Goal: Task Accomplishment & Management: Manage account settings

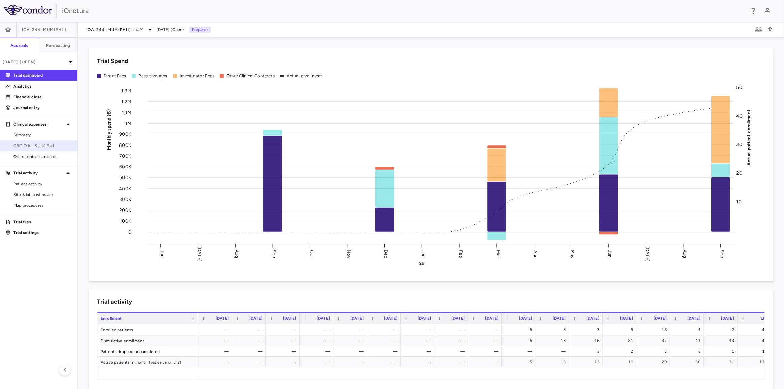
click at [28, 142] on link "CRO Orion Santé Sarl" at bounding box center [39, 146] width 78 height 10
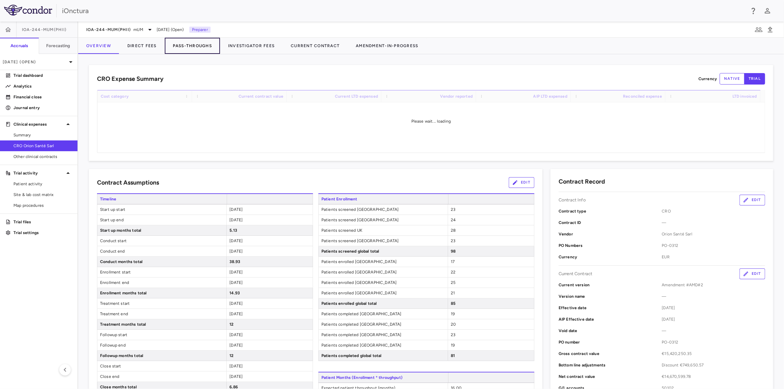
click at [193, 45] on button "Pass-Throughs" at bounding box center [192, 46] width 55 height 16
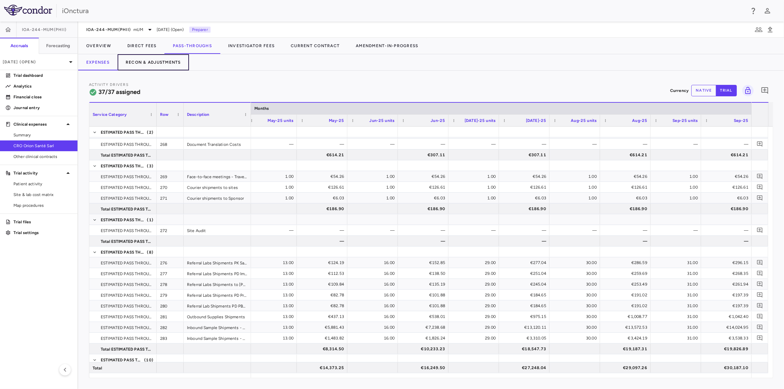
click at [163, 59] on button "Recon & Adjustments" at bounding box center [153, 62] width 71 height 16
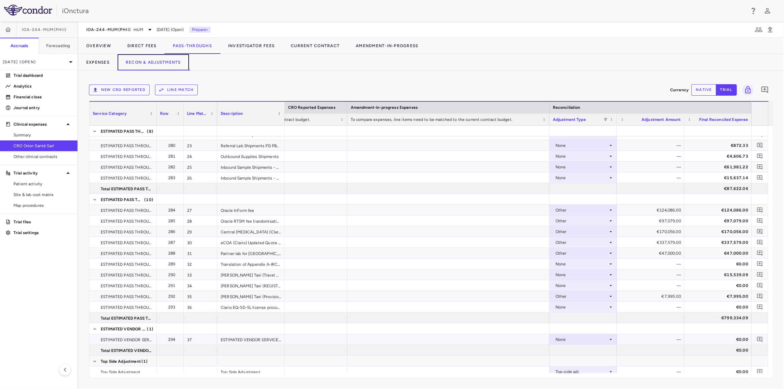
scroll to position [388, 0]
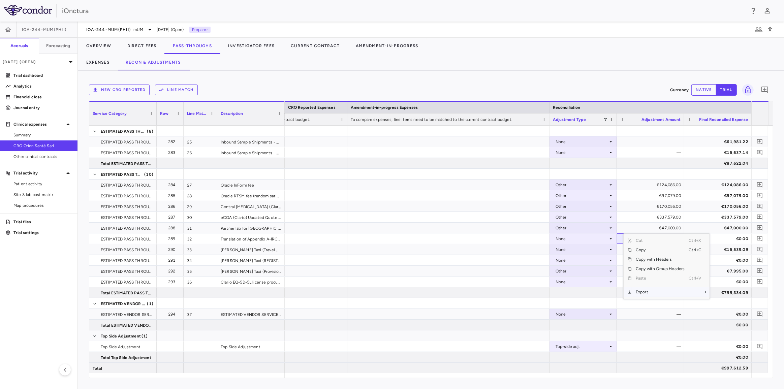
click at [653, 292] on span "Export" at bounding box center [660, 292] width 57 height 9
click at [696, 293] on span "Context Menu" at bounding box center [696, 292] width 15 height 9
click at [718, 303] on div at bounding box center [718, 304] width 61 height 10
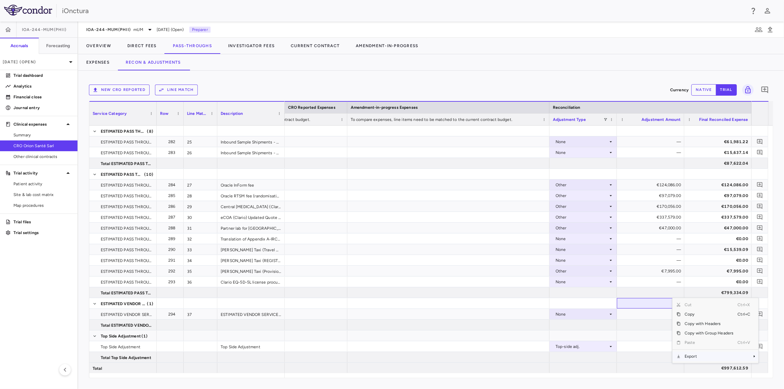
click at [696, 354] on span "Export" at bounding box center [709, 356] width 57 height 9
click at [661, 367] on span "Excel Export" at bounding box center [654, 368] width 32 height 9
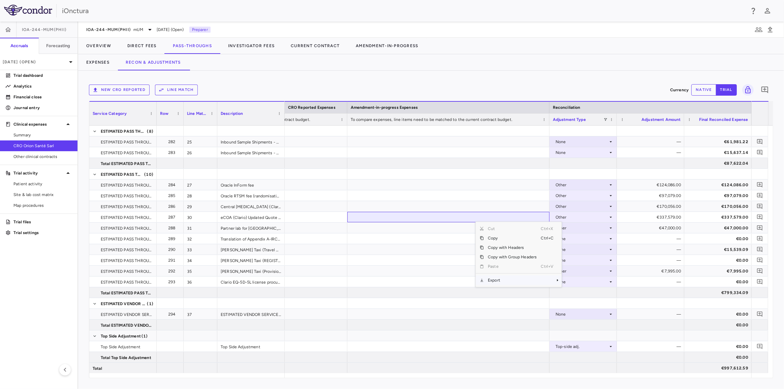
click at [504, 281] on span "Export" at bounding box center [512, 280] width 57 height 9
click at [575, 291] on span "Excel Export" at bounding box center [585, 292] width 32 height 9
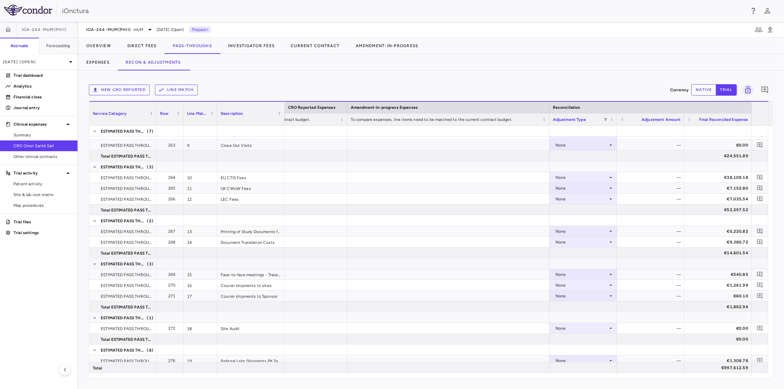
scroll to position [140, 0]
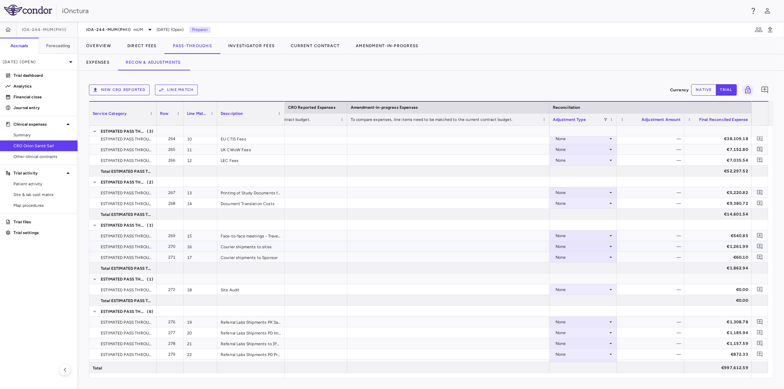
click at [612, 246] on icon at bounding box center [610, 246] width 5 height 5
click at [586, 269] on li "Other" at bounding box center [583, 270] width 67 height 10
click at [670, 248] on div "—" at bounding box center [652, 246] width 58 height 11
click at [645, 248] on div "—" at bounding box center [652, 246] width 58 height 11
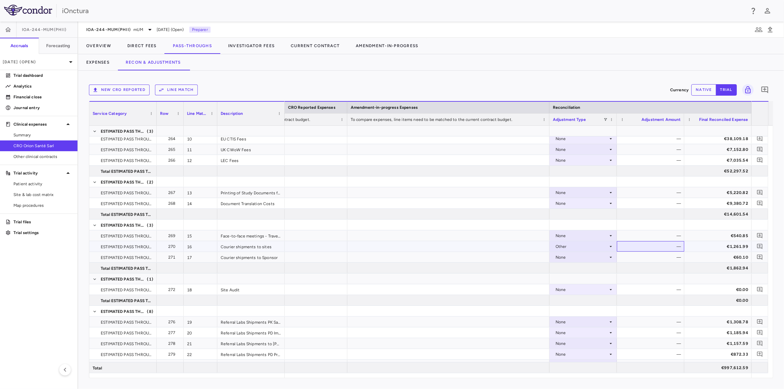
click at [652, 246] on div "—" at bounding box center [652, 246] width 58 height 11
click at [709, 92] on button "native" at bounding box center [704, 89] width 25 height 11
click at [655, 247] on div "€0.00" at bounding box center [652, 246] width 58 height 11
click at [655, 247] on input "*" at bounding box center [656, 247] width 57 height 11
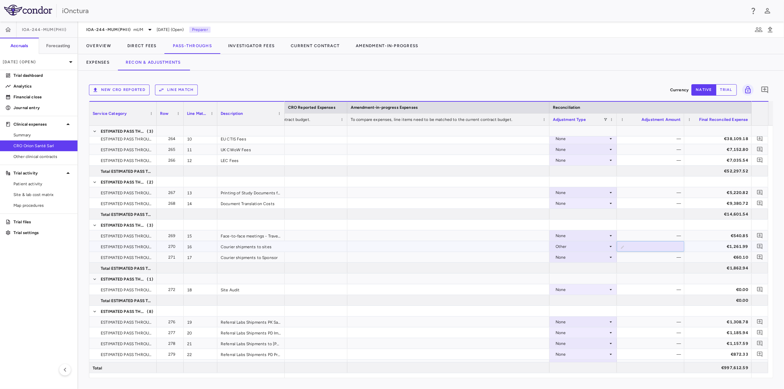
type input "******"
click at [668, 261] on div "—" at bounding box center [652, 257] width 58 height 11
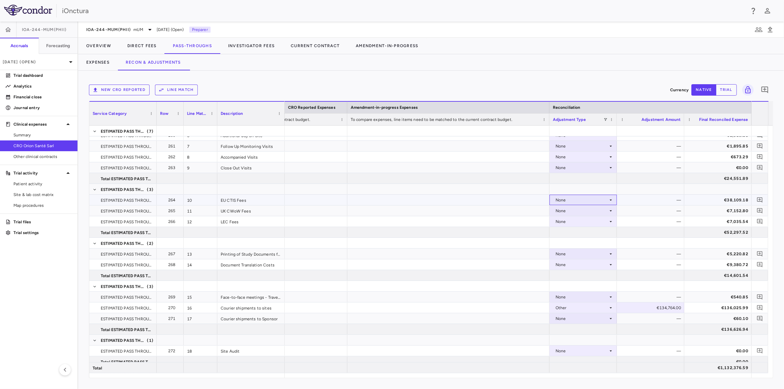
click at [598, 197] on div "None" at bounding box center [582, 200] width 53 height 11
click at [575, 222] on div "Other" at bounding box center [570, 223] width 14 height 6
click at [642, 200] on div "€0.00" at bounding box center [652, 200] width 58 height 11
type input "*****"
click at [674, 210] on div "—" at bounding box center [652, 211] width 58 height 11
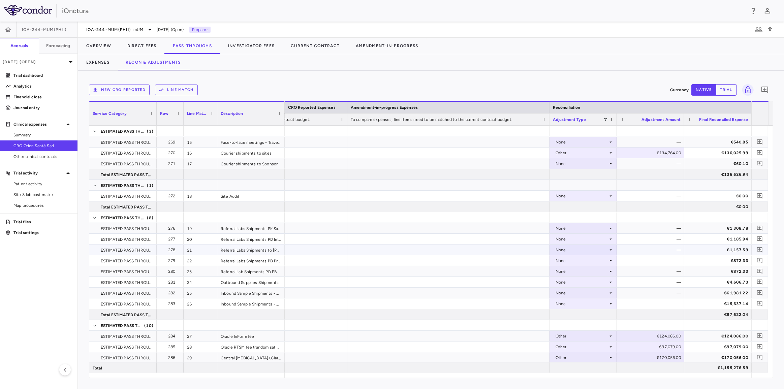
scroll to position [266, 0]
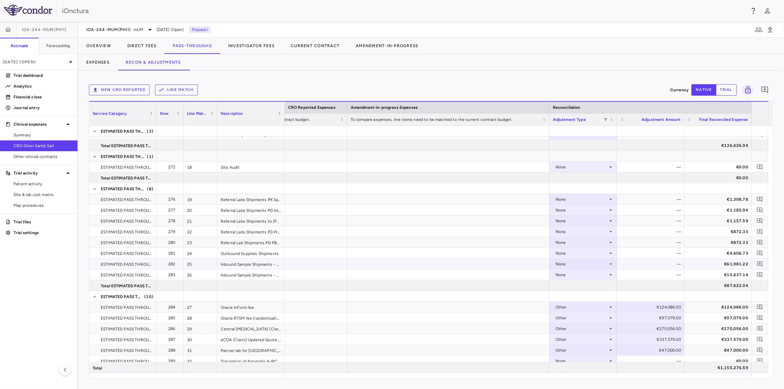
click at [602, 265] on div "None" at bounding box center [582, 264] width 53 height 11
click at [579, 287] on li "Other" at bounding box center [583, 287] width 67 height 10
click at [650, 263] on div "€0.00" at bounding box center [652, 264] width 58 height 11
type input "*********"
click at [587, 277] on div "None" at bounding box center [582, 275] width 53 height 11
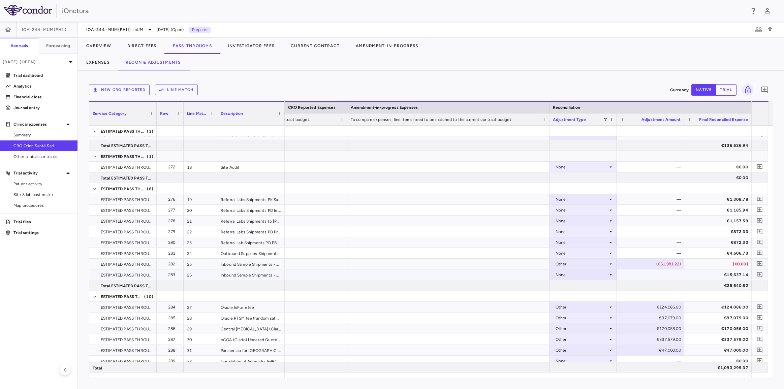
click at [595, 274] on div "None" at bounding box center [582, 275] width 53 height 11
click at [587, 296] on li "Other" at bounding box center [583, 298] width 67 height 10
click at [661, 276] on div "€0.00" at bounding box center [652, 275] width 58 height 11
click at [661, 276] on input "*" at bounding box center [656, 275] width 57 height 11
type input "*********"
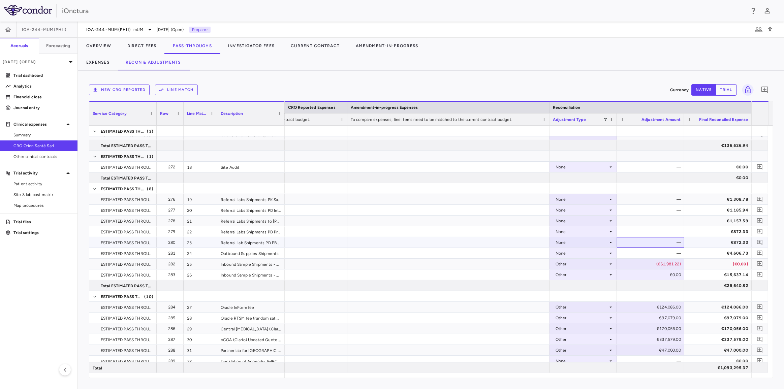
click at [664, 243] on div "—" at bounding box center [652, 242] width 58 height 11
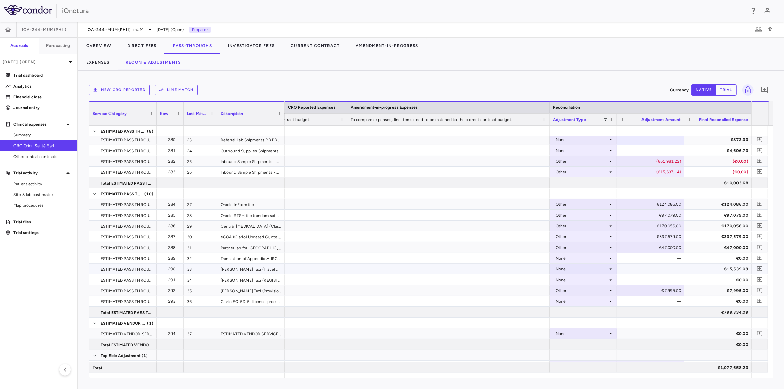
scroll to position [388, 0]
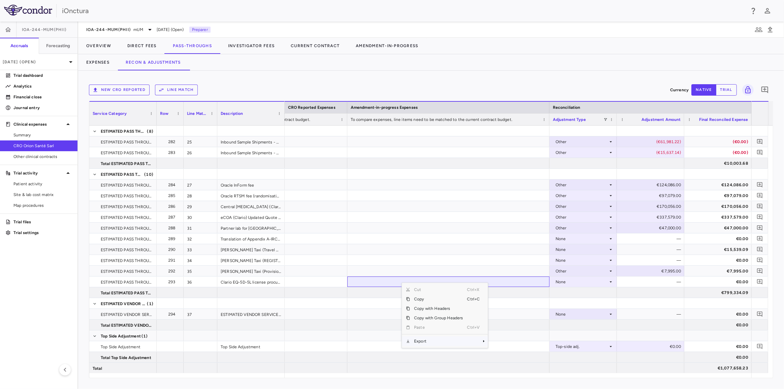
click at [422, 340] on span "Export" at bounding box center [438, 341] width 57 height 9
click at [475, 340] on span "Context Menu" at bounding box center [475, 341] width 15 height 9
click at [503, 352] on span "Excel Export" at bounding box center [511, 353] width 32 height 9
click at [244, 52] on button "Investigator Fees" at bounding box center [251, 46] width 63 height 16
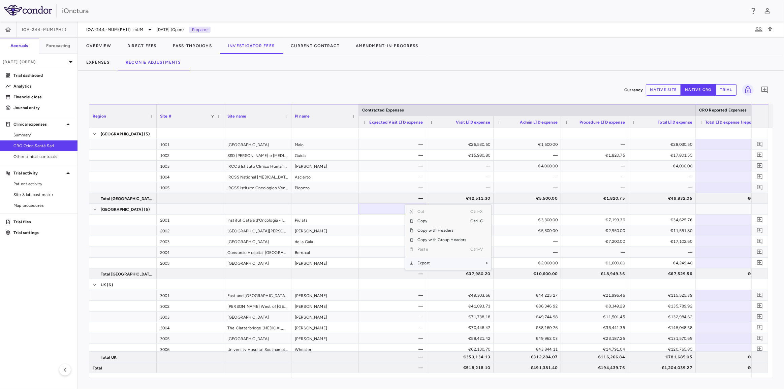
click at [428, 263] on span "Export" at bounding box center [442, 263] width 57 height 9
click at [476, 263] on span "Context Menu" at bounding box center [478, 263] width 15 height 9
click at [512, 275] on span "Excel Export" at bounding box center [514, 274] width 32 height 9
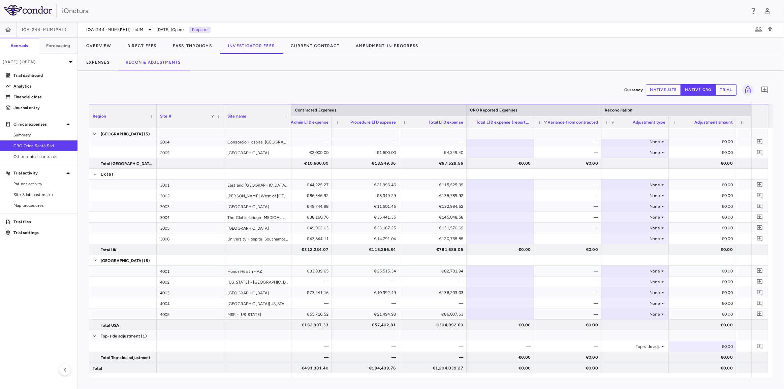
scroll to position [0, 238]
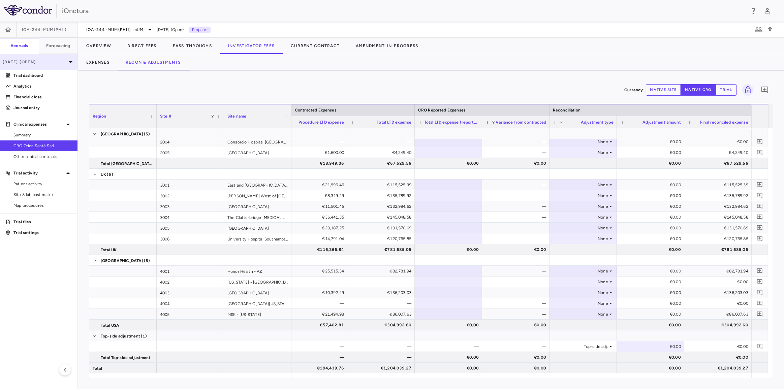
click at [63, 62] on p "[DATE] (Open)" at bounding box center [35, 62] width 64 height 6
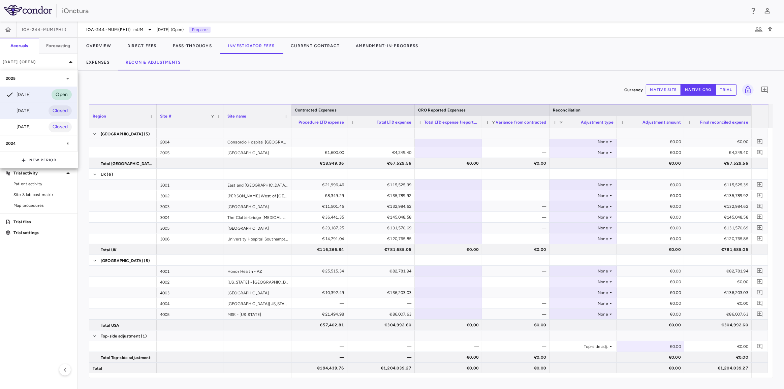
click at [36, 111] on div "[DATE] Closed" at bounding box center [38, 111] width 77 height 16
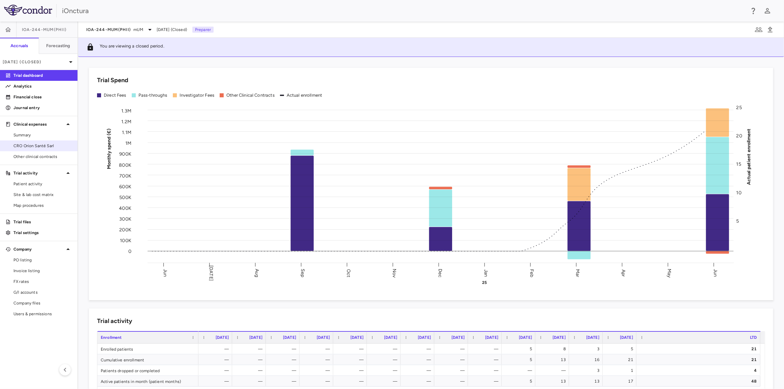
click at [39, 148] on span "CRO Orion Santé Sarl" at bounding box center [42, 146] width 59 height 6
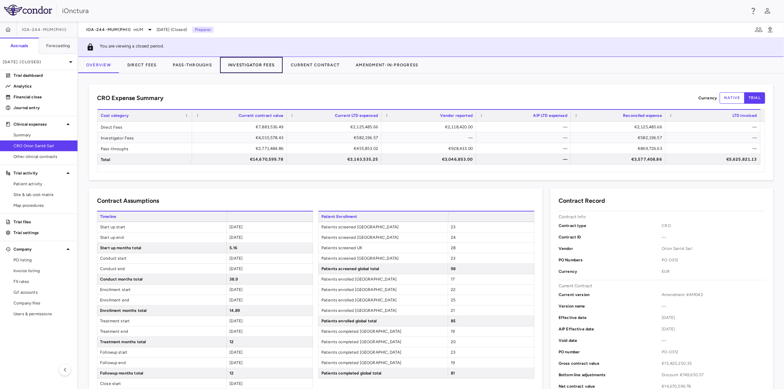
click at [248, 68] on button "Investigator Fees" at bounding box center [251, 65] width 63 height 16
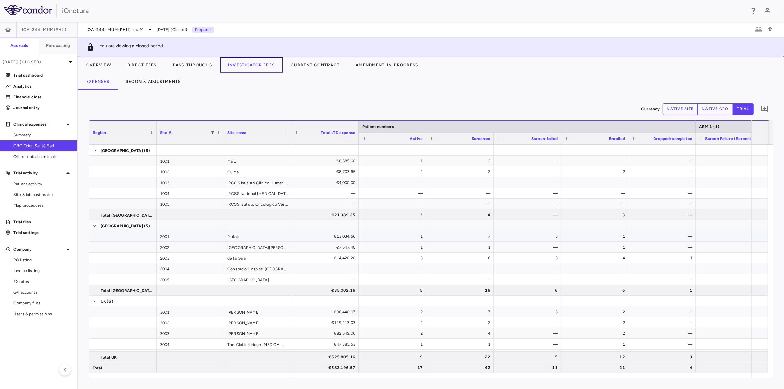
scroll to position [10, 0]
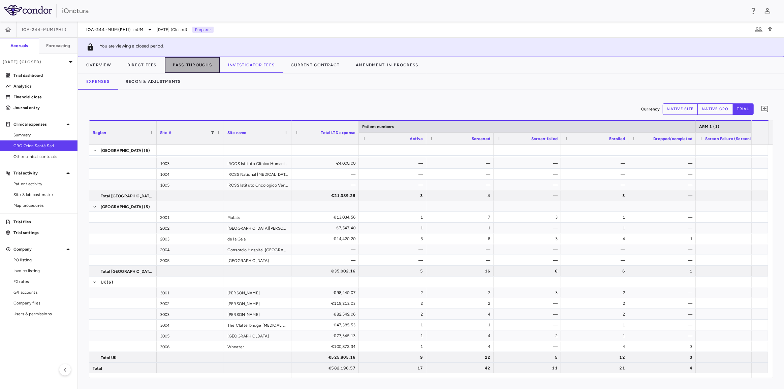
click at [181, 67] on button "Pass-Throughs" at bounding box center [192, 65] width 55 height 16
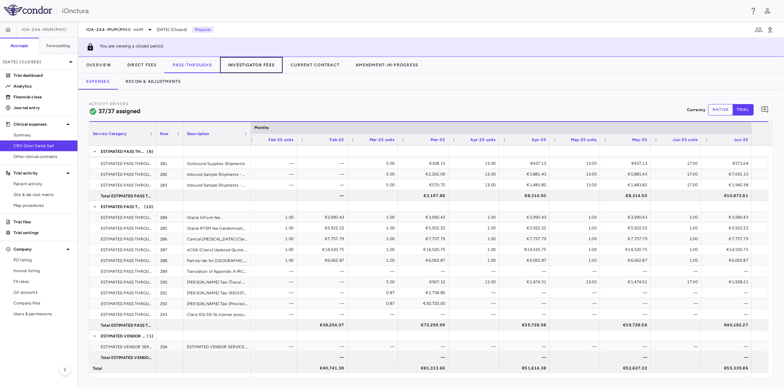
drag, startPoint x: 244, startPoint y: 67, endPoint x: 236, endPoint y: 67, distance: 7.8
click at [244, 67] on button "Investigator Fees" at bounding box center [251, 65] width 63 height 16
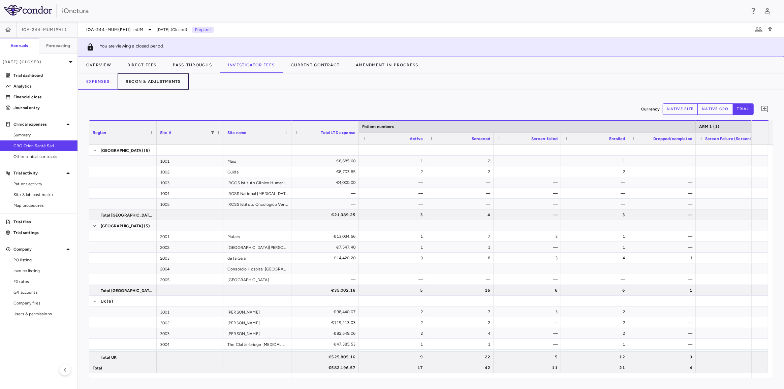
click at [161, 84] on button "Recon & Adjustments" at bounding box center [153, 81] width 71 height 16
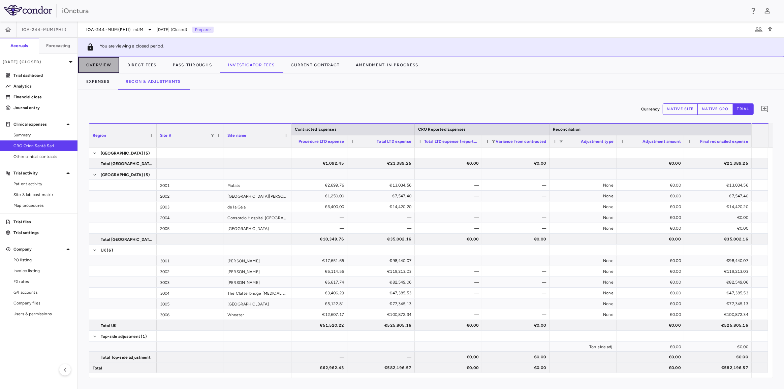
click at [101, 64] on button "Overview" at bounding box center [98, 65] width 41 height 16
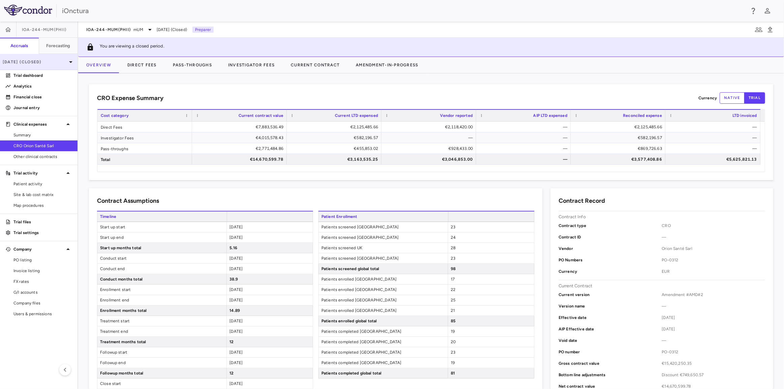
click at [64, 62] on p "[DATE] (Closed)" at bounding box center [35, 62] width 64 height 6
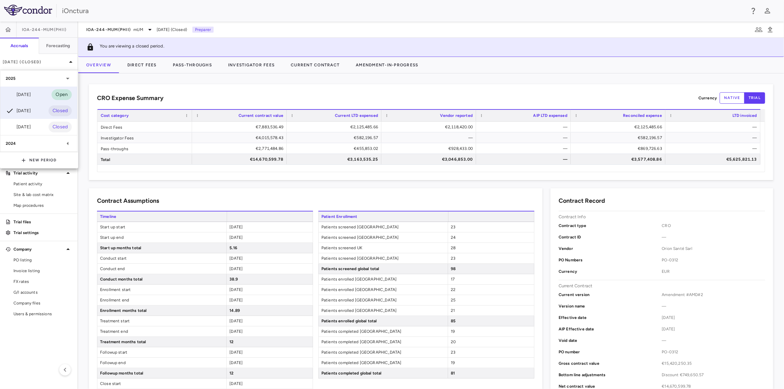
click at [31, 93] on div "[DATE]" at bounding box center [18, 95] width 25 height 8
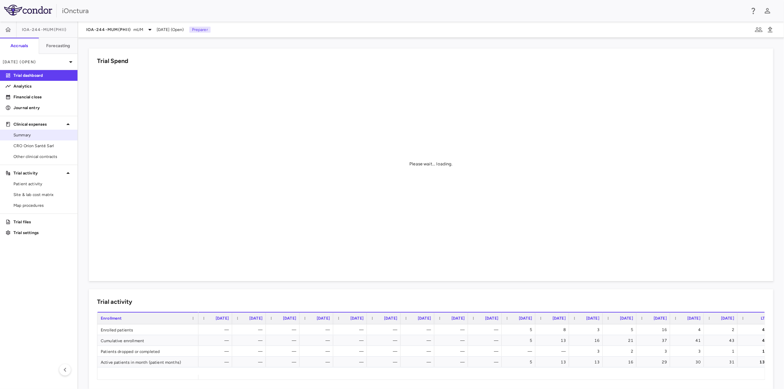
click at [41, 140] on link "Summary" at bounding box center [39, 135] width 78 height 10
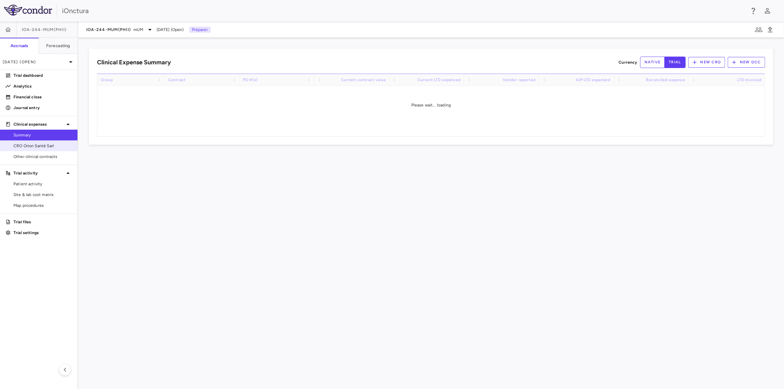
click at [40, 143] on span "CRO Orion Santé Sarl" at bounding box center [42, 146] width 59 height 6
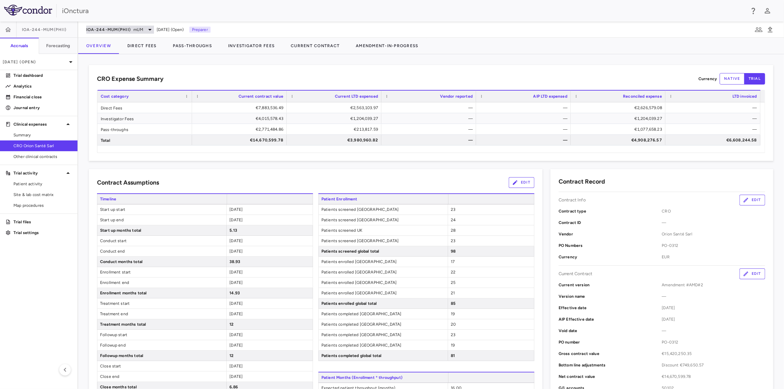
click at [122, 27] on span "IOA-244-mUM(PhII)" at bounding box center [108, 29] width 44 height 5
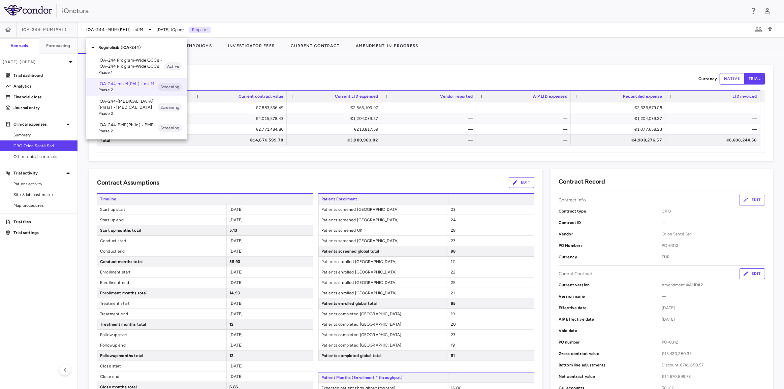
click at [141, 105] on p "IOA-244-[MEDICAL_DATA](PhIIa) • [MEDICAL_DATA]" at bounding box center [127, 104] width 59 height 12
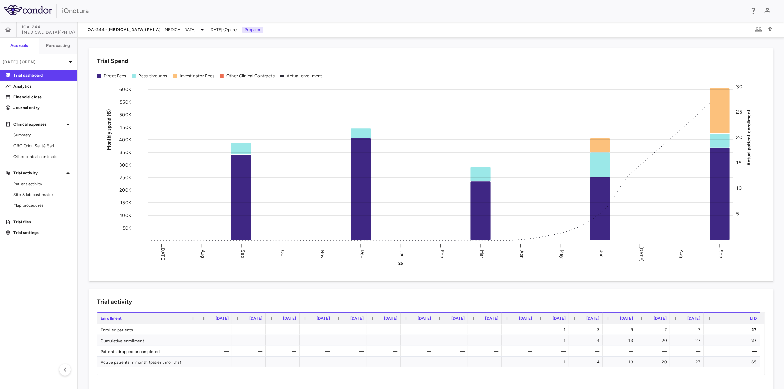
click at [50, 289] on aside "IOA-244-[MEDICAL_DATA](PhIIa) Accruals Forecasting [DATE] (Open) Trial dashboar…" at bounding box center [39, 206] width 78 height 368
click at [39, 144] on span "CRO Orion Santé Sarl" at bounding box center [42, 146] width 59 height 6
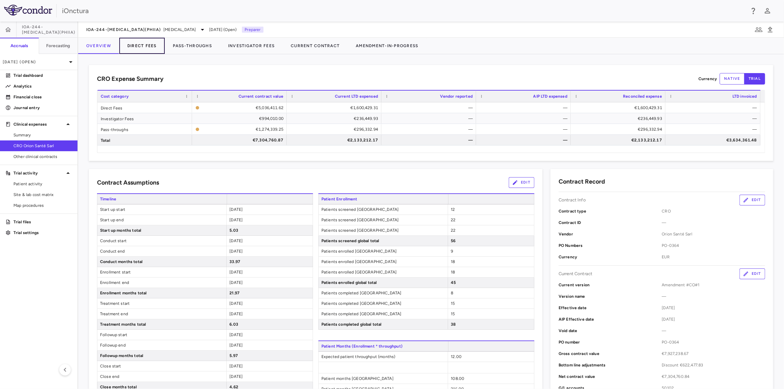
click at [140, 42] on button "Direct Fees" at bounding box center [142, 46] width 46 height 16
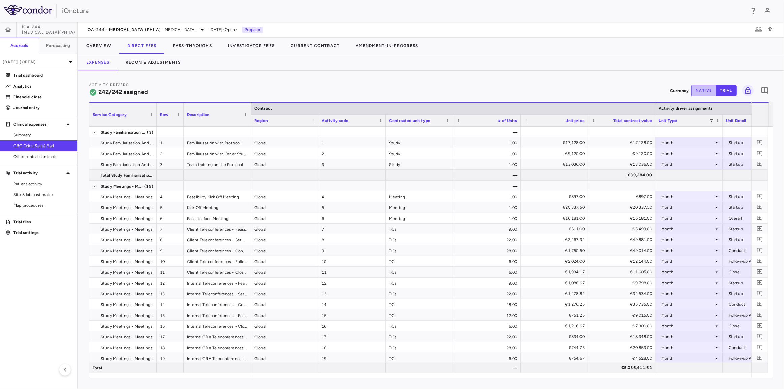
click at [707, 92] on button "native" at bounding box center [704, 90] width 25 height 11
click at [725, 90] on button "trial" at bounding box center [726, 90] width 21 height 11
click at [710, 87] on button "native" at bounding box center [704, 90] width 25 height 11
click at [732, 90] on button "trial" at bounding box center [726, 90] width 21 height 11
click at [715, 90] on button "native" at bounding box center [704, 90] width 25 height 11
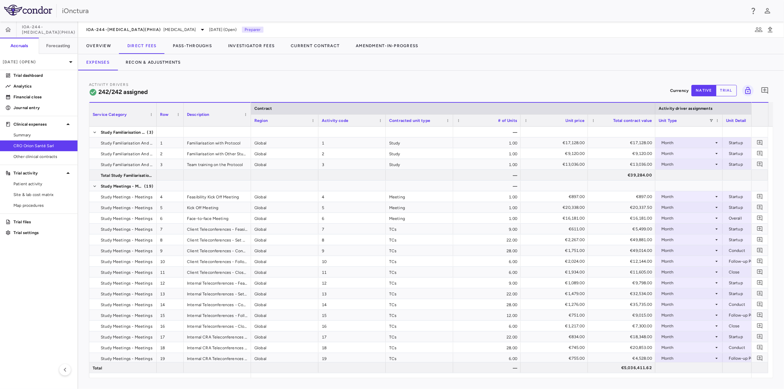
click at [727, 92] on button "trial" at bounding box center [726, 90] width 21 height 11
click at [708, 90] on button "native" at bounding box center [704, 90] width 25 height 11
click at [725, 92] on button "trial" at bounding box center [726, 90] width 21 height 11
click at [714, 92] on button "native" at bounding box center [704, 90] width 25 height 11
click at [724, 96] on button "trial" at bounding box center [726, 90] width 21 height 11
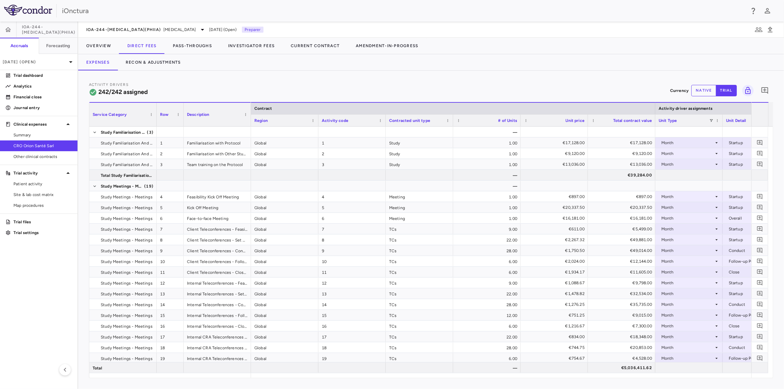
click at [705, 94] on button "native" at bounding box center [704, 90] width 25 height 11
click at [725, 94] on button "trial" at bounding box center [726, 90] width 21 height 11
click at [715, 93] on button "native" at bounding box center [704, 90] width 25 height 11
click at [725, 92] on button "trial" at bounding box center [726, 90] width 21 height 11
click at [701, 92] on button "native" at bounding box center [704, 90] width 25 height 11
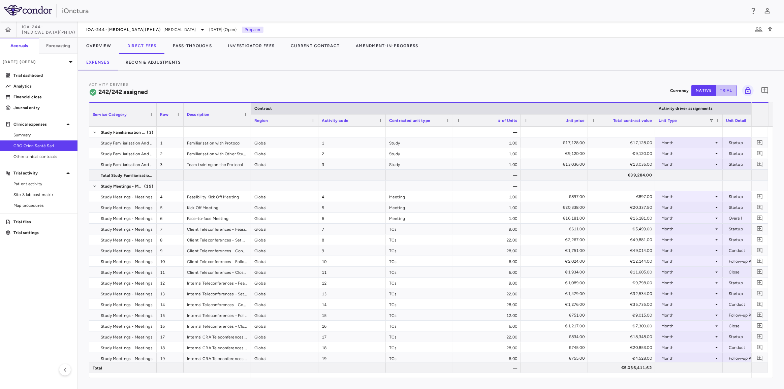
click at [721, 92] on button "trial" at bounding box center [726, 90] width 21 height 11
click at [711, 92] on button "native" at bounding box center [704, 90] width 25 height 11
click at [724, 93] on button "trial" at bounding box center [726, 90] width 21 height 11
click at [707, 92] on button "native" at bounding box center [704, 90] width 25 height 11
click at [721, 92] on button "trial" at bounding box center [726, 90] width 21 height 11
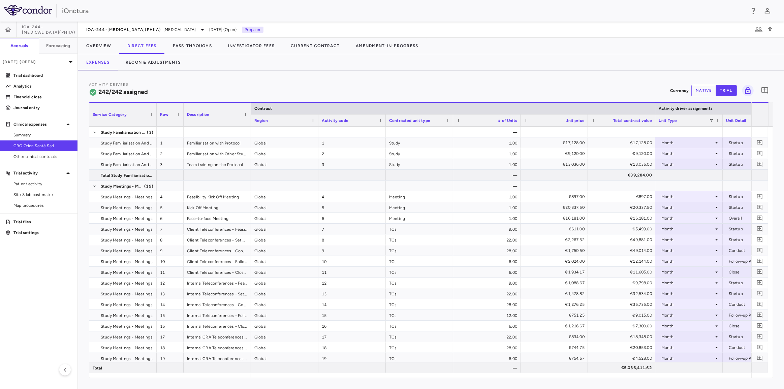
click at [708, 91] on button "native" at bounding box center [704, 90] width 25 height 11
click at [725, 92] on button "trial" at bounding box center [726, 90] width 21 height 11
click at [711, 92] on button "native" at bounding box center [704, 90] width 25 height 11
click at [727, 92] on button "trial" at bounding box center [726, 90] width 21 height 11
click at [710, 91] on button "native" at bounding box center [704, 90] width 25 height 11
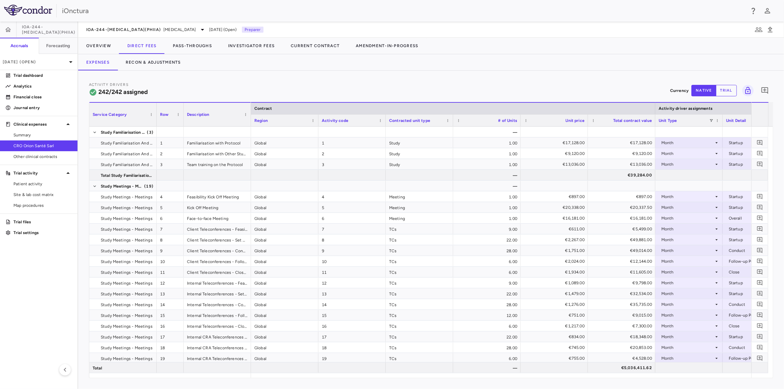
click at [724, 90] on button "trial" at bounding box center [726, 90] width 21 height 11
click at [711, 90] on button "native" at bounding box center [704, 90] width 25 height 11
click at [722, 91] on button "trial" at bounding box center [726, 90] width 21 height 11
click at [710, 93] on button "native" at bounding box center [704, 90] width 25 height 11
click at [721, 93] on button "trial" at bounding box center [726, 90] width 21 height 11
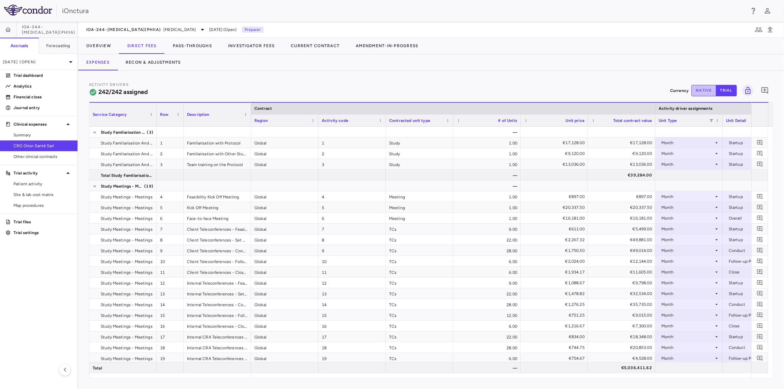
click at [709, 93] on button "native" at bounding box center [704, 90] width 25 height 11
click at [721, 94] on button "trial" at bounding box center [726, 90] width 21 height 11
click at [709, 94] on button "native" at bounding box center [704, 90] width 25 height 11
click at [132, 62] on button "Recon & Adjustments" at bounding box center [153, 62] width 71 height 16
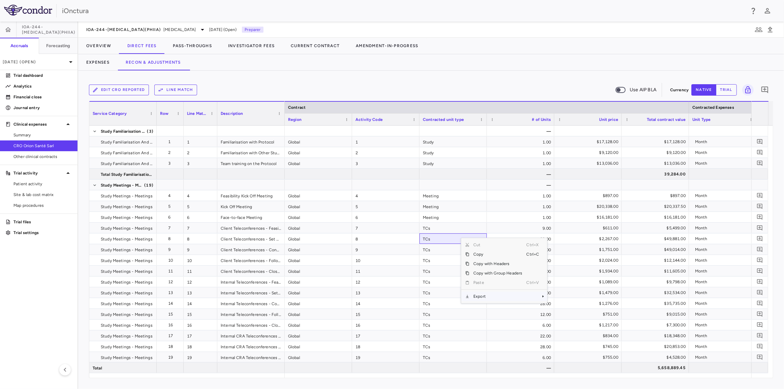
click at [489, 297] on span "Export" at bounding box center [498, 296] width 57 height 9
click at [567, 308] on span "Excel Export" at bounding box center [570, 308] width 32 height 9
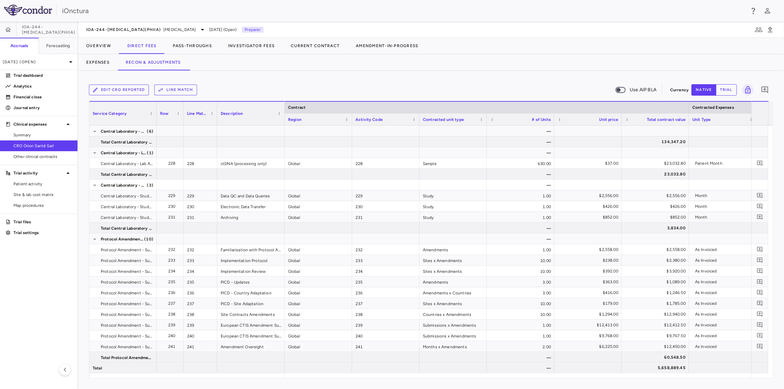
scroll to position [0, 74]
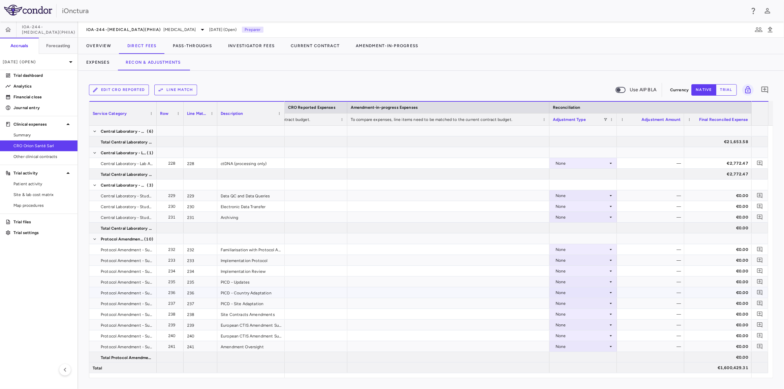
click at [595, 293] on div "None" at bounding box center [582, 293] width 53 height 11
click at [588, 315] on li "Other" at bounding box center [583, 316] width 67 height 10
click at [667, 289] on div "€0.00" at bounding box center [652, 293] width 58 height 11
drag, startPoint x: 666, startPoint y: 291, endPoint x: 677, endPoint y: 292, distance: 10.5
click at [677, 292] on input "*" at bounding box center [656, 293] width 57 height 11
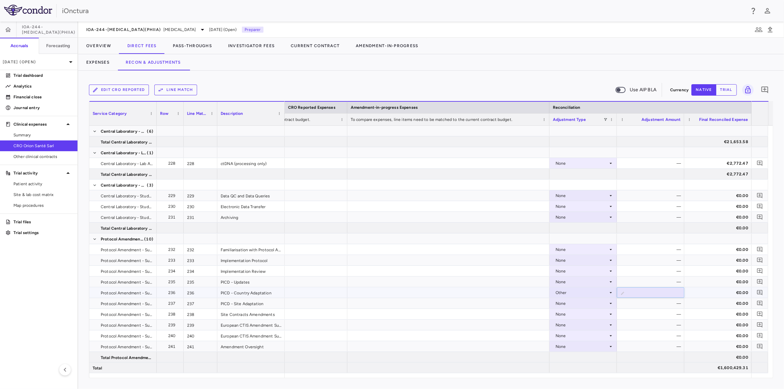
type input "**********"
click at [668, 274] on div "—" at bounding box center [652, 271] width 58 height 11
click at [666, 314] on div "—" at bounding box center [652, 314] width 58 height 11
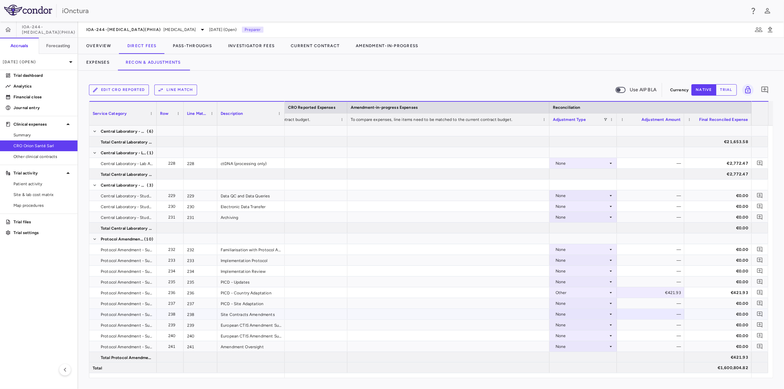
click at [592, 316] on div "None" at bounding box center [582, 314] width 53 height 11
click at [586, 335] on li "Other" at bounding box center [583, 337] width 67 height 10
click at [653, 314] on div "€0.00" at bounding box center [652, 314] width 58 height 11
click at [653, 314] on input "*" at bounding box center [656, 314] width 57 height 11
click at [654, 314] on div "€0.00" at bounding box center [652, 314] width 58 height 11
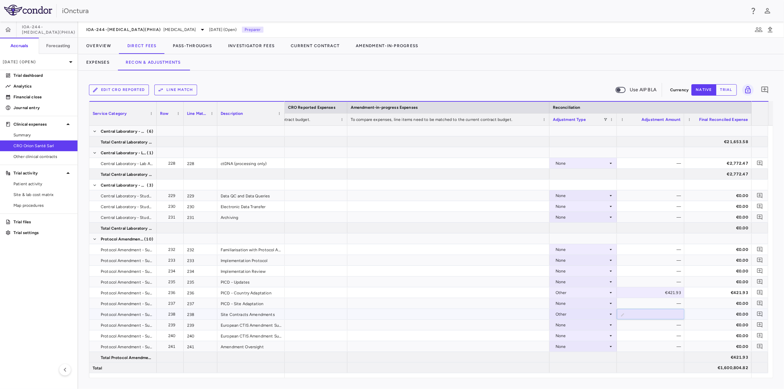
click at [654, 314] on input "*" at bounding box center [656, 314] width 57 height 11
type input "**********"
click at [655, 334] on div "—" at bounding box center [652, 336] width 58 height 11
click at [591, 325] on div "None" at bounding box center [582, 325] width 53 height 11
click at [588, 347] on li "Other" at bounding box center [583, 348] width 67 height 10
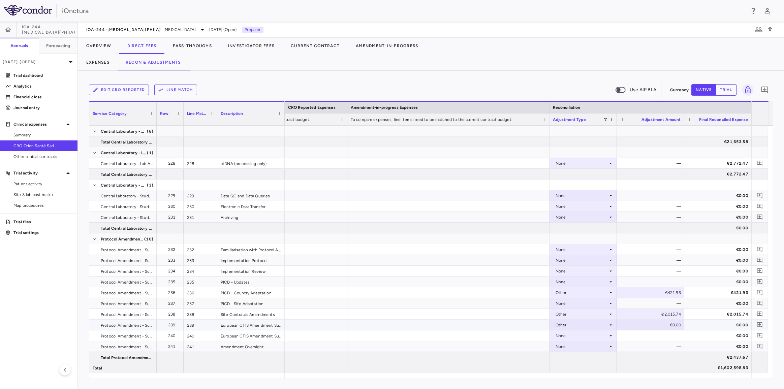
click at [661, 323] on div "€0.00" at bounding box center [652, 325] width 58 height 11
click at [664, 326] on div "€0.00" at bounding box center [652, 325] width 58 height 11
click at [664, 326] on input "*" at bounding box center [656, 325] width 57 height 11
type input "**********"
click at [661, 274] on div "—" at bounding box center [652, 271] width 58 height 11
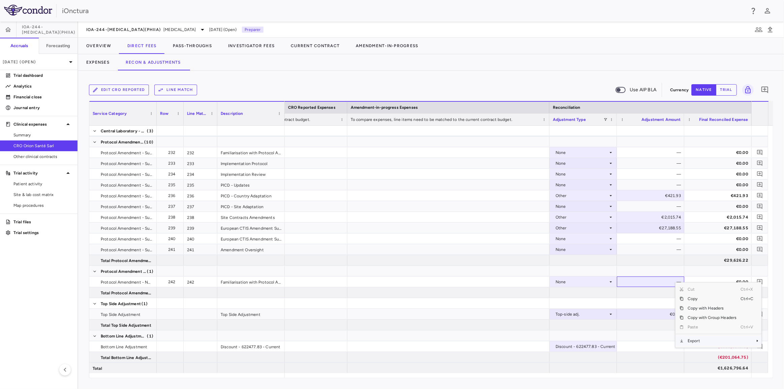
drag, startPoint x: 702, startPoint y: 342, endPoint x: 705, endPoint y: 339, distance: 4.5
click at [703, 342] on span "Export" at bounding box center [712, 340] width 57 height 9
click at [659, 355] on span "Excel Export" at bounding box center [657, 352] width 32 height 9
click at [44, 62] on p "[DATE] (Open)" at bounding box center [35, 62] width 64 height 6
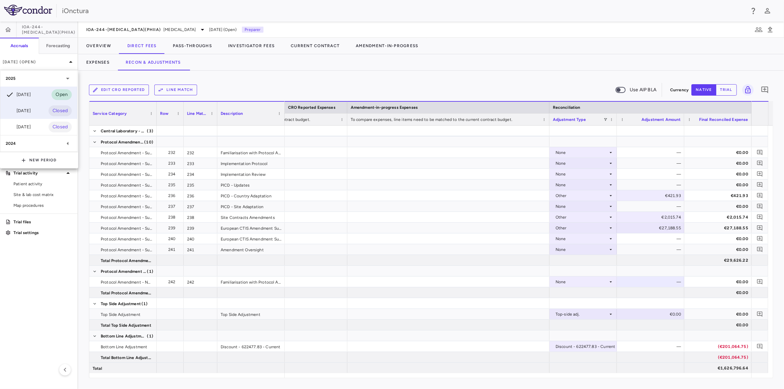
click at [31, 109] on div "[DATE]" at bounding box center [18, 111] width 25 height 8
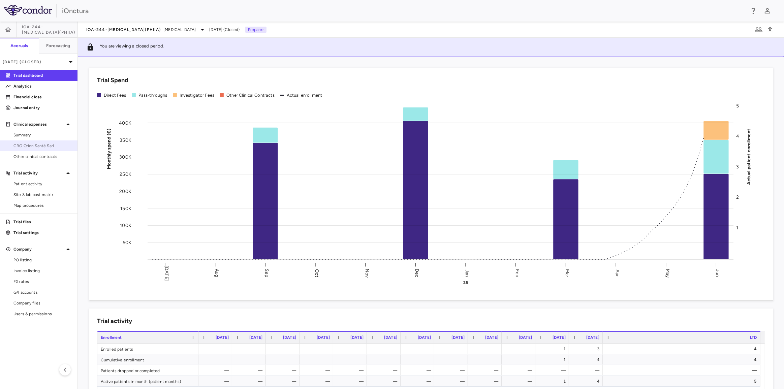
click at [41, 145] on span "CRO Orion Santé Sarl" at bounding box center [42, 146] width 59 height 6
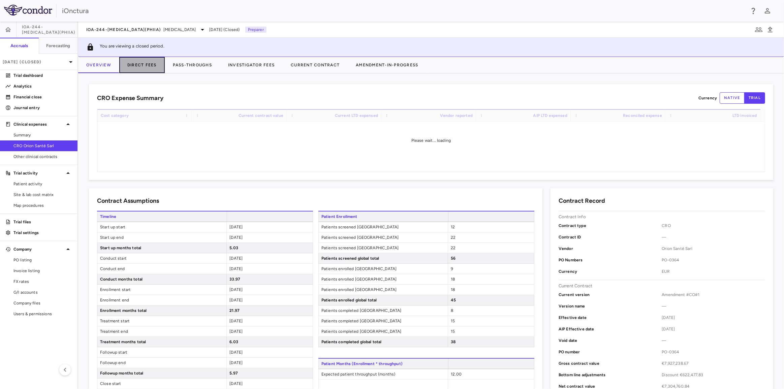
click at [143, 64] on button "Direct Fees" at bounding box center [142, 65] width 46 height 16
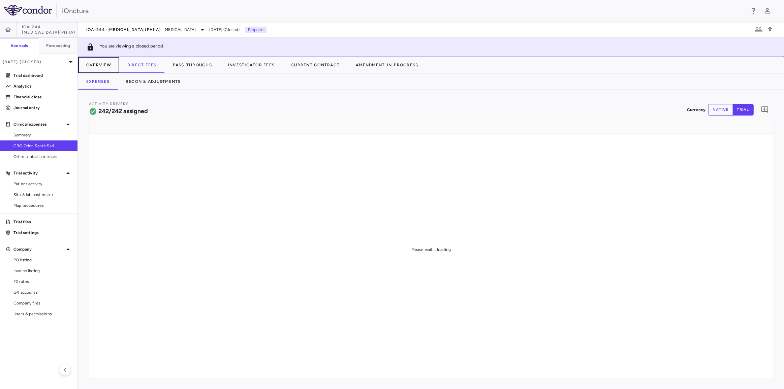
click at [99, 64] on button "Overview" at bounding box center [98, 65] width 41 height 16
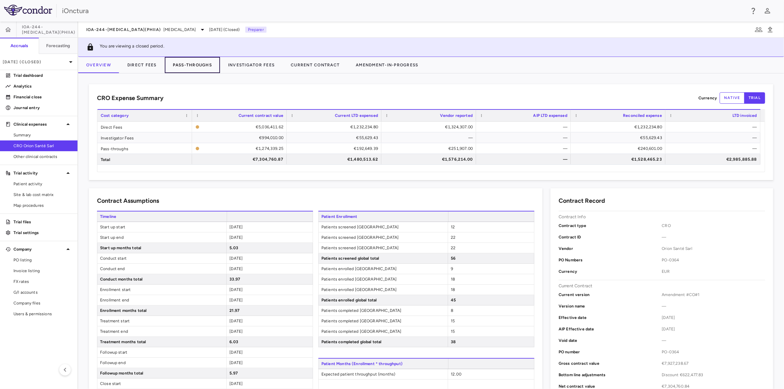
click at [192, 69] on button "Pass-Throughs" at bounding box center [192, 65] width 55 height 16
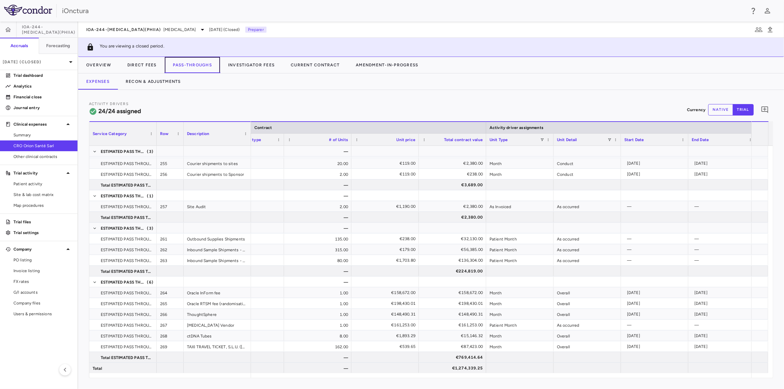
scroll to position [0, 176]
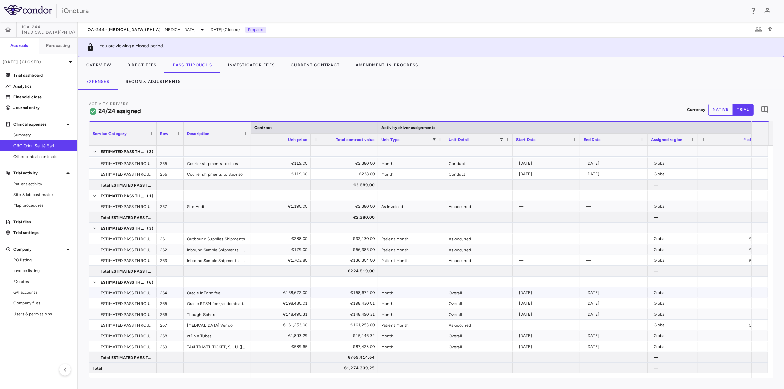
click at [412, 293] on div "Month" at bounding box center [411, 293] width 67 height 10
click at [432, 294] on div "Month" at bounding box center [411, 293] width 67 height 10
click at [725, 108] on button "native" at bounding box center [721, 109] width 25 height 11
click at [415, 293] on div "Month" at bounding box center [411, 293] width 67 height 10
click at [52, 61] on p "[DATE] (Closed)" at bounding box center [35, 62] width 64 height 6
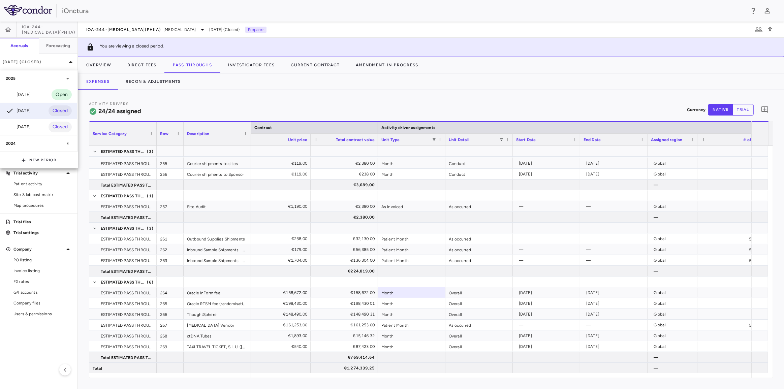
click at [37, 94] on div "[DATE] Open" at bounding box center [38, 95] width 77 height 16
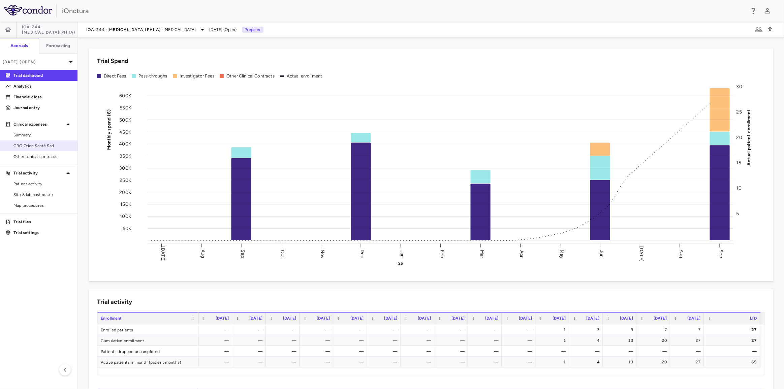
click at [39, 145] on span "CRO Orion Santé Sarl" at bounding box center [42, 146] width 59 height 6
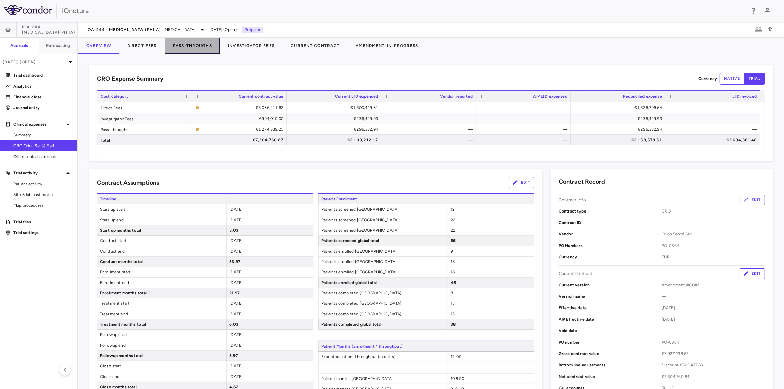
click at [185, 47] on button "Pass-Throughs" at bounding box center [192, 46] width 55 height 16
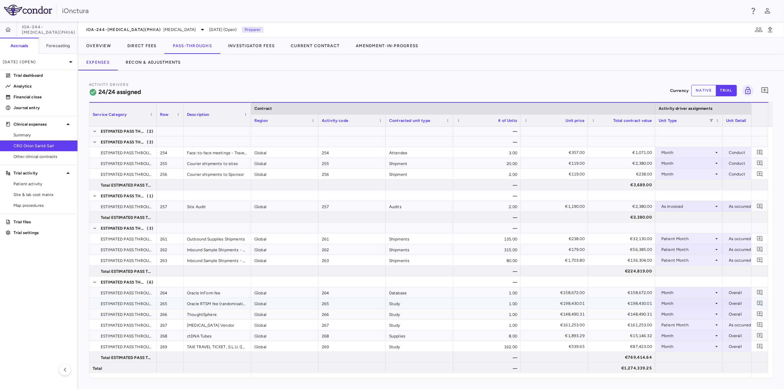
click at [704, 294] on div "Month" at bounding box center [688, 293] width 53 height 11
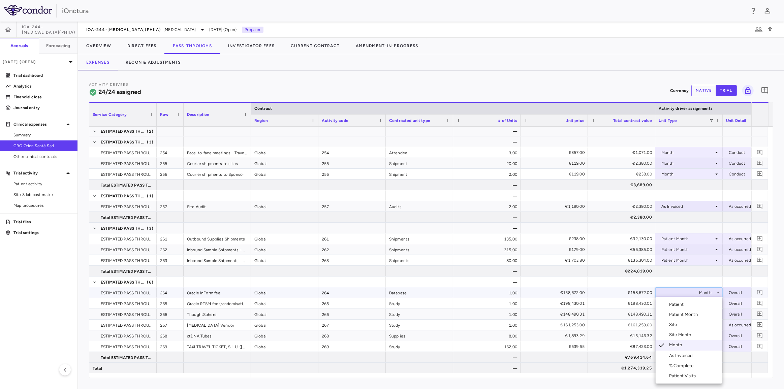
drag, startPoint x: 686, startPoint y: 357, endPoint x: 691, endPoint y: 343, distance: 14.4
click at [686, 357] on div "As Invoiced" at bounding box center [682, 356] width 27 height 6
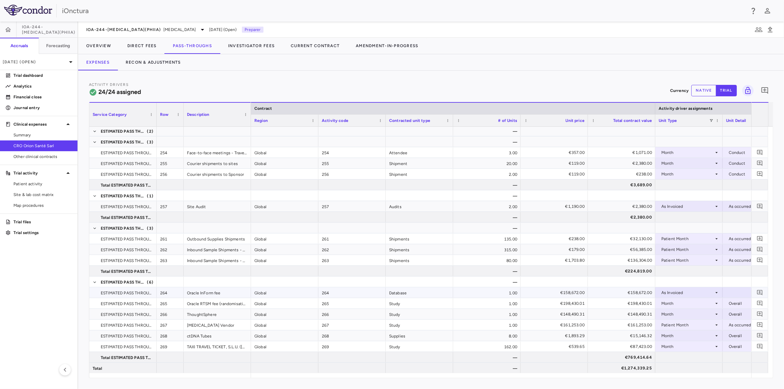
click at [736, 293] on div at bounding box center [756, 293] width 61 height 10
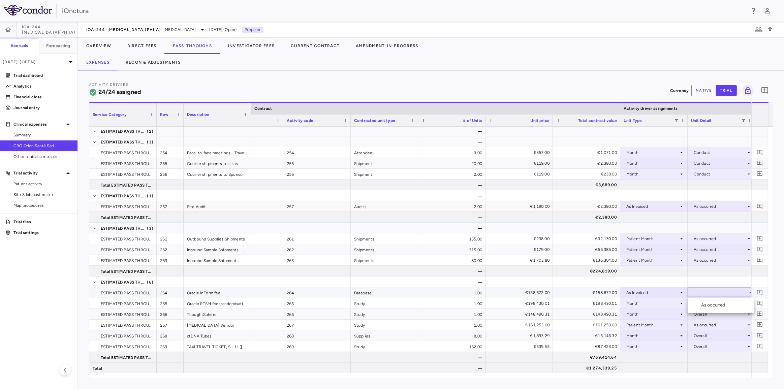
click at [733, 303] on li "As occurred" at bounding box center [721, 305] width 67 height 10
click at [651, 302] on div "Month" at bounding box center [653, 303] width 53 height 11
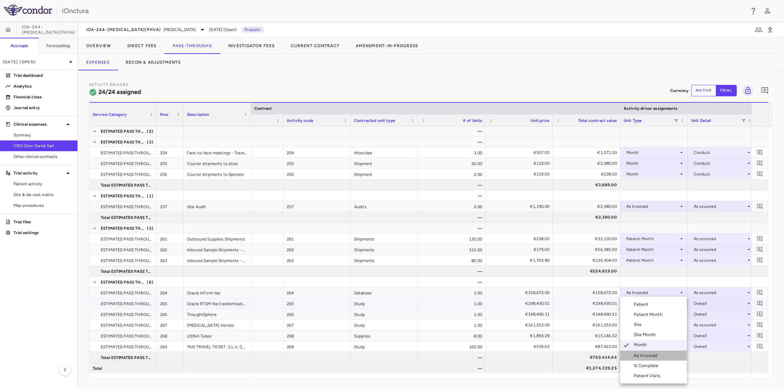
click at [653, 352] on li "As Invoiced" at bounding box center [654, 356] width 67 height 10
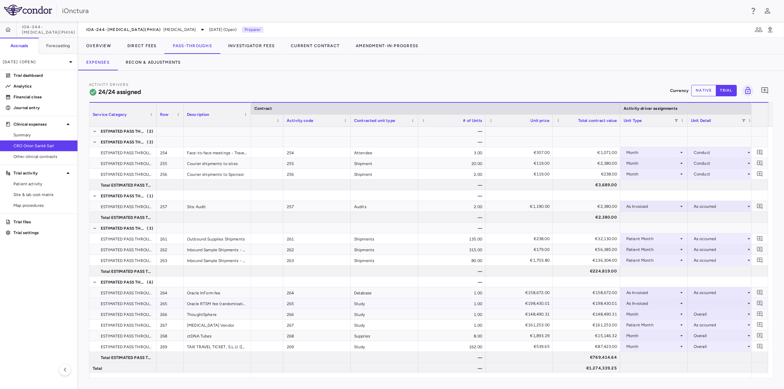
click at [714, 301] on div at bounding box center [721, 304] width 61 height 10
click at [714, 316] on div "As occurred" at bounding box center [714, 316] width 27 height 6
click at [648, 313] on div "Month" at bounding box center [653, 314] width 53 height 11
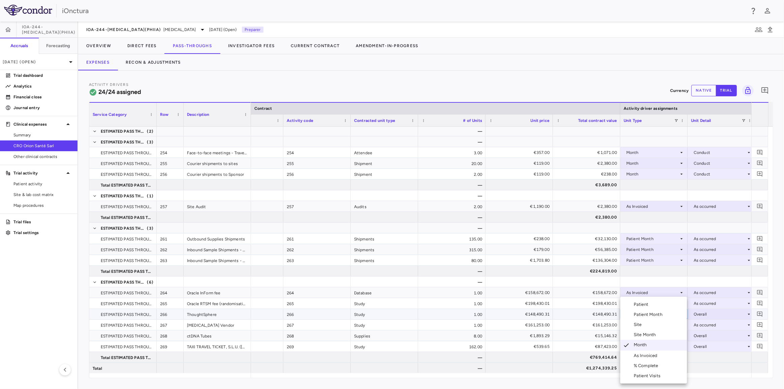
click at [650, 353] on div "As Invoiced" at bounding box center [647, 356] width 27 height 6
click at [706, 313] on div at bounding box center [721, 314] width 61 height 10
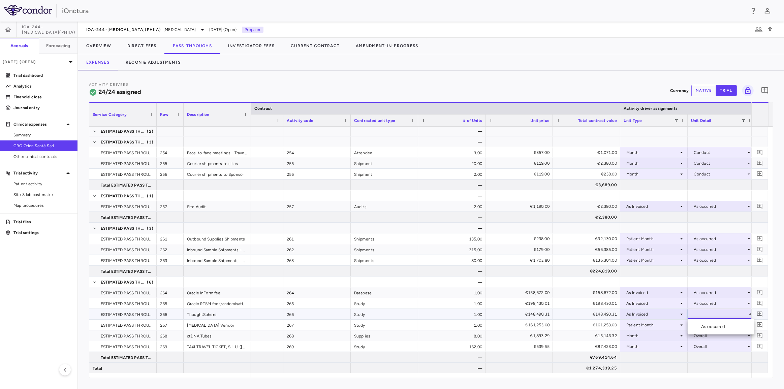
click at [709, 327] on div "As occurred" at bounding box center [714, 327] width 27 height 6
click at [660, 336] on div "Month" at bounding box center [653, 336] width 53 height 11
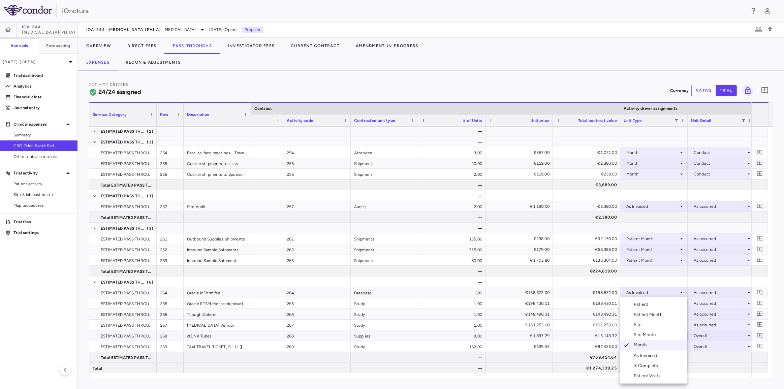
click at [658, 358] on div "As Invoiced" at bounding box center [647, 356] width 27 height 6
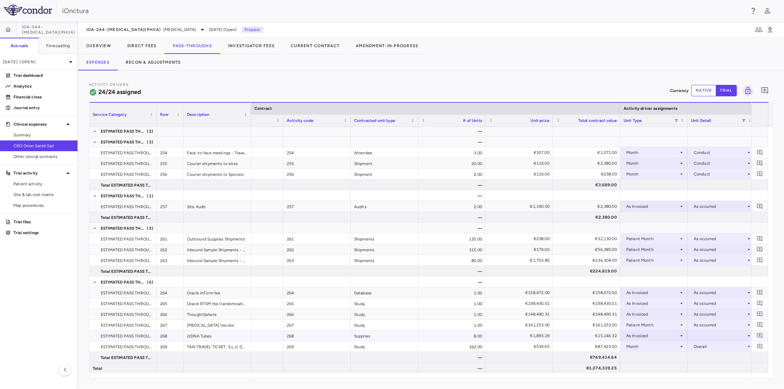
click at [698, 333] on div at bounding box center [721, 336] width 61 height 10
click at [701, 347] on div "As occurred" at bounding box center [708, 348] width 40 height 6
click at [670, 347] on div "Month" at bounding box center [653, 346] width 53 height 11
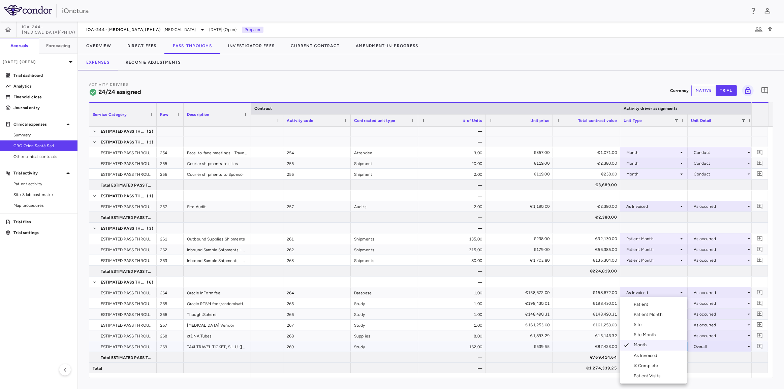
click at [663, 356] on li "As Invoiced" at bounding box center [654, 356] width 67 height 10
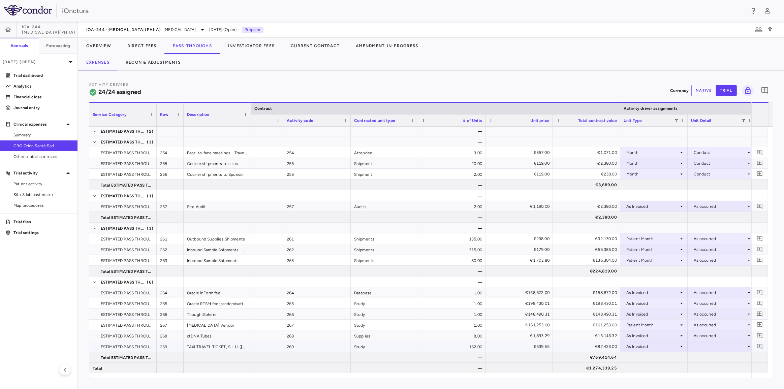
click at [702, 345] on div at bounding box center [721, 347] width 61 height 10
click at [703, 359] on div "As occurred" at bounding box center [714, 359] width 27 height 6
click at [143, 64] on button "Recon & Adjustments" at bounding box center [153, 62] width 71 height 16
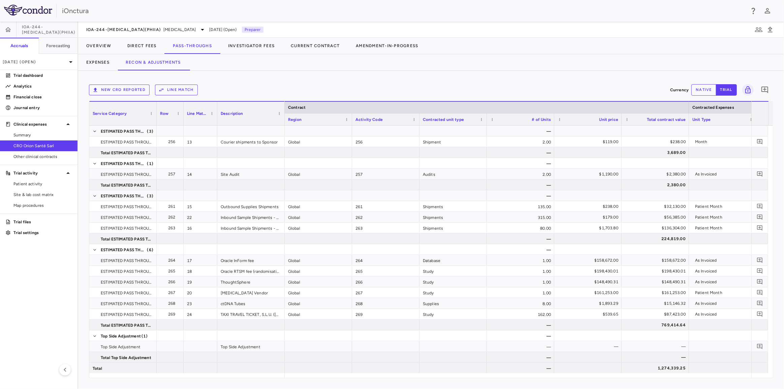
click at [704, 92] on button "native" at bounding box center [704, 89] width 25 height 11
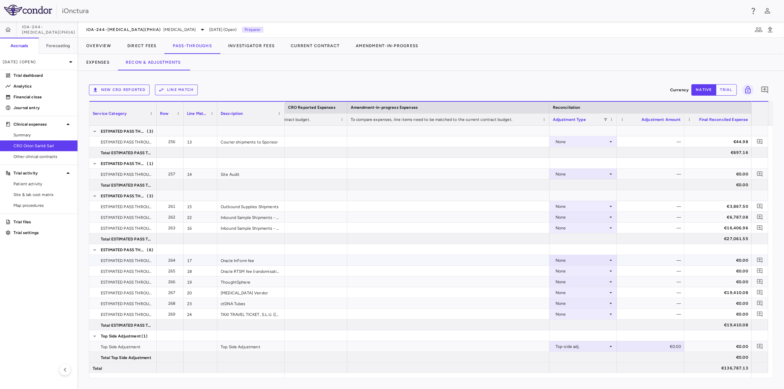
click at [577, 260] on div "None" at bounding box center [582, 260] width 53 height 11
click at [574, 282] on div "Other" at bounding box center [570, 283] width 14 height 6
click at [668, 261] on div "€0.00" at bounding box center [652, 260] width 58 height 11
drag, startPoint x: 652, startPoint y: 260, endPoint x: 689, endPoint y: 259, distance: 37.4
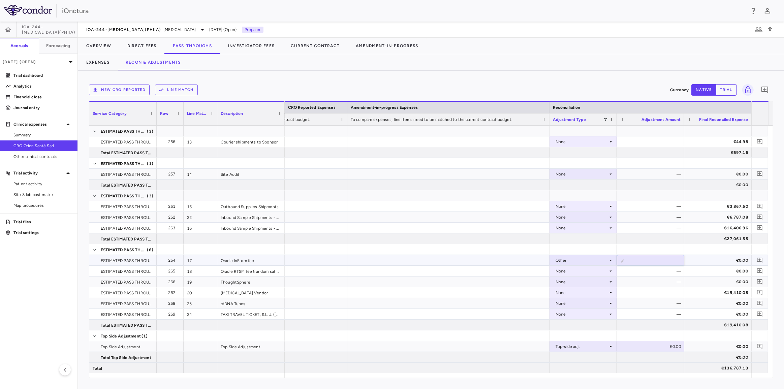
type input "******"
click at [668, 272] on div "—" at bounding box center [652, 271] width 58 height 11
click at [610, 282] on icon at bounding box center [610, 281] width 5 height 5
click at [588, 304] on li "Other" at bounding box center [583, 305] width 67 height 10
click at [638, 287] on div "€0.00" at bounding box center [650, 282] width 67 height 10
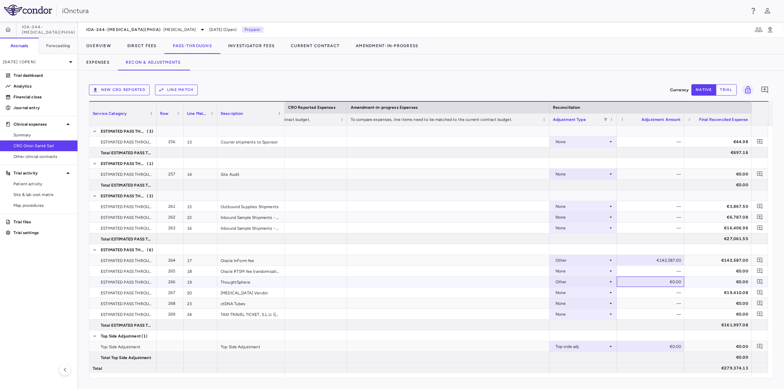
click at [639, 284] on div "€0.00" at bounding box center [652, 282] width 58 height 11
click at [639, 284] on input "*" at bounding box center [656, 282] width 57 height 11
type input "*****"
click at [638, 294] on div "—" at bounding box center [652, 293] width 58 height 11
click at [597, 306] on div "None" at bounding box center [582, 303] width 53 height 11
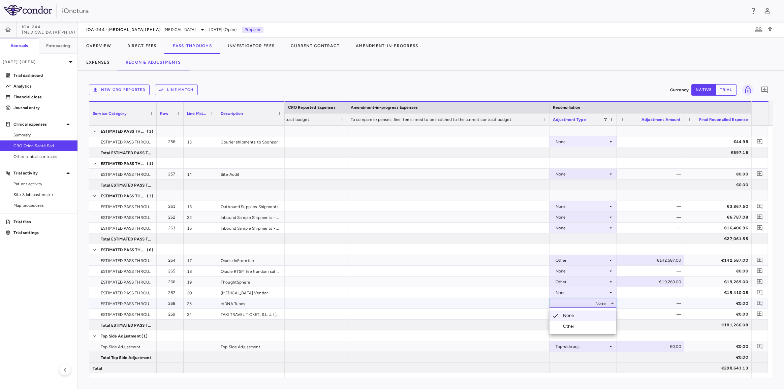
click at [601, 293] on div at bounding box center [392, 194] width 784 height 389
click at [601, 293] on div "None" at bounding box center [582, 293] width 53 height 11
click at [591, 313] on li "Other" at bounding box center [583, 316] width 67 height 10
drag, startPoint x: 651, startPoint y: 293, endPoint x: 687, endPoint y: 293, distance: 36.1
click at [670, 294] on div "€0.00" at bounding box center [652, 293] width 58 height 11
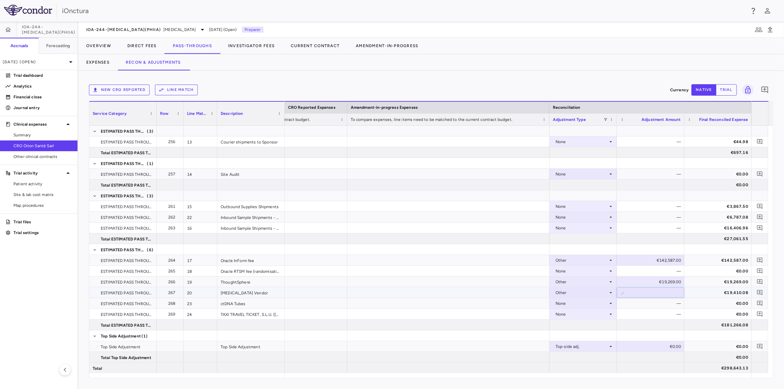
drag, startPoint x: 666, startPoint y: 294, endPoint x: 681, endPoint y: 294, distance: 14.5
click at [681, 294] on input "*" at bounding box center [656, 293] width 57 height 11
type input "*****"
click at [664, 303] on div "—" at bounding box center [652, 303] width 58 height 11
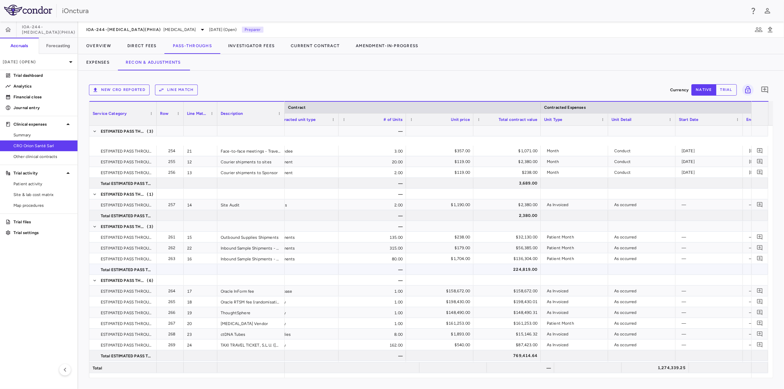
scroll to position [227, 0]
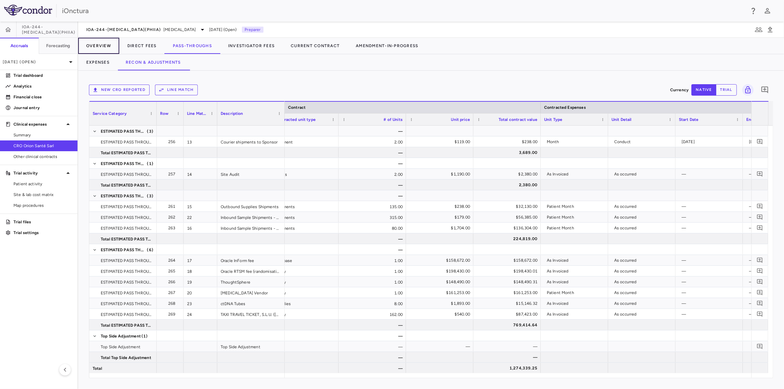
click at [98, 46] on button "Overview" at bounding box center [98, 46] width 41 height 16
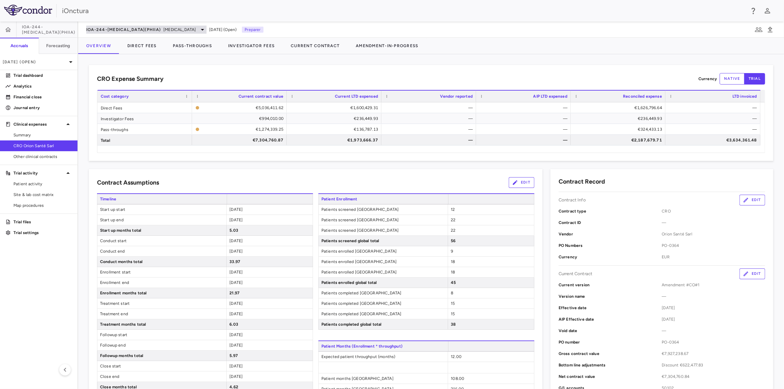
click at [128, 28] on span "IOA-244-[MEDICAL_DATA](PhIIa)" at bounding box center [123, 29] width 74 height 5
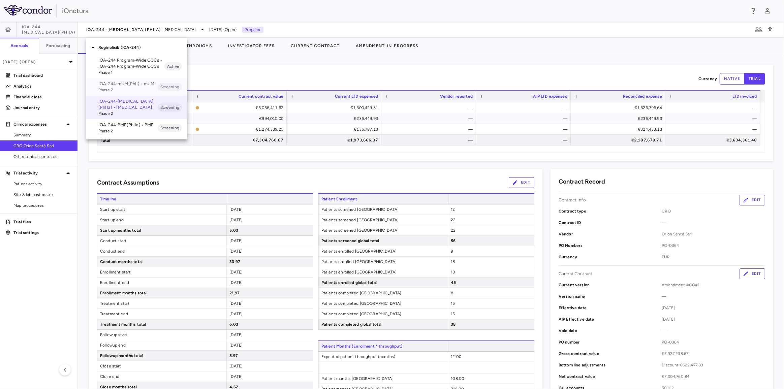
click at [132, 84] on p "IOA-244-mUM(PhII) • mUM" at bounding box center [127, 84] width 59 height 6
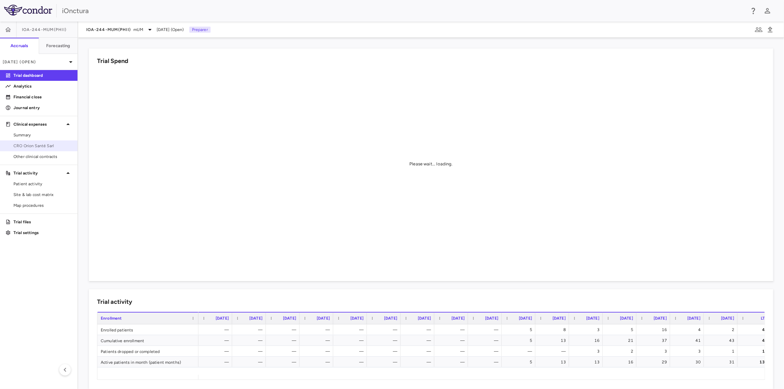
click at [41, 144] on span "CRO Orion Santé Sarl" at bounding box center [42, 146] width 59 height 6
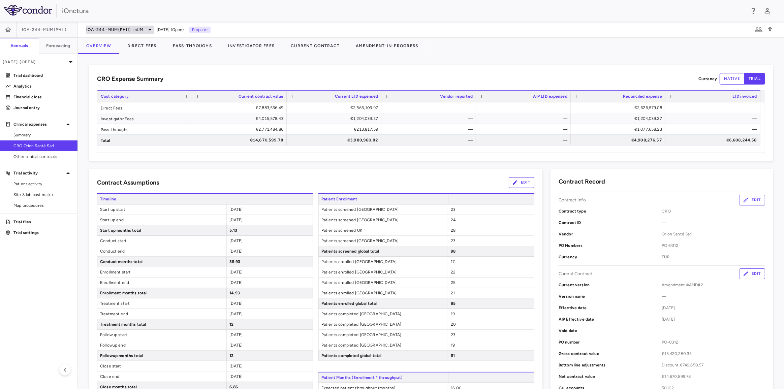
click at [133, 26] on div "IOA-244-mUM(PhII) mUM" at bounding box center [120, 30] width 68 height 8
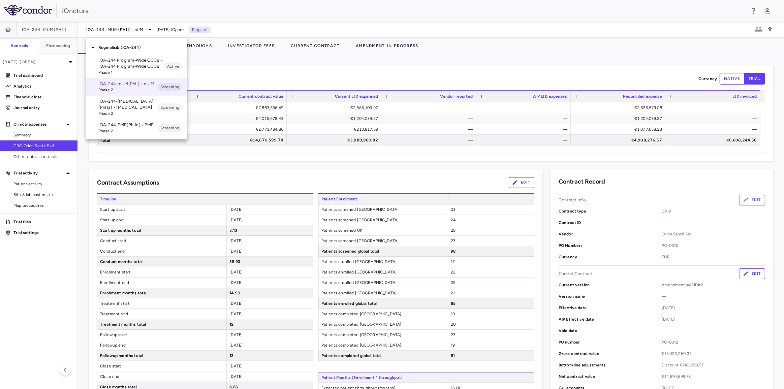
click at [111, 107] on p "IOA-244-[MEDICAL_DATA](PhIIa) • [MEDICAL_DATA]" at bounding box center [127, 104] width 59 height 12
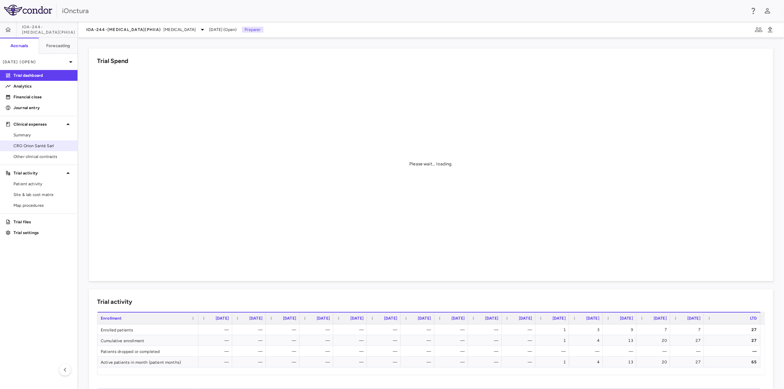
click at [36, 144] on span "CRO Orion Santé Sarl" at bounding box center [42, 146] width 59 height 6
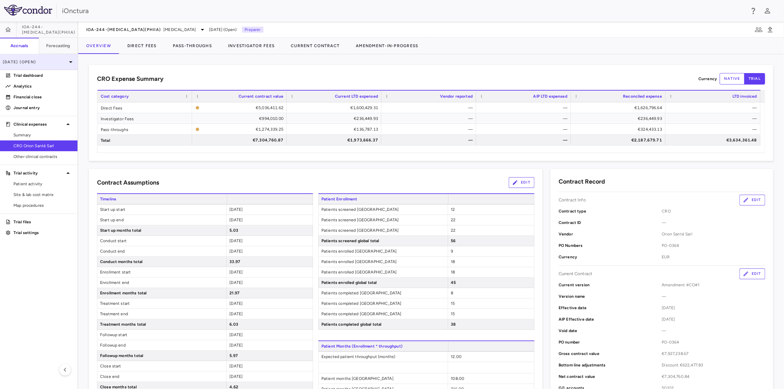
click at [62, 60] on p "[DATE] (Open)" at bounding box center [35, 62] width 64 height 6
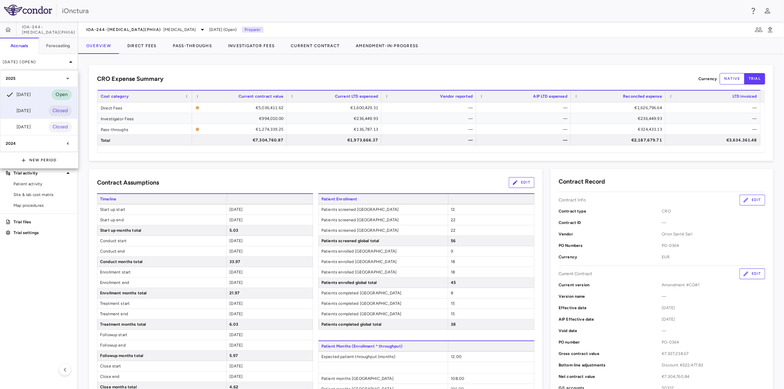
click at [40, 110] on div "[DATE] Closed" at bounding box center [38, 111] width 77 height 16
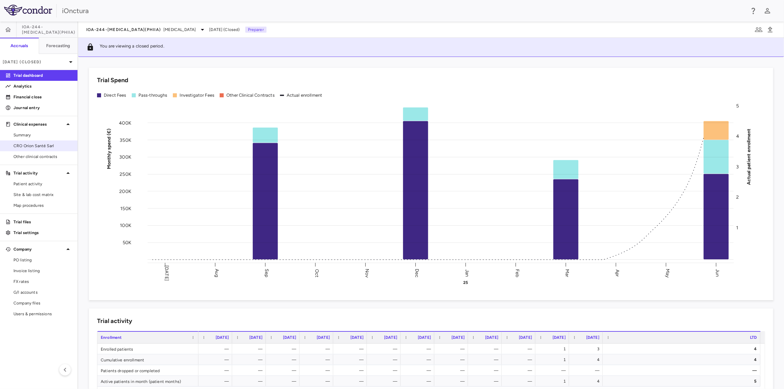
click at [35, 146] on span "CRO Orion Santé Sarl" at bounding box center [42, 146] width 59 height 6
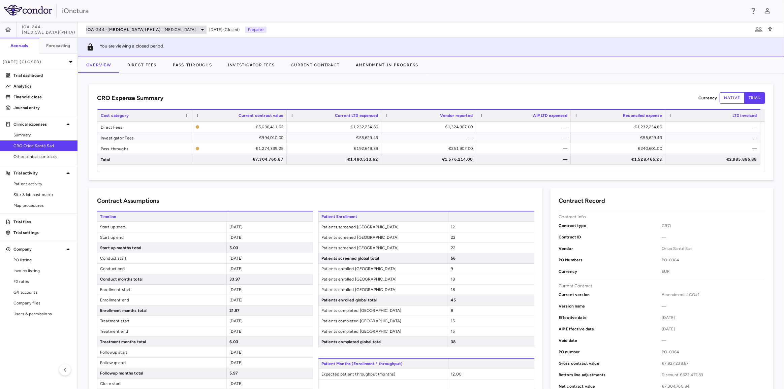
click at [138, 31] on span "IOA-244-[MEDICAL_DATA](PhIIa)" at bounding box center [123, 29] width 74 height 5
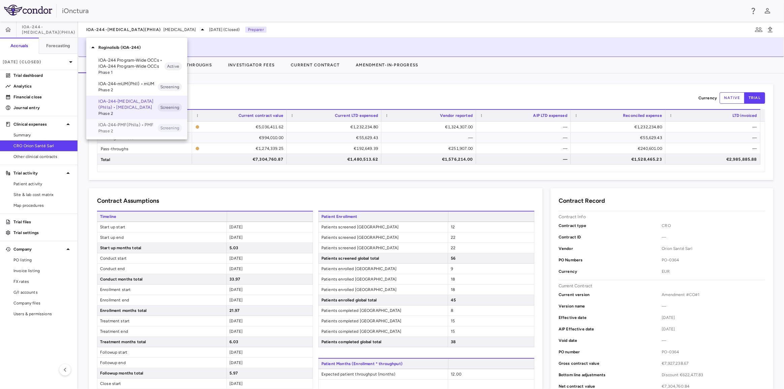
click at [114, 131] on span "Phase 2" at bounding box center [127, 131] width 59 height 6
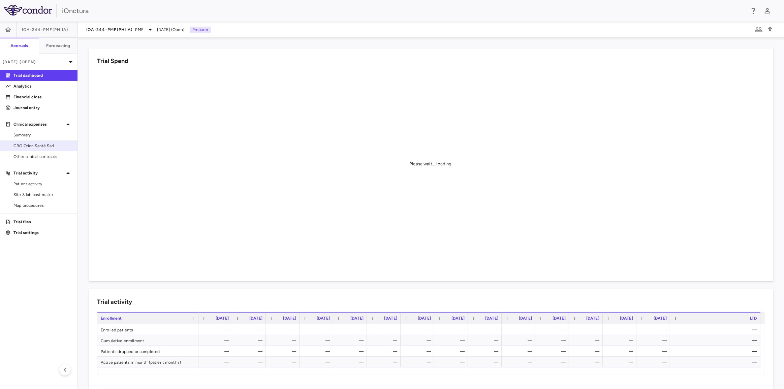
click at [40, 148] on span "CRO Orion Santé Sarl" at bounding box center [42, 146] width 59 height 6
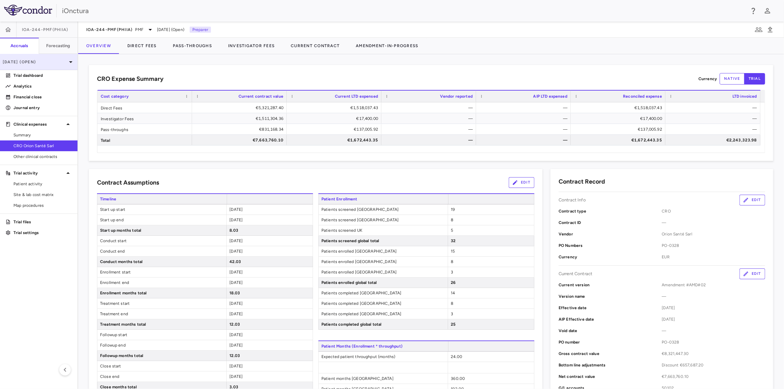
click at [59, 61] on p "[DATE] (Open)" at bounding box center [35, 62] width 64 height 6
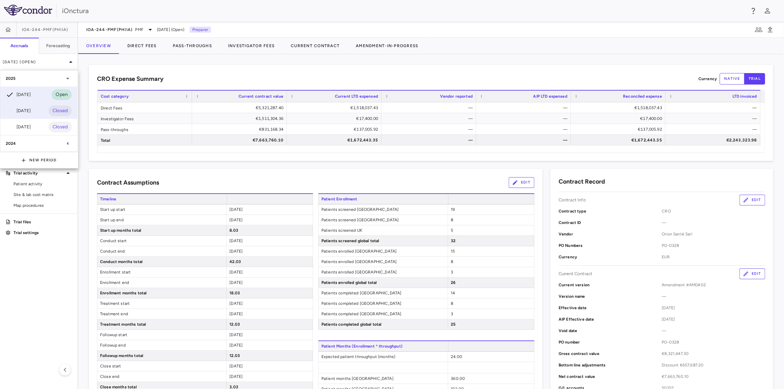
click at [31, 109] on div "[DATE]" at bounding box center [18, 111] width 25 height 8
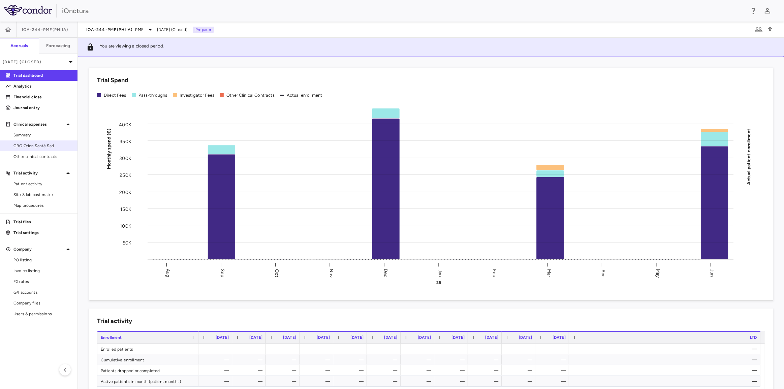
click at [43, 147] on span "CRO Orion Santé Sarl" at bounding box center [42, 146] width 59 height 6
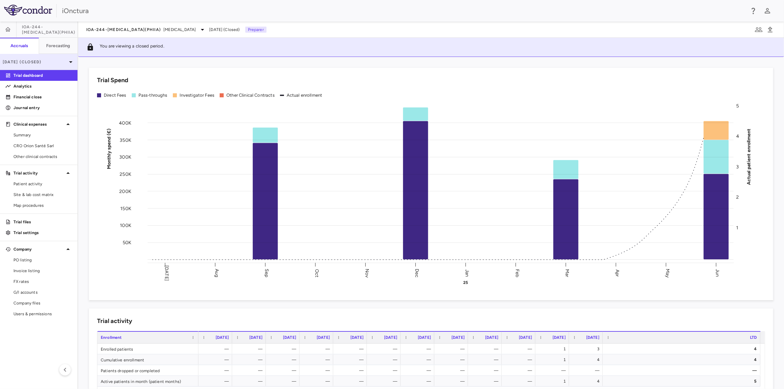
click at [59, 63] on p "[DATE] (Closed)" at bounding box center [35, 62] width 64 height 6
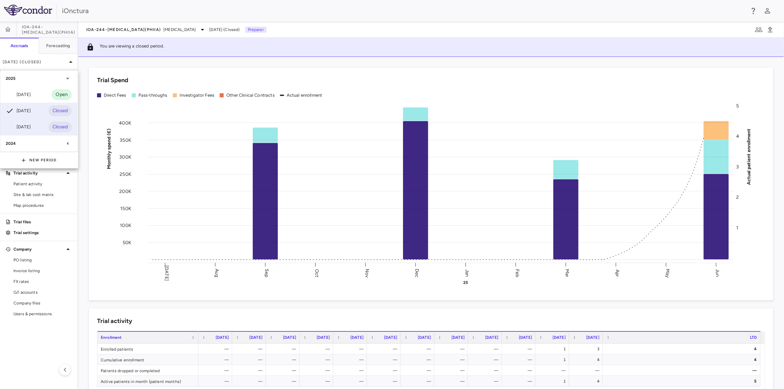
click at [37, 124] on div "Mar 2025 Closed" at bounding box center [38, 127] width 77 height 16
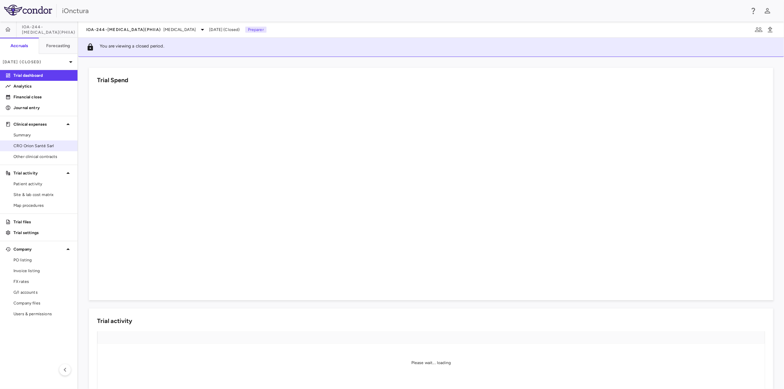
click at [47, 147] on span "CRO Orion Santé Sarl" at bounding box center [42, 146] width 59 height 6
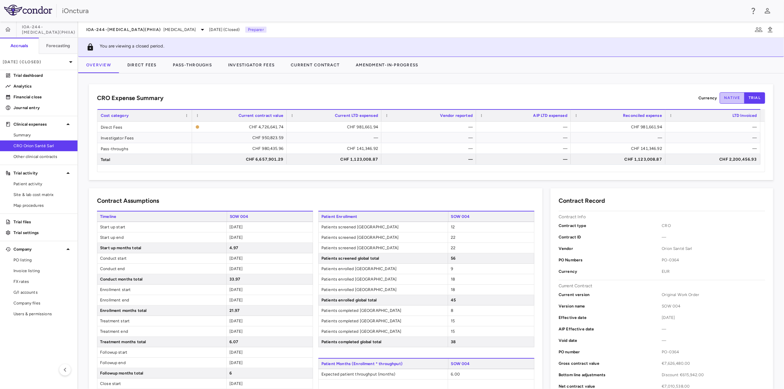
click at [729, 98] on button "native" at bounding box center [732, 97] width 25 height 11
click at [33, 135] on span "Summary" at bounding box center [42, 135] width 59 height 6
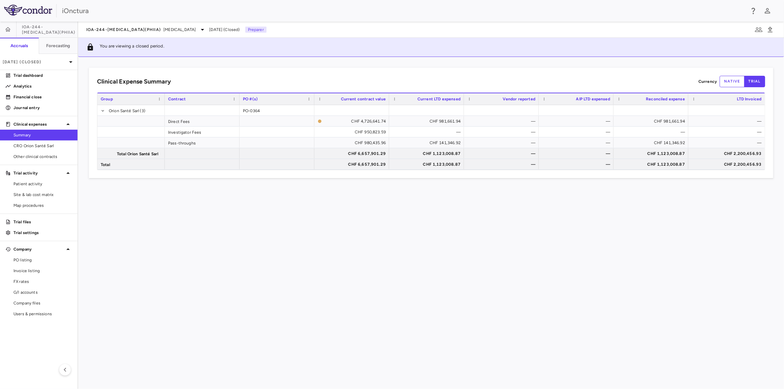
click at [735, 82] on button "native" at bounding box center [732, 81] width 25 height 11
click at [41, 97] on p "Financial close" at bounding box center [42, 97] width 59 height 6
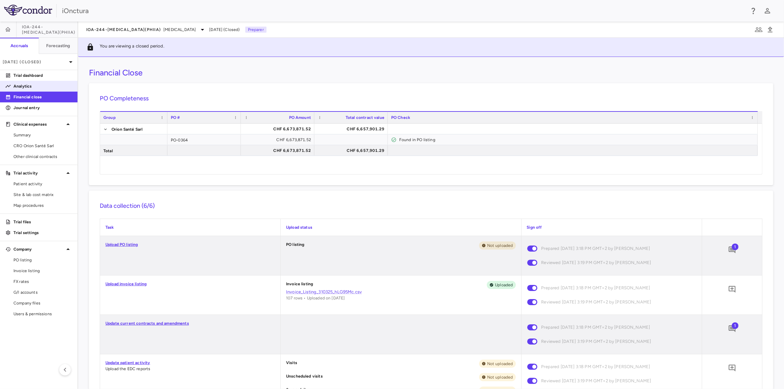
click at [40, 88] on p "Analytics" at bounding box center [42, 86] width 59 height 6
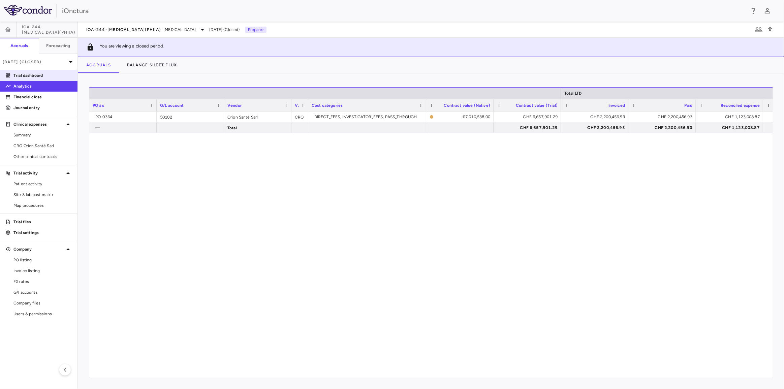
click at [42, 76] on p "Trial dashboard" at bounding box center [42, 75] width 59 height 6
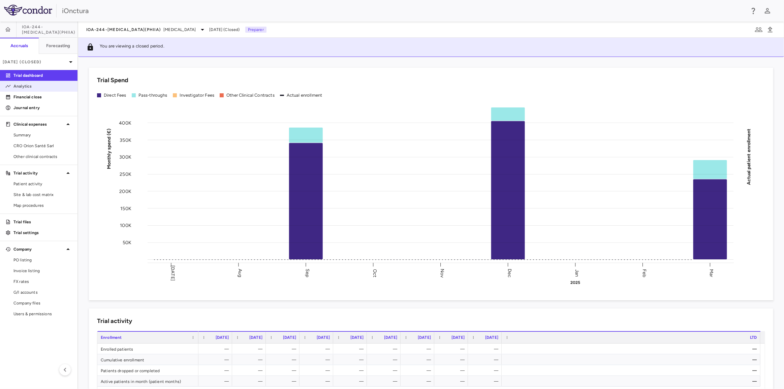
click at [42, 85] on p "Analytics" at bounding box center [42, 86] width 59 height 6
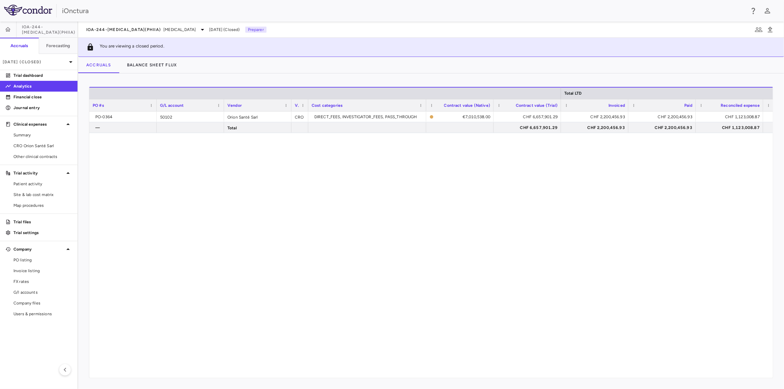
click at [209, 31] on span "Mar 2025 (Closed)" at bounding box center [224, 30] width 30 height 6
click at [57, 62] on p "Mar 2025 (Closed)" at bounding box center [35, 62] width 64 height 6
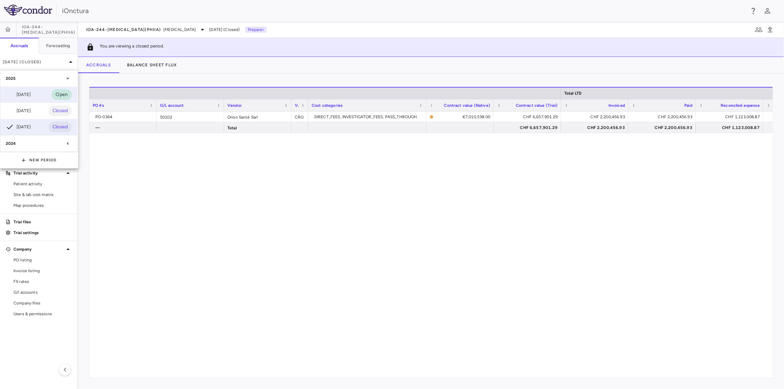
click at [30, 96] on div "[DATE]" at bounding box center [18, 95] width 25 height 8
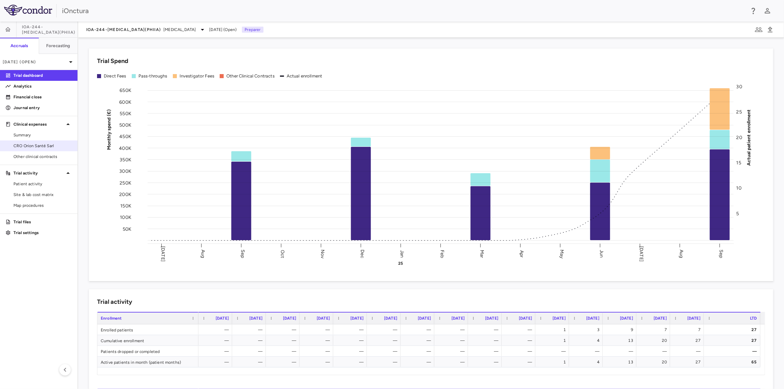
click at [27, 145] on span "CRO Orion Santé Sarl" at bounding box center [42, 146] width 59 height 6
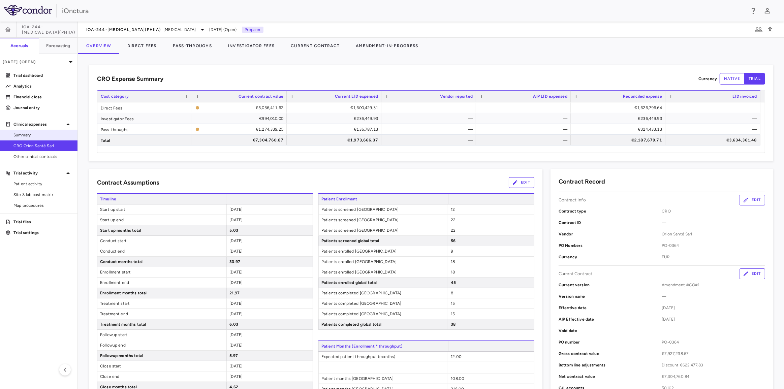
click at [34, 135] on span "Summary" at bounding box center [42, 135] width 59 height 6
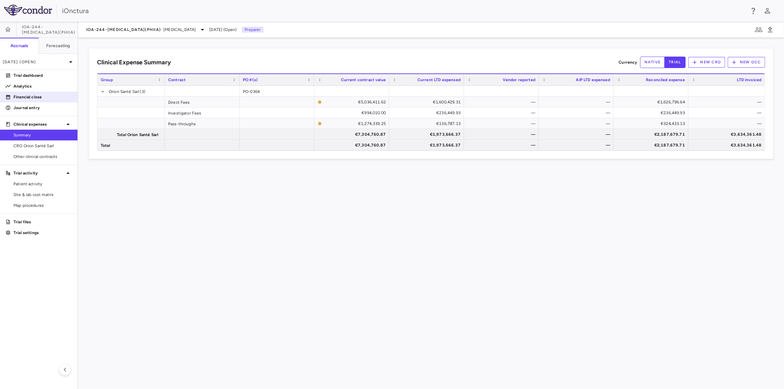
click at [37, 97] on p "Financial close" at bounding box center [42, 97] width 59 height 6
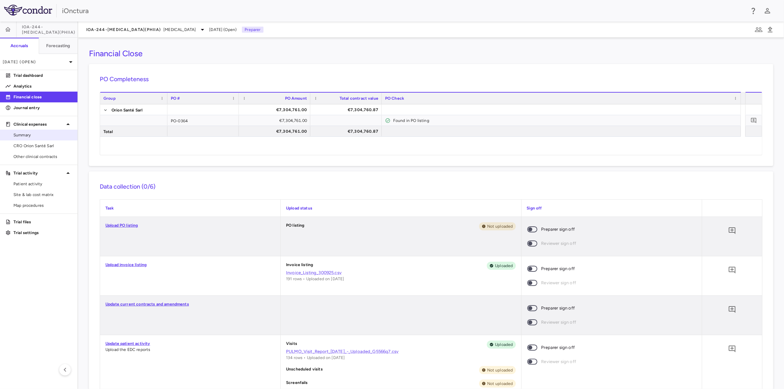
click at [40, 135] on span "Summary" at bounding box center [42, 135] width 59 height 6
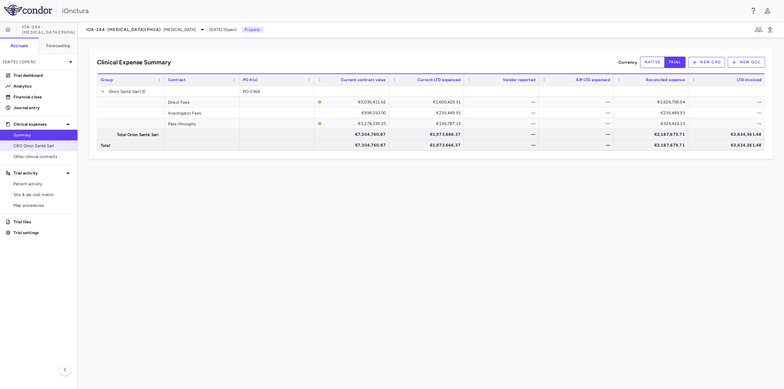
click at [43, 150] on link "CRO Orion Santé Sarl" at bounding box center [39, 146] width 78 height 10
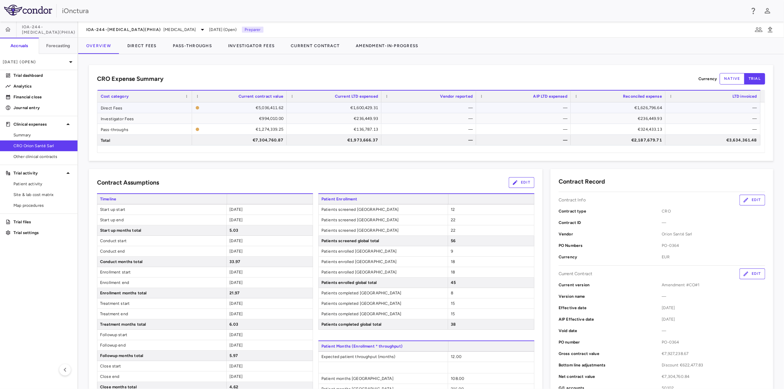
click at [197, 108] on icon "The contract record and uploaded budget values do not match. Please review the …" at bounding box center [197, 107] width 3 height 3
click at [6, 30] on icon "button" at bounding box center [8, 29] width 6 height 5
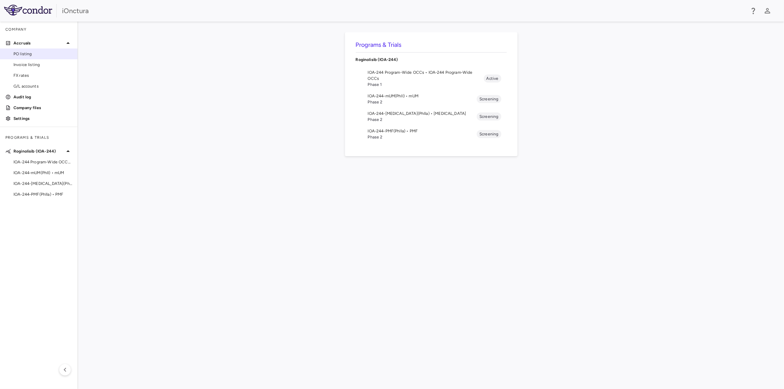
click at [23, 52] on span "PO listing" at bounding box center [42, 54] width 59 height 6
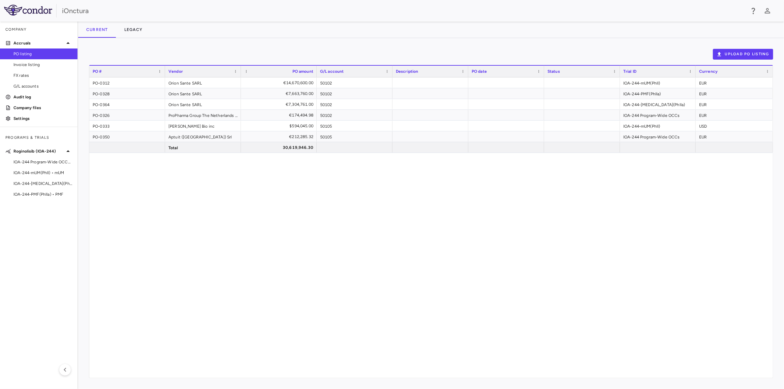
click at [49, 185] on span "IOA-244-[MEDICAL_DATA](PhIIa) • [MEDICAL_DATA]" at bounding box center [42, 184] width 59 height 6
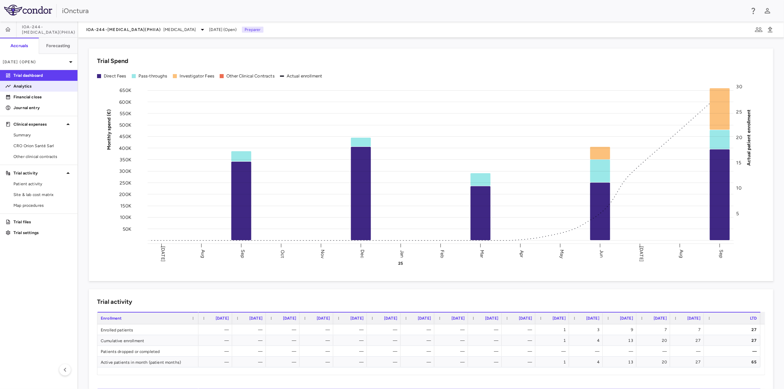
click at [26, 85] on p "Analytics" at bounding box center [42, 86] width 59 height 6
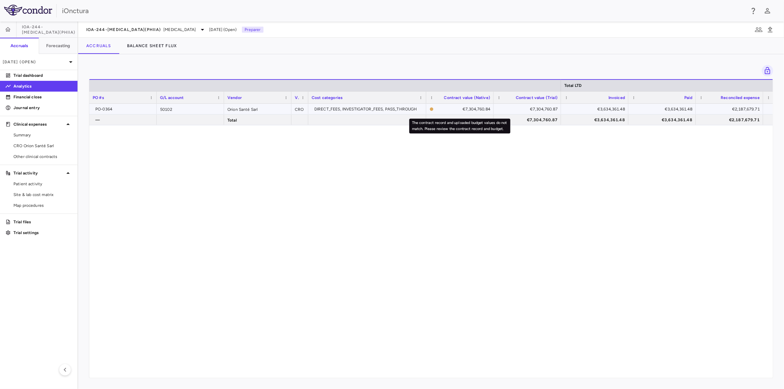
click at [431, 111] on div "€7,304,760.84" at bounding box center [460, 109] width 61 height 10
click at [431, 111] on icon "The contract record and uploaded budget values do not match. Please review the …" at bounding box center [431, 109] width 3 height 3
click at [57, 101] on link "Financial close" at bounding box center [39, 97] width 78 height 10
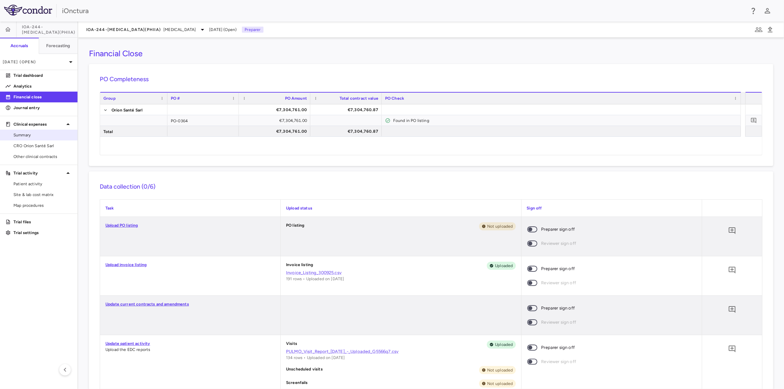
click at [38, 132] on span "Summary" at bounding box center [42, 135] width 59 height 6
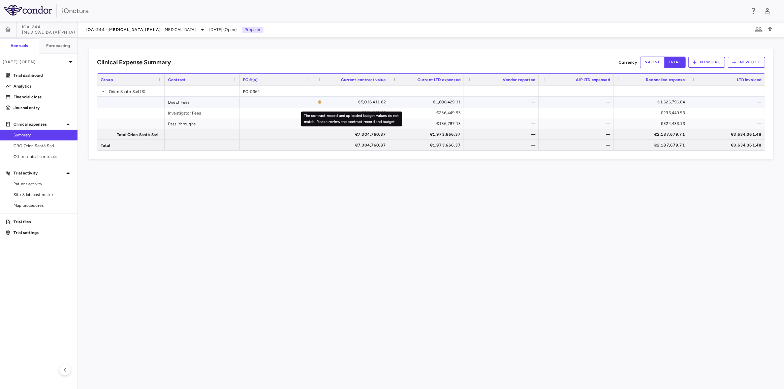
click at [370, 100] on div "€5,036,411.62" at bounding box center [355, 102] width 61 height 11
click at [28, 142] on link "CRO Orion Santé Sarl" at bounding box center [39, 146] width 78 height 10
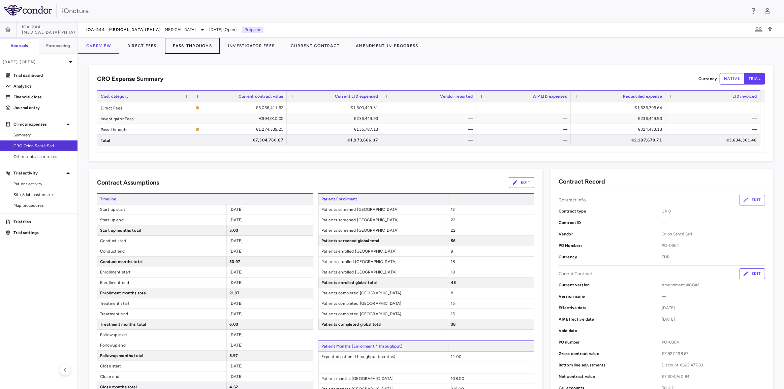
click at [201, 45] on button "Pass-Throughs" at bounding box center [192, 46] width 55 height 16
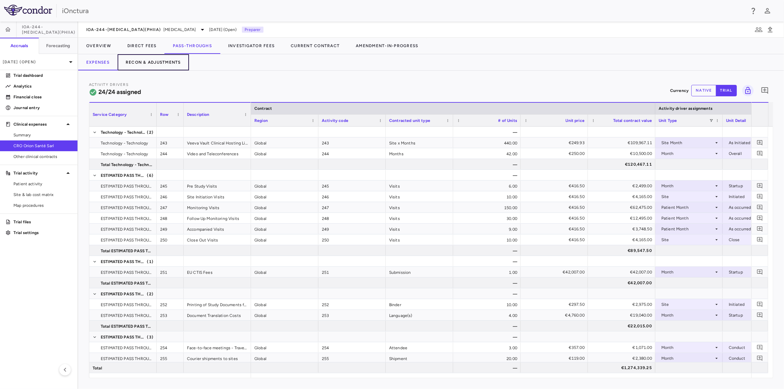
click at [146, 61] on button "Recon & Adjustments" at bounding box center [153, 62] width 71 height 16
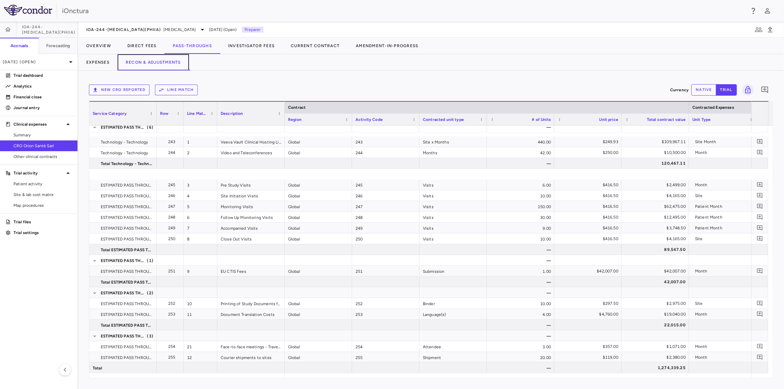
scroll to position [184, 0]
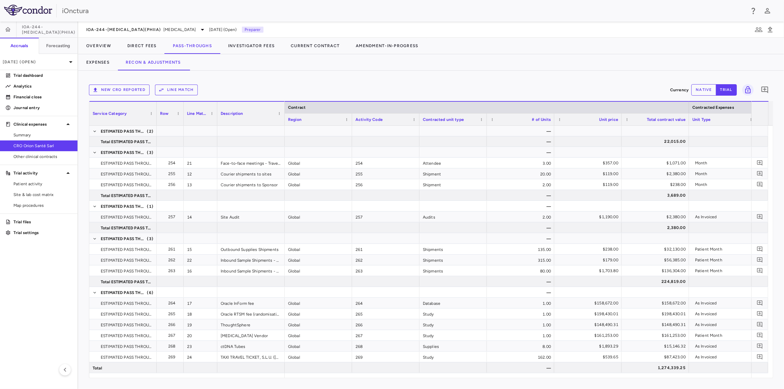
drag, startPoint x: 376, startPoint y: 379, endPoint x: 468, endPoint y: 384, distance: 92.2
click at [468, 384] on div "New CRO reported Line Match Currency native trial 0 Service Category Drag here …" at bounding box center [431, 230] width 706 height 319
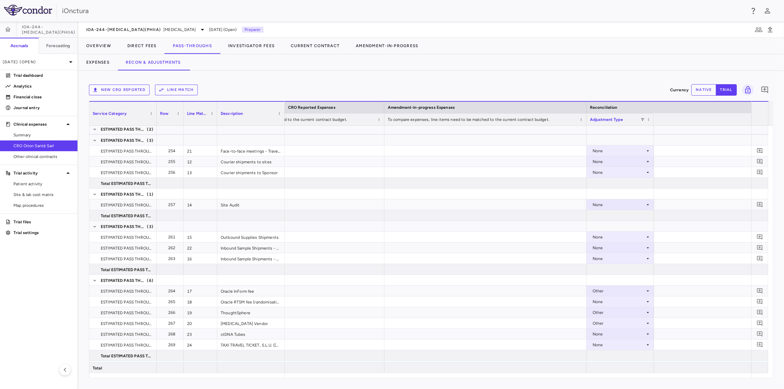
scroll to position [0, 0]
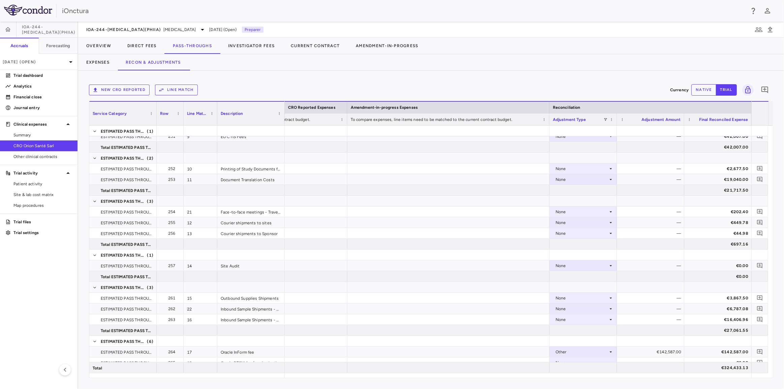
drag, startPoint x: 670, startPoint y: 379, endPoint x: 577, endPoint y: 382, distance: 93.4
click at [577, 382] on div "New CRO reported Line Match Currency native trial 0 Service Category Drag here …" at bounding box center [431, 230] width 706 height 319
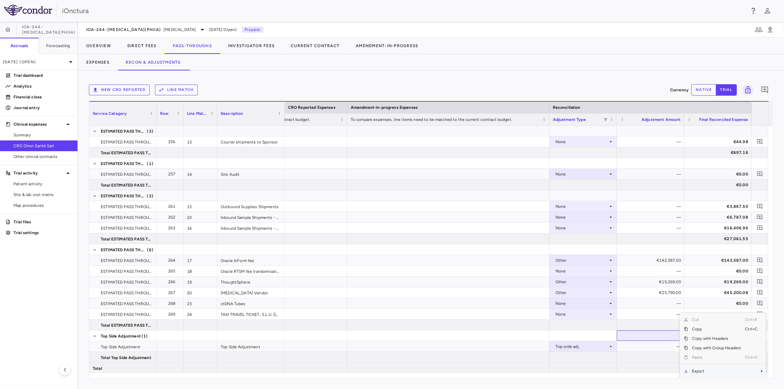
click at [701, 370] on span "Export" at bounding box center [716, 371] width 57 height 9
click at [702, 373] on span "Export" at bounding box center [716, 371] width 57 height 9
click at [659, 371] on span "Excel Export" at bounding box center [661, 371] width 32 height 9
click at [249, 49] on button "Investigator Fees" at bounding box center [251, 46] width 63 height 16
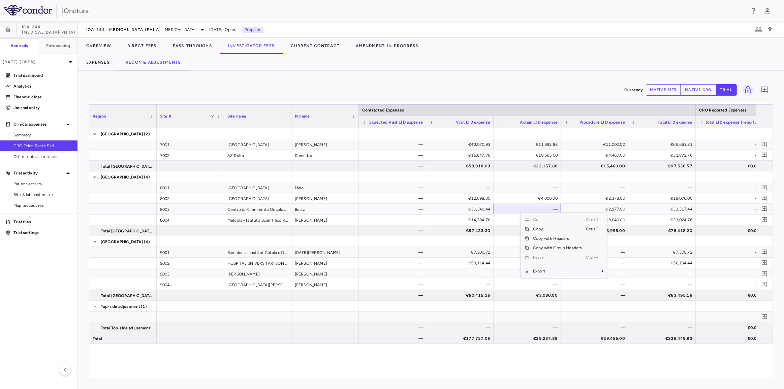
click at [542, 271] on span "Export" at bounding box center [557, 271] width 57 height 9
click at [630, 282] on span "Excel Export" at bounding box center [630, 282] width 32 height 9
click at [108, 47] on button "Overview" at bounding box center [98, 46] width 41 height 16
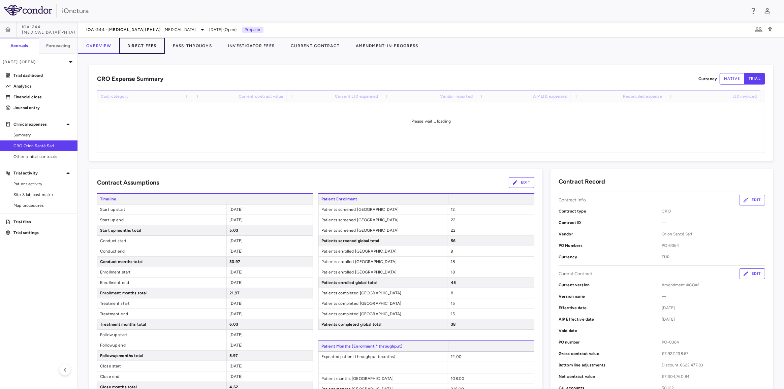
click at [131, 47] on button "Direct Fees" at bounding box center [142, 46] width 46 height 16
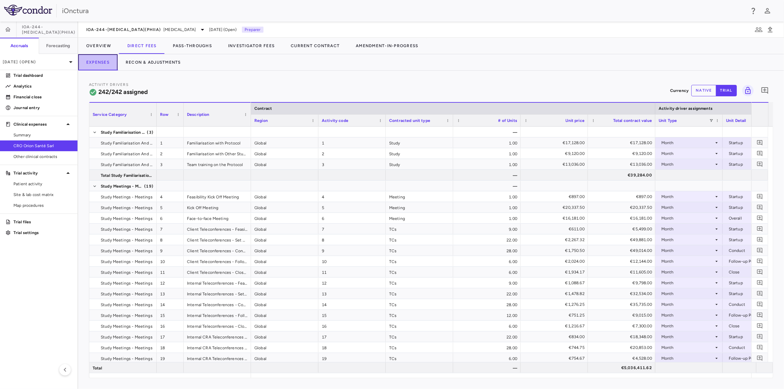
click at [104, 63] on button "Expenses" at bounding box center [97, 62] width 39 height 16
click at [143, 46] on button "Direct Fees" at bounding box center [142, 46] width 46 height 16
click at [142, 46] on button "Direct Fees" at bounding box center [142, 46] width 46 height 16
click at [101, 47] on button "Overview" at bounding box center [98, 46] width 41 height 16
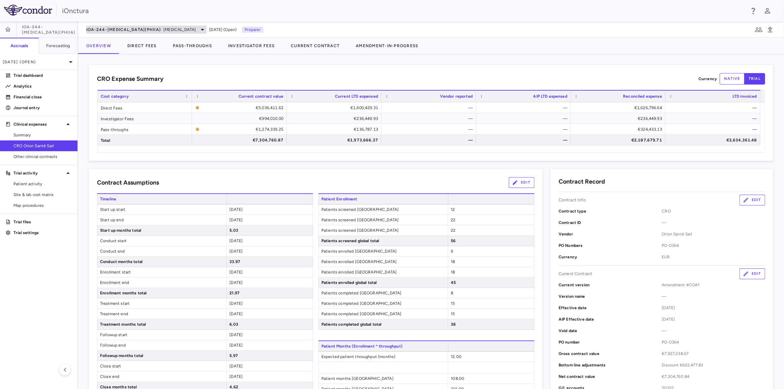
click at [131, 31] on span "IOA-244-[MEDICAL_DATA](PhIIa)" at bounding box center [123, 29] width 74 height 5
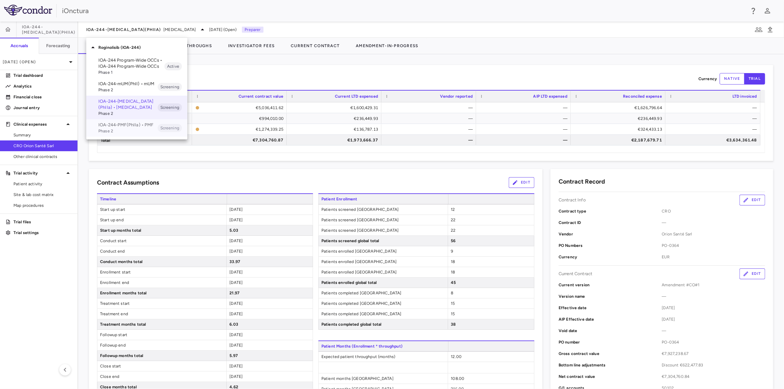
click at [134, 130] on span "Phase 2" at bounding box center [127, 131] width 59 height 6
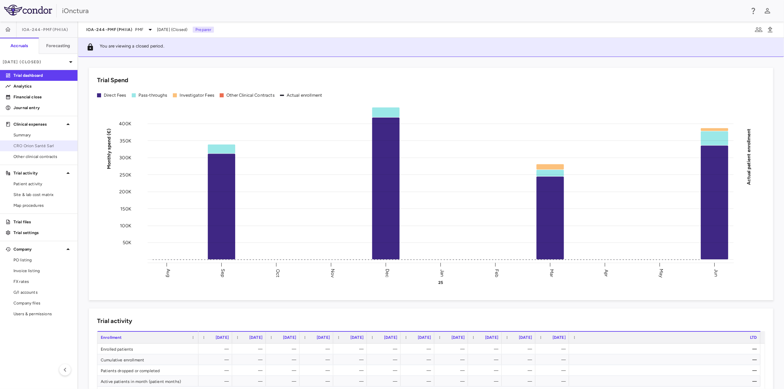
click at [45, 144] on span "CRO Orion Santé Sarl" at bounding box center [42, 146] width 59 height 6
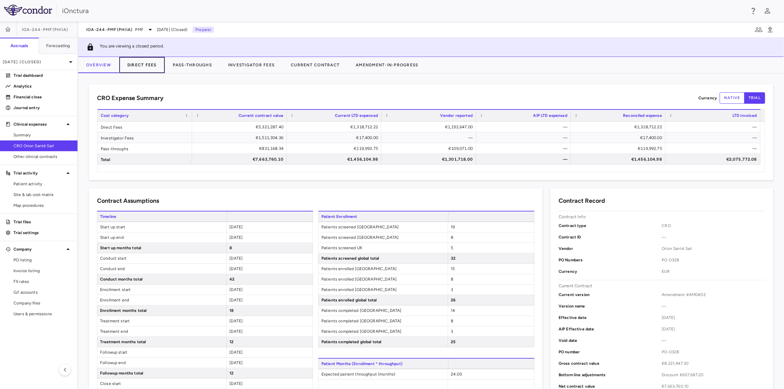
click at [155, 67] on button "Direct Fees" at bounding box center [142, 65] width 46 height 16
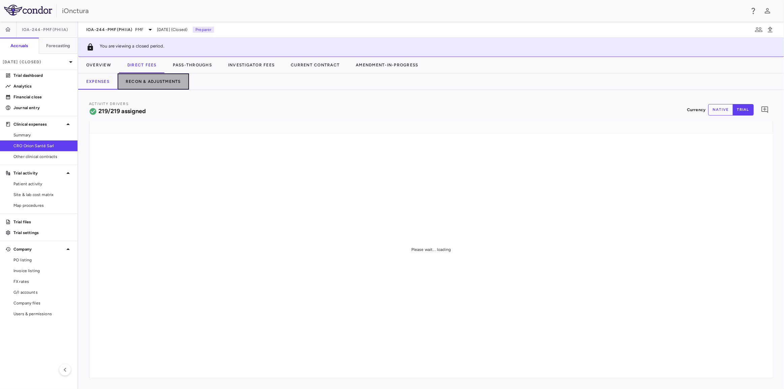
click at [155, 81] on button "Recon & Adjustments" at bounding box center [153, 81] width 71 height 16
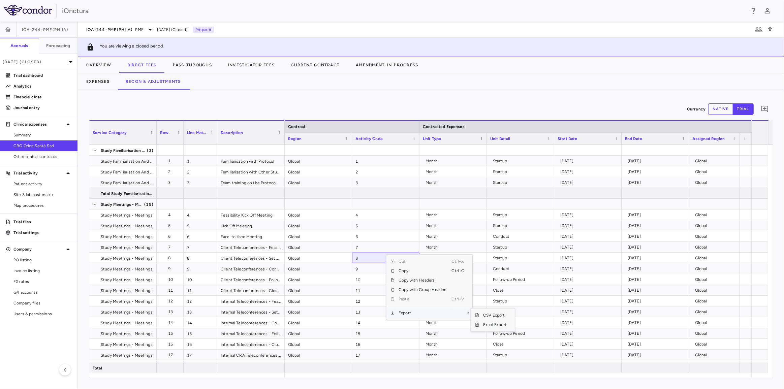
click at [420, 314] on span "Export" at bounding box center [423, 312] width 57 height 9
click at [497, 325] on span "Excel Export" at bounding box center [495, 324] width 32 height 9
click at [725, 110] on button "native" at bounding box center [721, 108] width 25 height 11
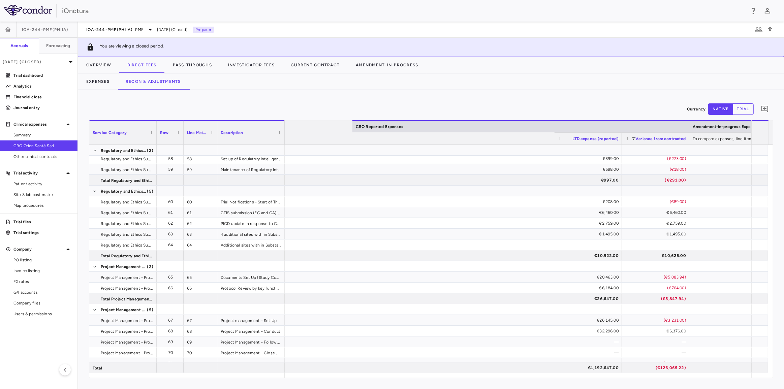
scroll to position [0, 932]
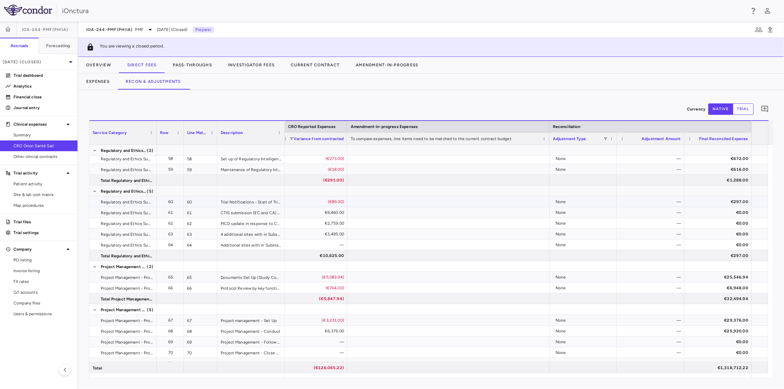
click at [586, 201] on div "None" at bounding box center [585, 202] width 58 height 11
click at [594, 210] on div "None" at bounding box center [585, 212] width 58 height 11
click at [735, 108] on button "trial" at bounding box center [743, 108] width 21 height 11
click at [577, 213] on div "None" at bounding box center [585, 212] width 58 height 11
click at [50, 67] on div "[DATE] (Closed)" at bounding box center [39, 62] width 78 height 16
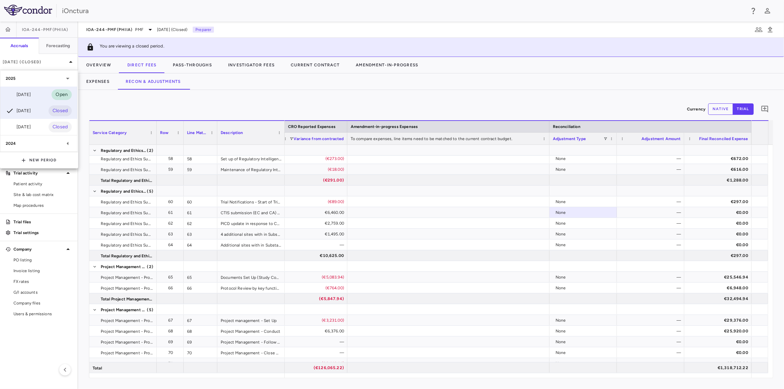
click at [31, 93] on div "[DATE]" at bounding box center [18, 95] width 25 height 8
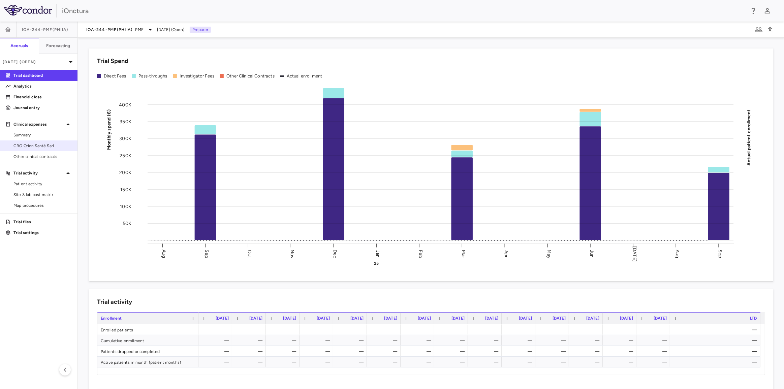
click at [42, 148] on span "CRO Orion Santé Sarl" at bounding box center [42, 146] width 59 height 6
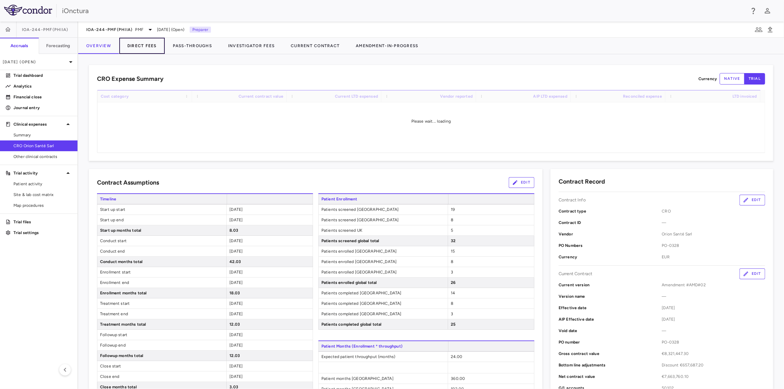
click at [146, 46] on button "Direct Fees" at bounding box center [142, 46] width 46 height 16
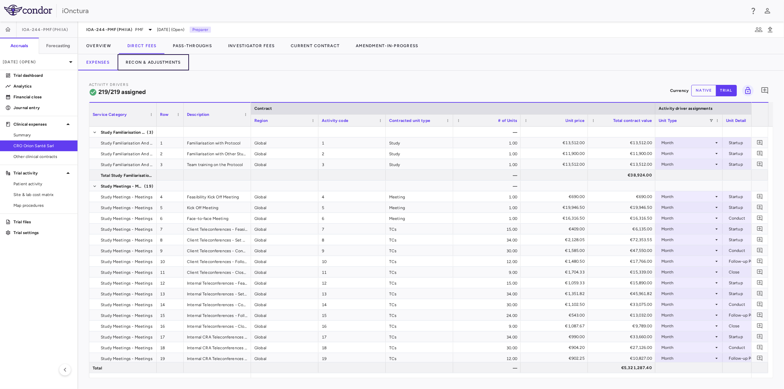
drag, startPoint x: 174, startPoint y: 63, endPoint x: 198, endPoint y: 78, distance: 28.2
click at [174, 63] on button "Recon & Adjustments" at bounding box center [153, 62] width 71 height 16
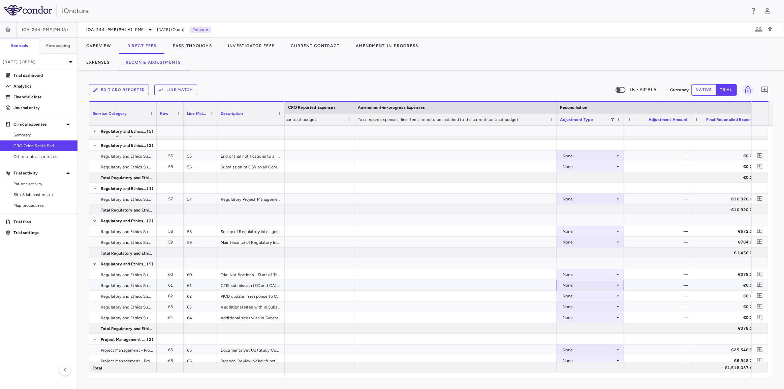
click at [610, 287] on div "None" at bounding box center [589, 285] width 53 height 11
click at [599, 308] on li "Other" at bounding box center [590, 308] width 67 height 10
click at [654, 283] on div "—" at bounding box center [659, 285] width 58 height 11
click at [710, 94] on button "native" at bounding box center [704, 89] width 25 height 11
click at [674, 283] on div "€0.00" at bounding box center [659, 285] width 58 height 11
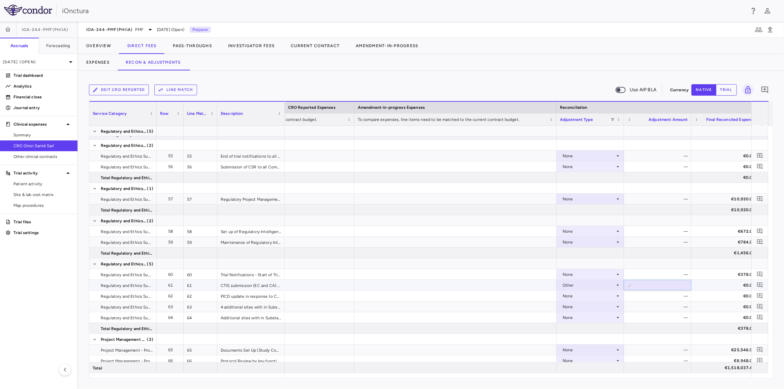
type input "*********"
click at [670, 271] on div "—" at bounding box center [659, 274] width 58 height 11
click at [617, 298] on icon at bounding box center [617, 296] width 5 height 5
click at [601, 317] on li "Other" at bounding box center [590, 319] width 67 height 10
click at [663, 295] on div "€0.00" at bounding box center [659, 296] width 58 height 11
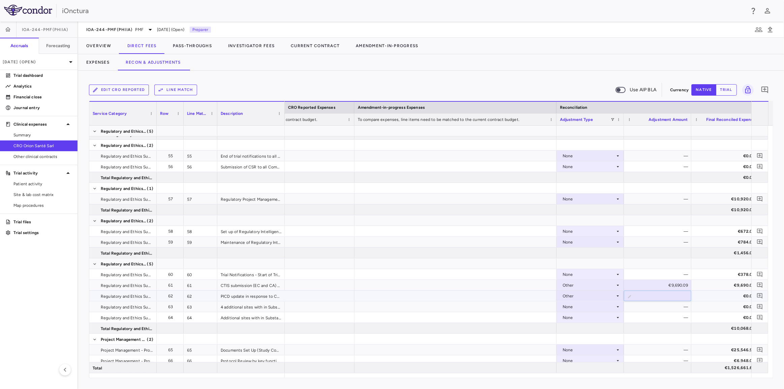
click at [663, 295] on input "*" at bounding box center [663, 296] width 57 height 11
click at [664, 295] on div "€0.00" at bounding box center [659, 296] width 58 height 11
type input "********"
click at [669, 269] on div "—" at bounding box center [659, 274] width 58 height 11
click at [600, 308] on div "None" at bounding box center [589, 307] width 53 height 11
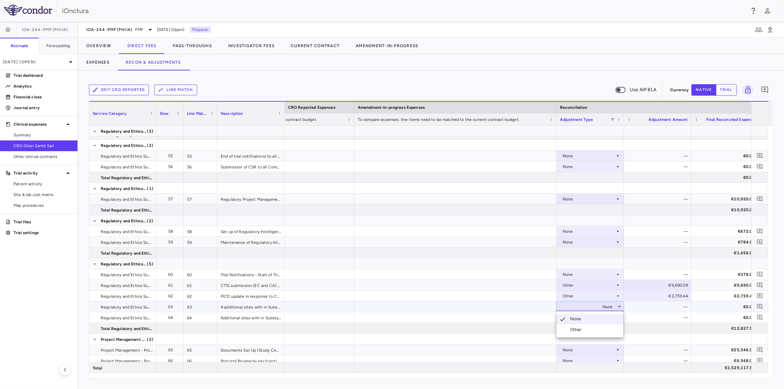
click at [600, 310] on div at bounding box center [392, 194] width 784 height 389
click at [602, 306] on div "None" at bounding box center [589, 307] width 53 height 11
click at [593, 331] on li "Other" at bounding box center [590, 330] width 67 height 10
click at [667, 306] on div "€0.00" at bounding box center [659, 307] width 58 height 11
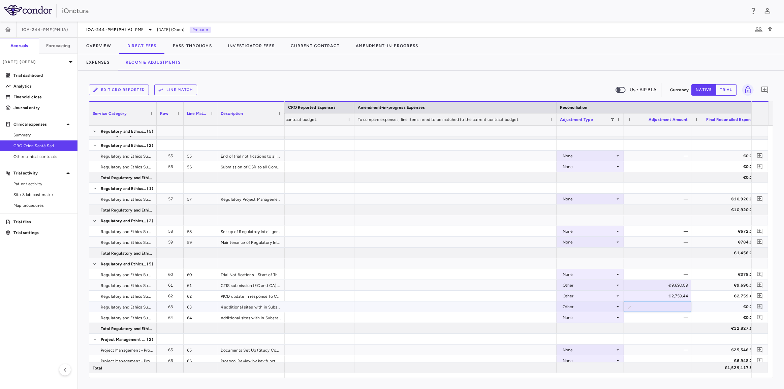
click at [667, 306] on input "*" at bounding box center [663, 307] width 57 height 11
type input "******"
click at [670, 263] on div at bounding box center [657, 264] width 67 height 10
click at [585, 319] on div "None" at bounding box center [589, 317] width 53 height 11
click at [579, 342] on div "Other" at bounding box center [577, 341] width 14 height 6
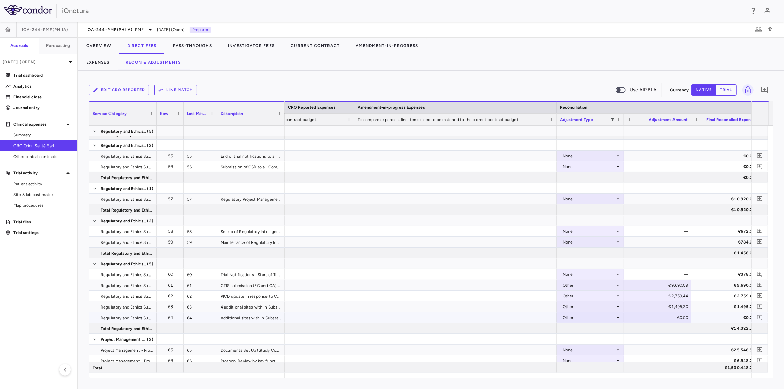
click at [642, 317] on div "€0.00" at bounding box center [659, 317] width 58 height 11
click at [642, 317] on input "*" at bounding box center [663, 318] width 57 height 11
type input "*****"
click at [657, 257] on div at bounding box center [657, 253] width 67 height 10
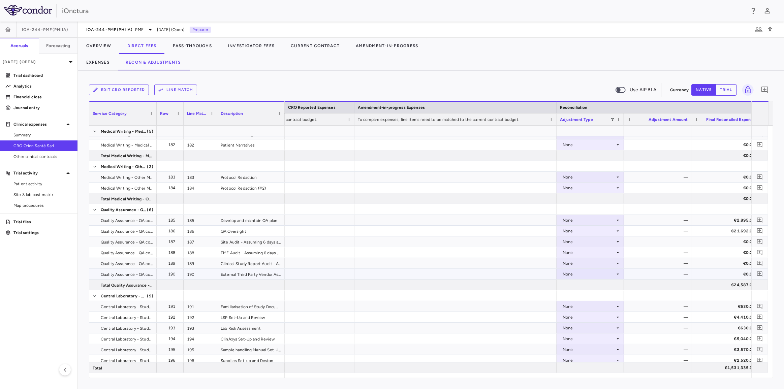
click at [613, 274] on div "None" at bounding box center [589, 274] width 53 height 11
click at [598, 295] on li "Other" at bounding box center [590, 298] width 67 height 10
click at [668, 274] on div "€0.00" at bounding box center [659, 274] width 58 height 11
click at [668, 274] on input "*" at bounding box center [663, 274] width 57 height 11
type input "*******"
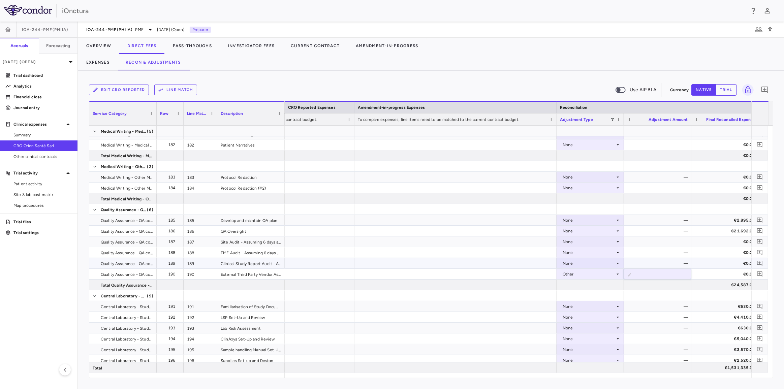
click at [674, 249] on div "—" at bounding box center [659, 252] width 58 height 11
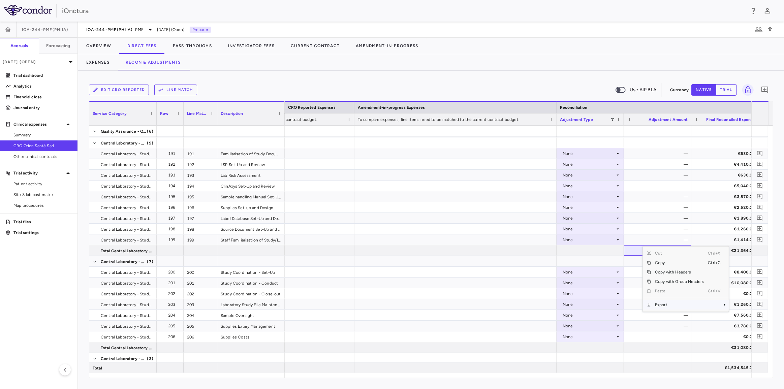
click at [661, 303] on span "Export" at bounding box center [679, 304] width 57 height 9
click at [747, 318] on span "Excel Export" at bounding box center [752, 316] width 32 height 9
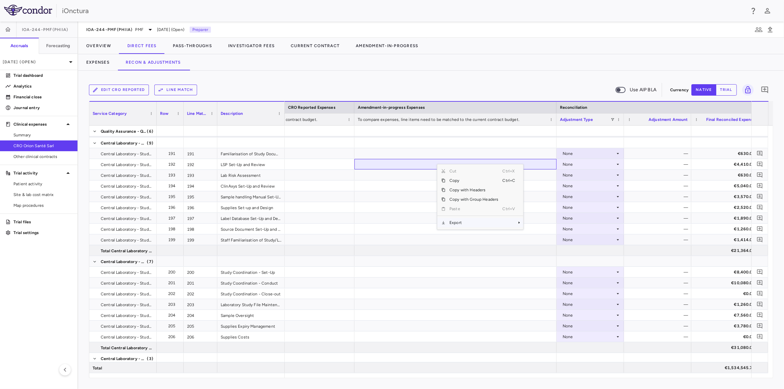
click at [471, 224] on span "Export" at bounding box center [474, 222] width 57 height 9
click at [502, 219] on div "Export" at bounding box center [481, 222] width 86 height 9
click at [539, 235] on span "Excel Export" at bounding box center [546, 234] width 32 height 9
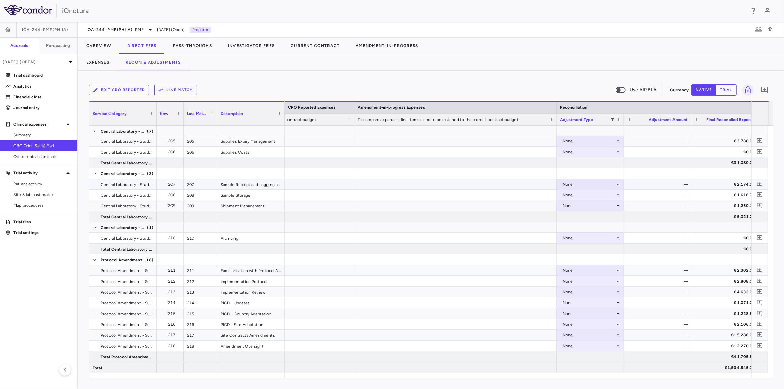
scroll to position [3095, 0]
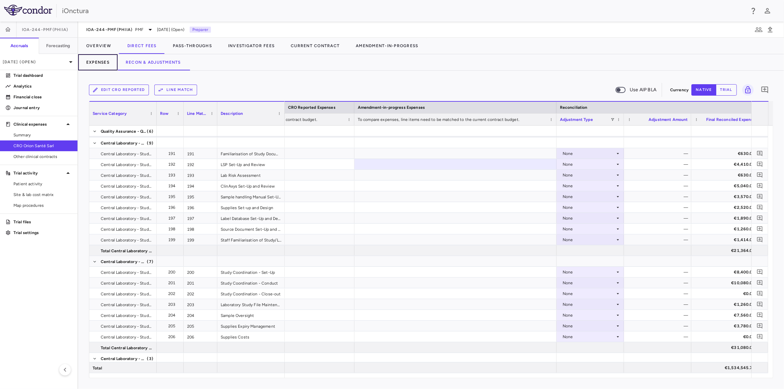
click at [101, 64] on button "Expenses" at bounding box center [97, 62] width 39 height 16
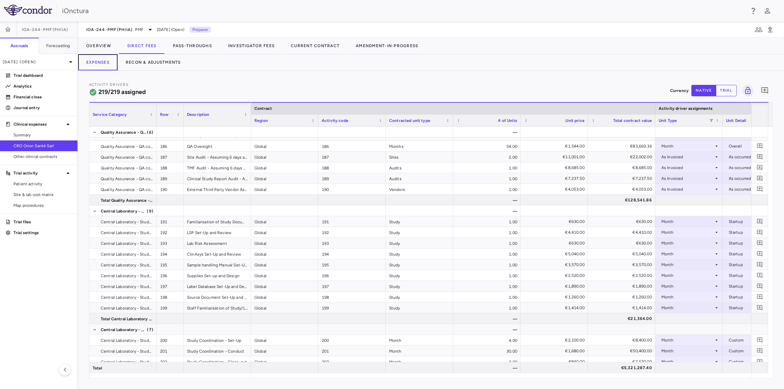
scroll to position [3345, 0]
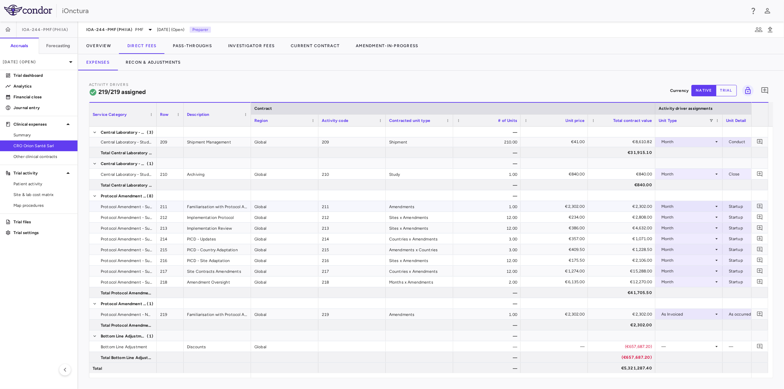
click at [682, 206] on div "Month" at bounding box center [688, 206] width 53 height 11
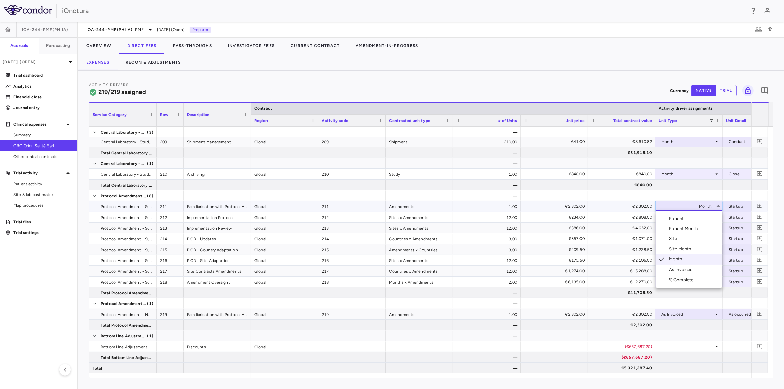
click at [689, 270] on div "As Invoiced" at bounding box center [682, 270] width 27 height 6
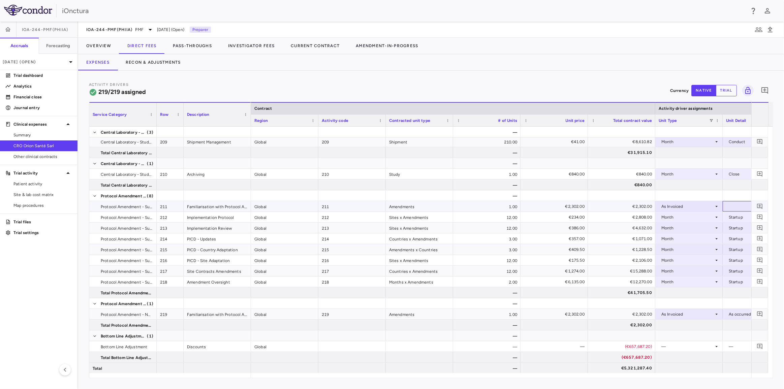
click at [730, 206] on div at bounding box center [756, 207] width 61 height 10
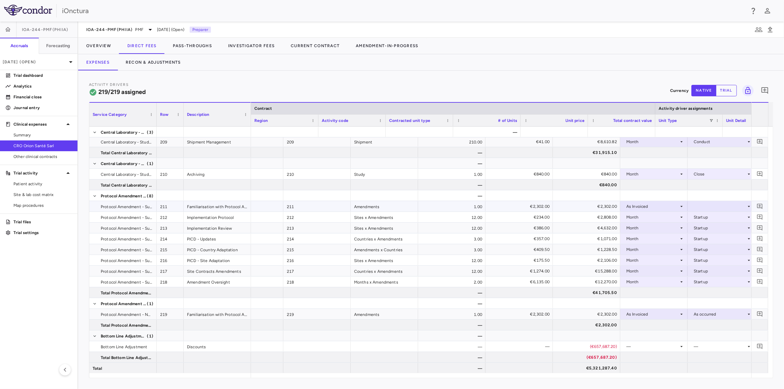
scroll to position [0, 35]
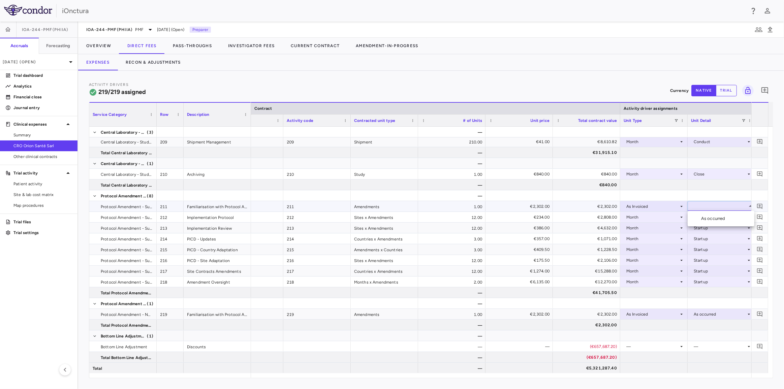
click at [731, 217] on li "As occurred" at bounding box center [721, 219] width 67 height 10
click at [673, 220] on div "Month" at bounding box center [653, 217] width 53 height 11
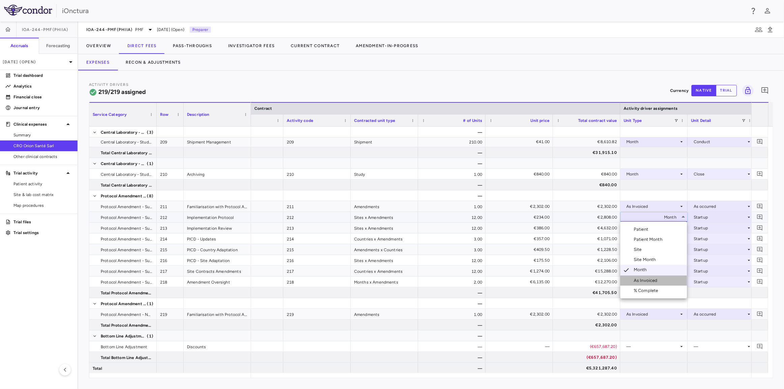
drag, startPoint x: 661, startPoint y: 283, endPoint x: 692, endPoint y: 236, distance: 56.7
click at [661, 283] on li "As Invoiced" at bounding box center [654, 281] width 67 height 10
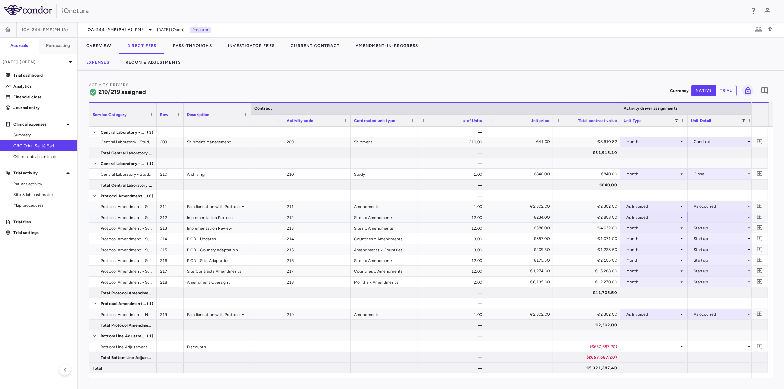
click at [706, 217] on div at bounding box center [721, 217] width 61 height 10
click at [708, 231] on div "As occurred" at bounding box center [714, 230] width 27 height 6
click at [663, 227] on div "Month" at bounding box center [653, 228] width 53 height 11
click at [641, 227] on div "Month" at bounding box center [653, 228] width 53 height 11
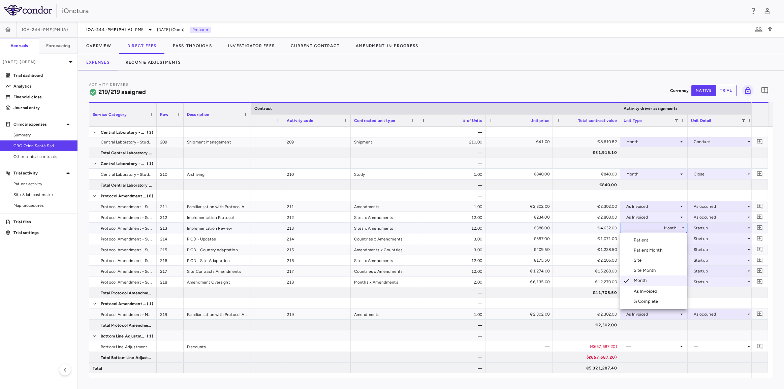
click at [642, 290] on div "As Invoiced" at bounding box center [647, 292] width 27 height 6
click at [703, 228] on div at bounding box center [721, 228] width 61 height 10
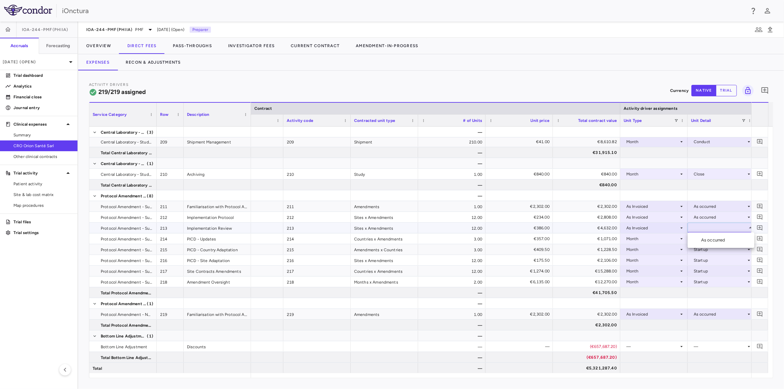
click at [708, 240] on div "As occurred" at bounding box center [714, 240] width 27 height 6
click at [645, 235] on div "Month" at bounding box center [653, 239] width 53 height 11
click at [637, 237] on div "Month" at bounding box center [653, 239] width 53 height 11
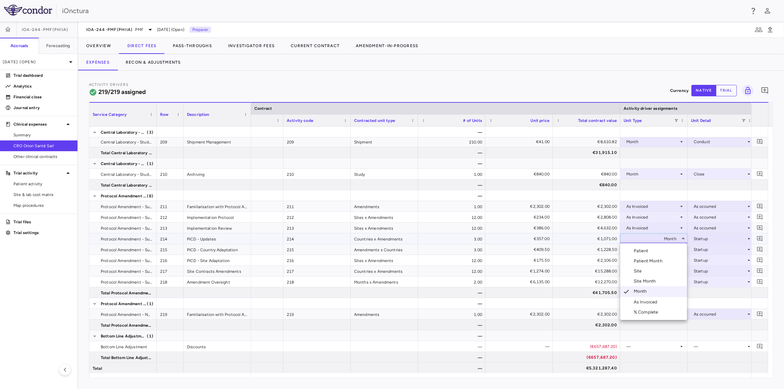
drag, startPoint x: 642, startPoint y: 301, endPoint x: 646, endPoint y: 295, distance: 7.7
click at [643, 301] on div "As Invoiced" at bounding box center [647, 302] width 27 height 6
click at [711, 239] on div at bounding box center [721, 239] width 61 height 10
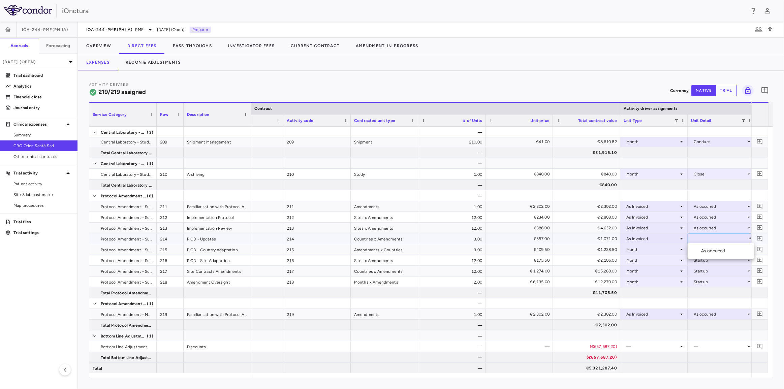
click at [712, 252] on div "As occurred" at bounding box center [714, 251] width 27 height 6
click at [648, 247] on div "Month" at bounding box center [653, 249] width 53 height 11
click at [636, 245] on div "Month" at bounding box center [653, 249] width 53 height 11
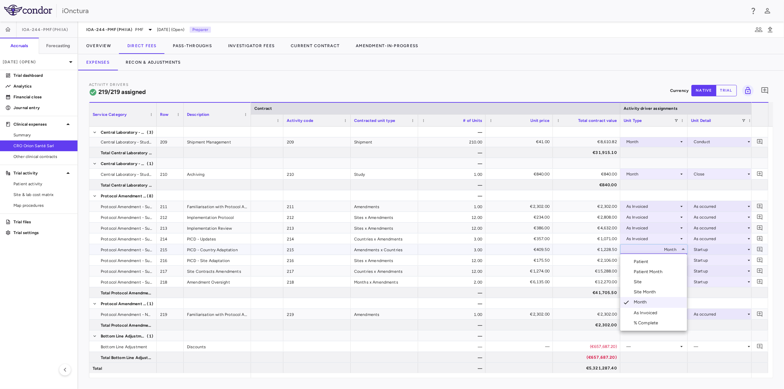
click at [643, 312] on div "As Invoiced" at bounding box center [647, 313] width 27 height 6
click at [711, 247] on div at bounding box center [721, 250] width 61 height 10
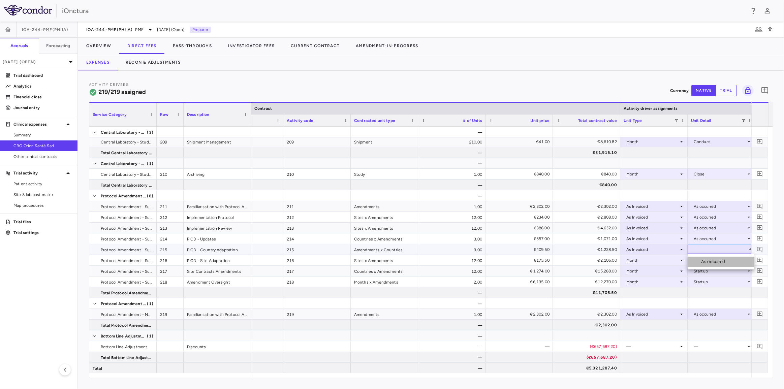
click at [712, 261] on div "As occurred" at bounding box center [714, 262] width 27 height 6
click at [643, 258] on div "Month" at bounding box center [653, 260] width 53 height 11
click at [647, 260] on div "Month" at bounding box center [653, 260] width 53 height 11
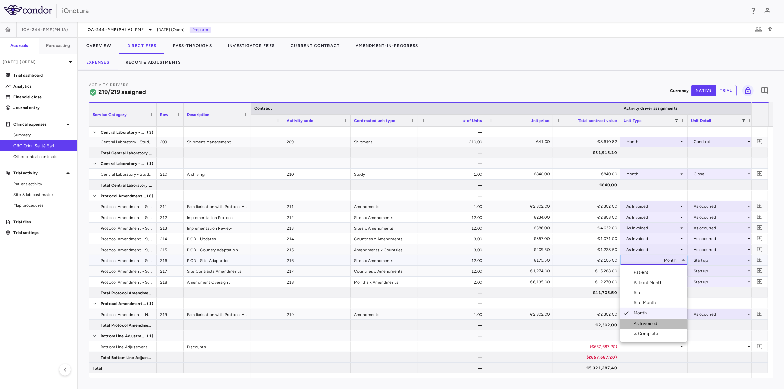
click at [643, 323] on div "As Invoiced" at bounding box center [647, 324] width 27 height 6
click at [704, 258] on div at bounding box center [721, 260] width 61 height 10
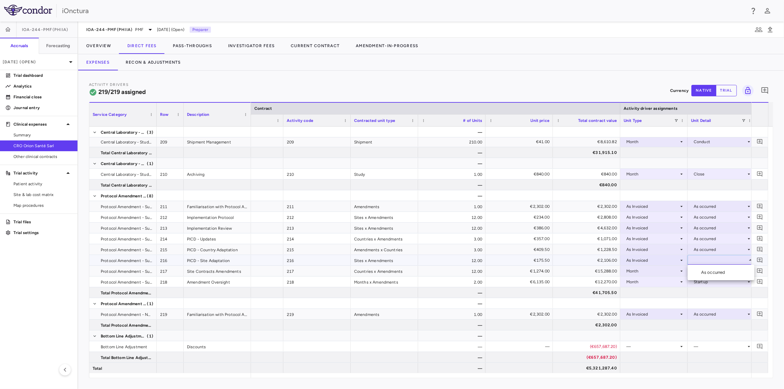
click at [703, 273] on div "As occurred" at bounding box center [714, 273] width 27 height 6
click at [660, 269] on div "Month" at bounding box center [653, 271] width 53 height 11
click at [659, 272] on div "Month" at bounding box center [653, 271] width 53 height 11
click at [645, 335] on div "As Invoiced" at bounding box center [647, 335] width 27 height 6
click at [698, 274] on div at bounding box center [721, 271] width 61 height 10
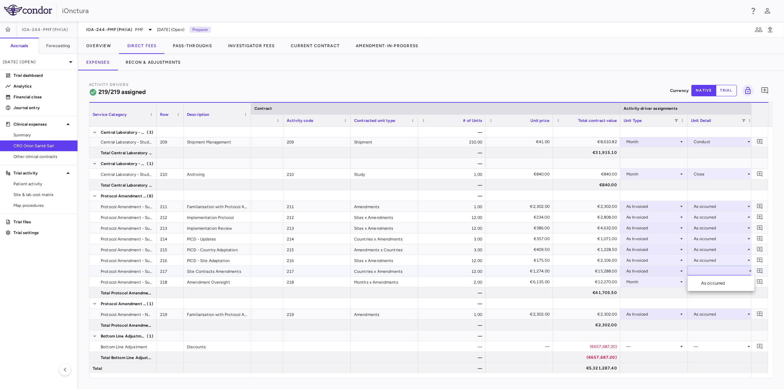
click at [708, 284] on div "As occurred" at bounding box center [714, 283] width 27 height 6
click at [661, 283] on div "Month" at bounding box center [653, 282] width 53 height 11
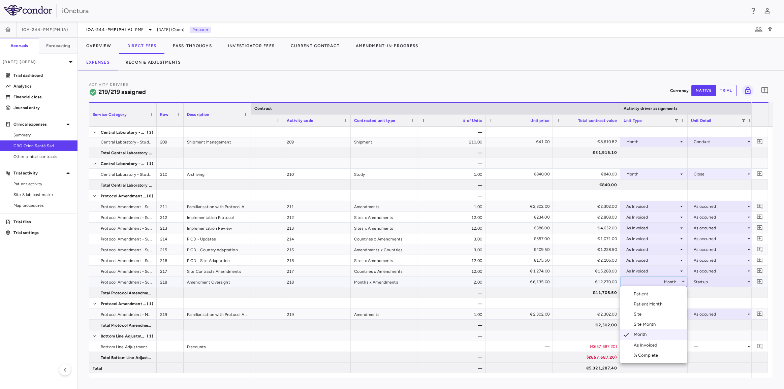
click at [650, 344] on div "As Invoiced" at bounding box center [647, 345] width 27 height 6
click at [703, 281] on div at bounding box center [721, 282] width 61 height 10
click at [708, 294] on div "As occurred" at bounding box center [714, 294] width 27 height 6
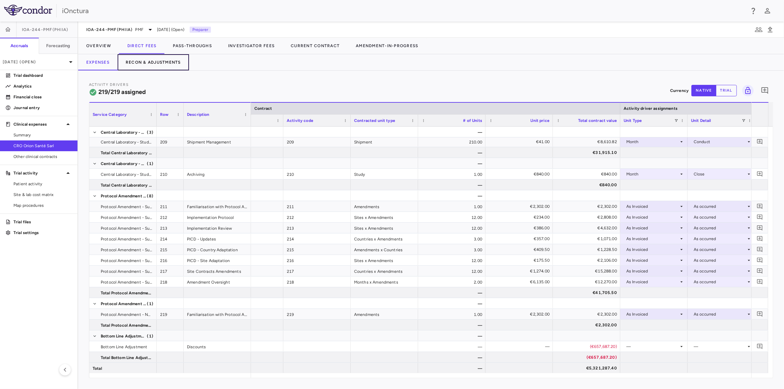
click at [165, 63] on button "Recon & Adjustments" at bounding box center [153, 62] width 71 height 16
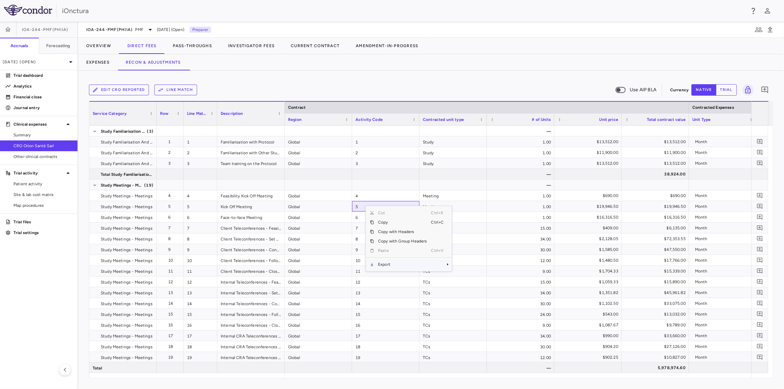
click at [401, 265] on span "Export" at bounding box center [402, 264] width 57 height 9
click at [469, 276] on span "Excel Export" at bounding box center [475, 276] width 32 height 9
click at [60, 64] on p "[DATE] (Open)" at bounding box center [35, 62] width 64 height 6
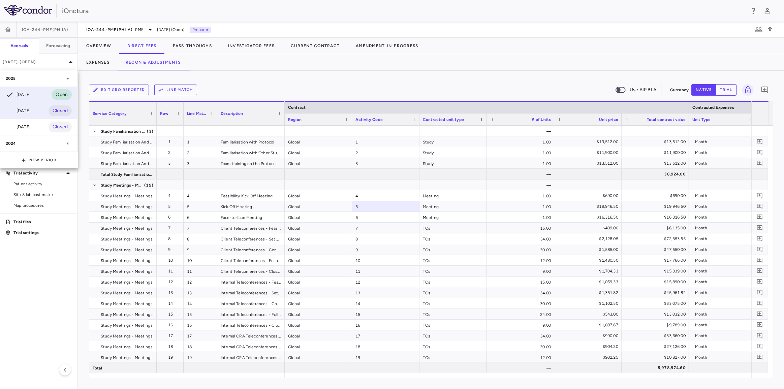
click at [31, 111] on div "[DATE]" at bounding box center [18, 111] width 25 height 8
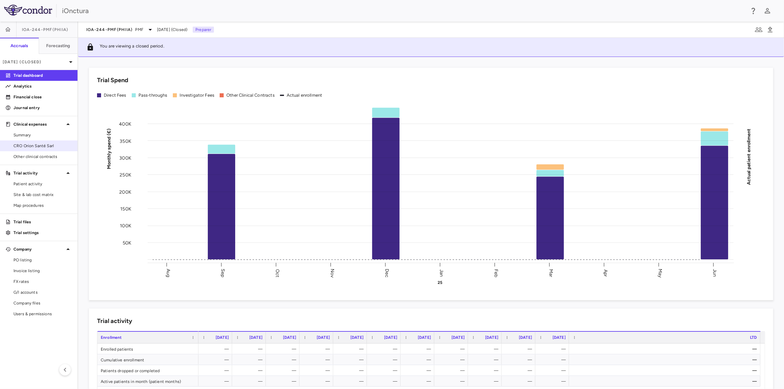
click at [42, 147] on span "CRO Orion Santé Sarl" at bounding box center [42, 146] width 59 height 6
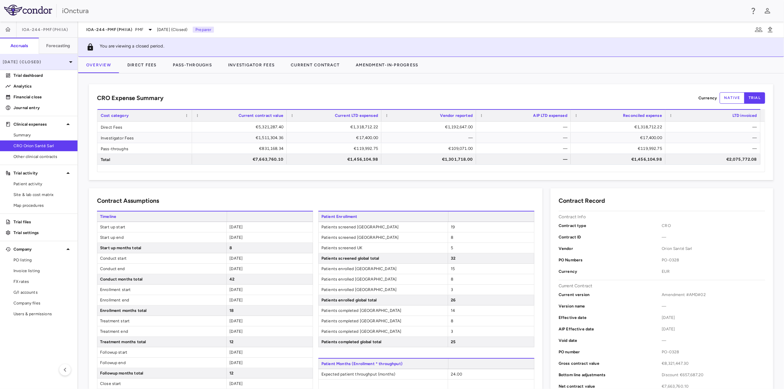
click at [59, 61] on p "[DATE] (Closed)" at bounding box center [35, 62] width 64 height 6
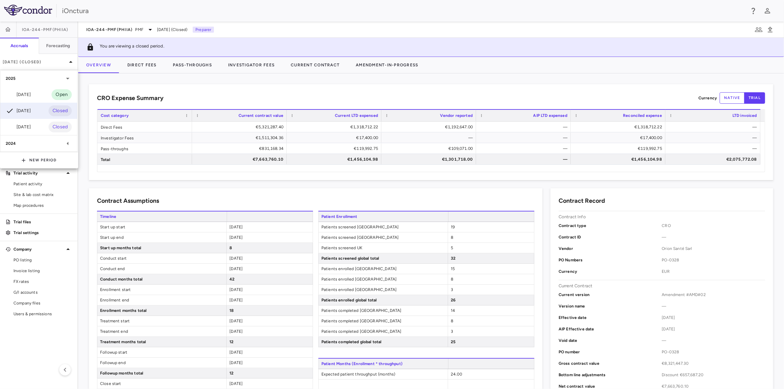
click at [31, 95] on div "[DATE]" at bounding box center [18, 95] width 25 height 8
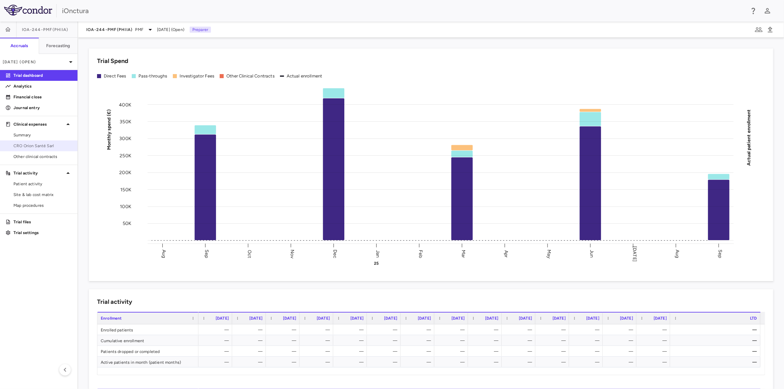
click at [34, 147] on span "CRO Orion Santé Sarl" at bounding box center [42, 146] width 59 height 6
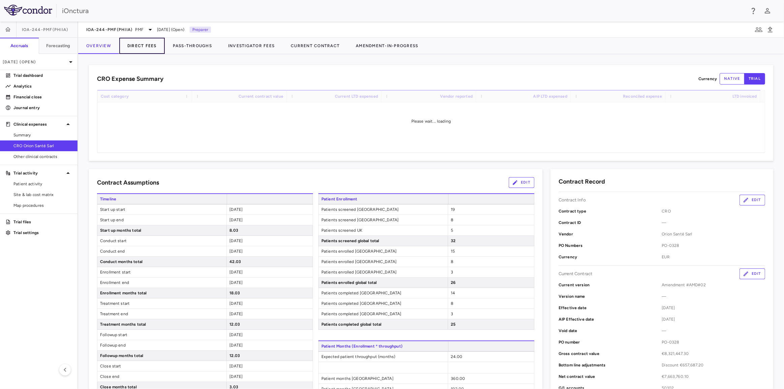
click at [152, 46] on button "Direct Fees" at bounding box center [142, 46] width 46 height 16
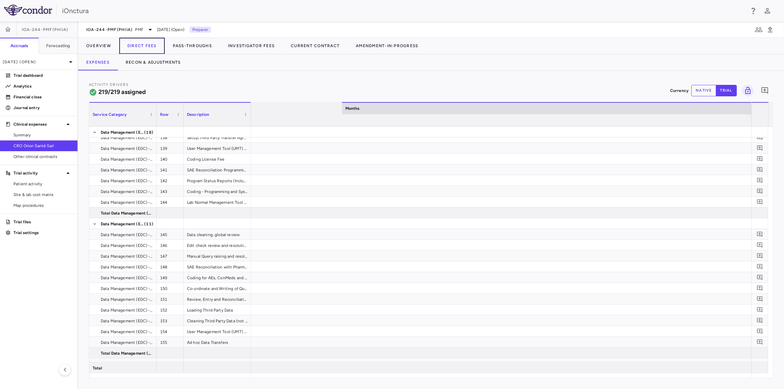
scroll to position [0, 1647]
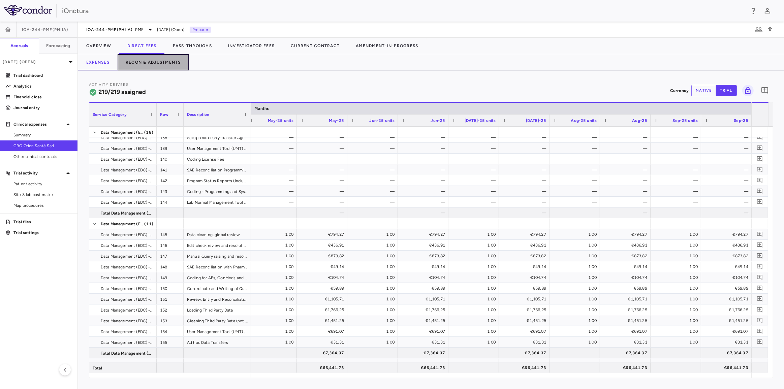
click at [181, 63] on button "Recon & Adjustments" at bounding box center [153, 62] width 71 height 16
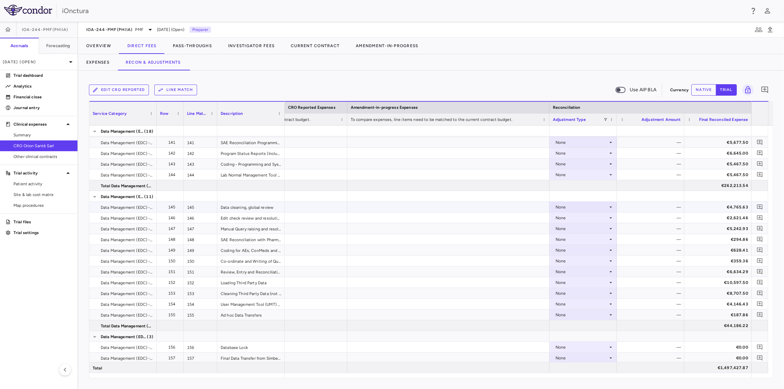
click at [569, 202] on div "None" at bounding box center [583, 207] width 67 height 10
click at [570, 231] on div "Other" at bounding box center [570, 231] width 14 height 6
click at [653, 208] on div "—" at bounding box center [652, 207] width 58 height 11
click at [653, 207] on div "—" at bounding box center [652, 207] width 58 height 11
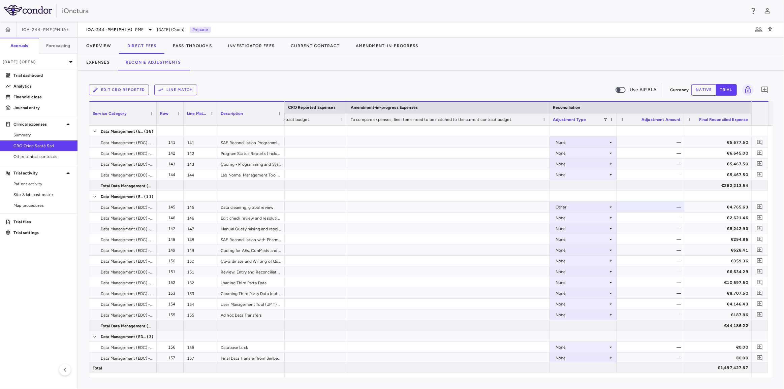
click at [707, 85] on button "native" at bounding box center [704, 89] width 25 height 11
click at [662, 210] on div "€0.00" at bounding box center [652, 207] width 58 height 11
click at [643, 205] on input "number" at bounding box center [656, 207] width 57 height 11
click at [652, 206] on input "number" at bounding box center [656, 207] width 57 height 11
click at [653, 206] on input "number" at bounding box center [656, 207] width 57 height 11
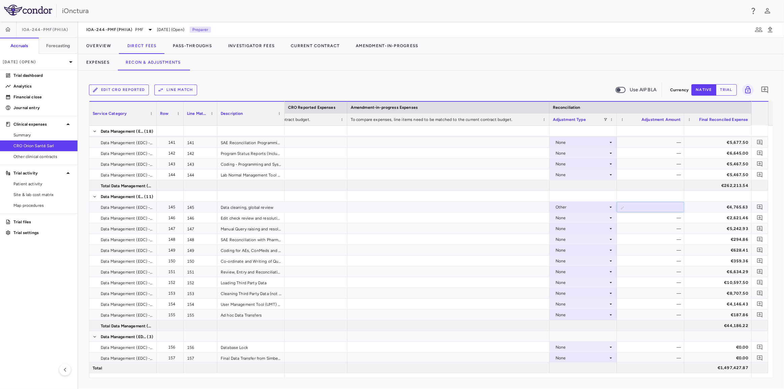
paste input "*****"
type input "*****"
click at [650, 221] on div "—" at bounding box center [652, 218] width 58 height 11
click at [570, 216] on div "None" at bounding box center [582, 218] width 53 height 11
click at [572, 241] on div "Other" at bounding box center [570, 241] width 14 height 6
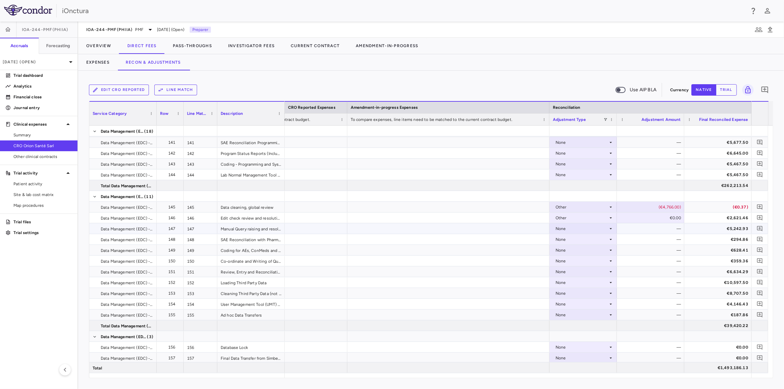
click at [574, 228] on div "None" at bounding box center [582, 228] width 53 height 11
click at [573, 253] on div "Other" at bounding box center [570, 252] width 14 height 6
click at [577, 239] on div "None" at bounding box center [582, 239] width 53 height 11
click at [577, 264] on div "None" at bounding box center [582, 261] width 53 height 11
click at [573, 285] on div "Other" at bounding box center [570, 284] width 14 height 6
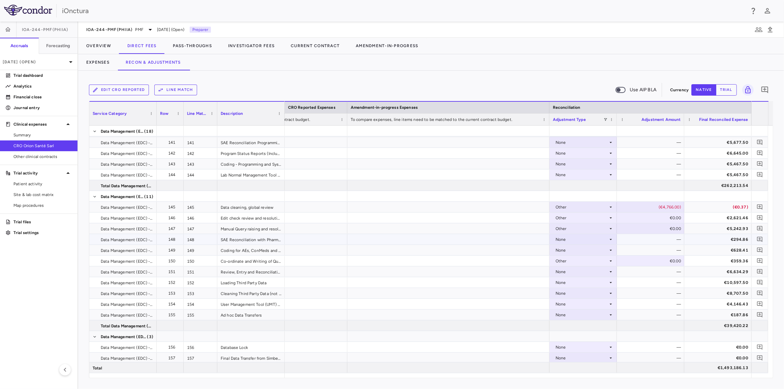
click at [574, 241] on div "None" at bounding box center [582, 239] width 53 height 11
click at [573, 262] on div "Other" at bounding box center [570, 263] width 14 height 6
click at [570, 248] on div "None" at bounding box center [582, 250] width 53 height 11
click at [570, 274] on div "None" at bounding box center [582, 272] width 53 height 11
click at [568, 295] on div "Other" at bounding box center [570, 295] width 14 height 6
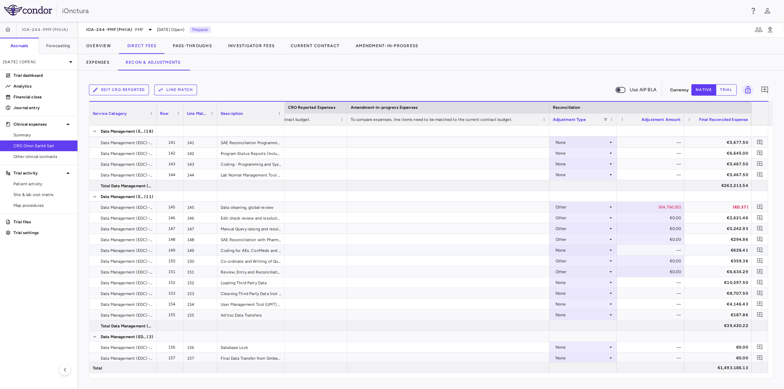
click at [564, 249] on div "None" at bounding box center [582, 250] width 53 height 11
click at [568, 273] on div "Other" at bounding box center [570, 274] width 14 height 6
click at [565, 283] on div "None" at bounding box center [582, 282] width 53 height 11
click at [566, 307] on div "Other" at bounding box center [570, 306] width 14 height 6
click at [567, 292] on div "None" at bounding box center [582, 293] width 53 height 11
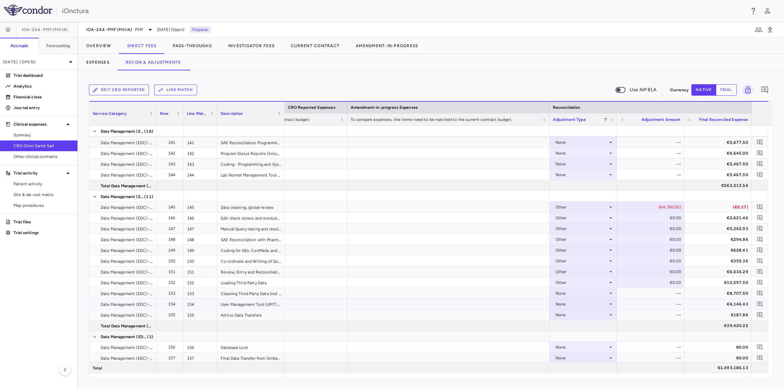
click at [566, 294] on div "None" at bounding box center [582, 293] width 53 height 11
click at [566, 317] on div "Other" at bounding box center [570, 317] width 14 height 6
click at [567, 303] on div "None" at bounding box center [582, 304] width 53 height 11
drag, startPoint x: 567, startPoint y: 328, endPoint x: 567, endPoint y: 323, distance: 4.8
click at [567, 328] on div "Other" at bounding box center [570, 328] width 14 height 6
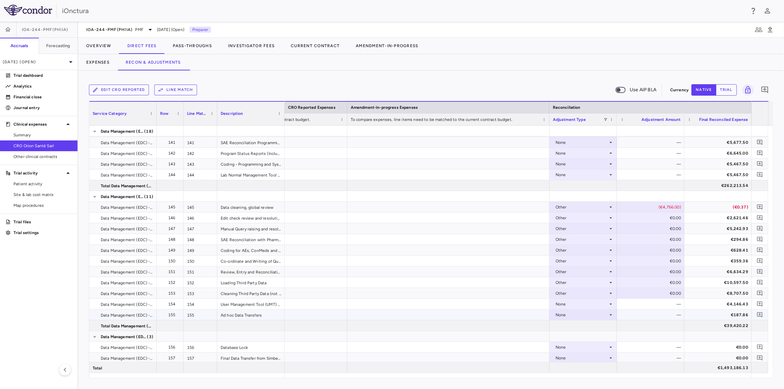
click at [568, 314] on div "None" at bounding box center [582, 315] width 53 height 11
click at [568, 336] on div at bounding box center [583, 336] width 67 height 10
drag, startPoint x: 675, startPoint y: 229, endPoint x: 655, endPoint y: 217, distance: 23.5
click at [674, 229] on div "€0.00" at bounding box center [652, 228] width 58 height 11
click at [655, 216] on div "€0.00" at bounding box center [652, 218] width 58 height 11
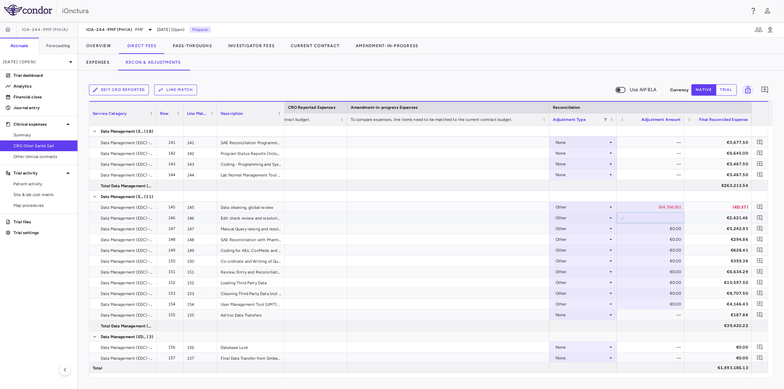
click at [656, 215] on input "*" at bounding box center [656, 218] width 57 height 11
click at [657, 215] on input "*" at bounding box center [656, 218] width 57 height 11
type input "*****"
click at [657, 234] on div "€0.00" at bounding box center [652, 239] width 58 height 11
click at [654, 234] on div "€0.00" at bounding box center [652, 239] width 58 height 11
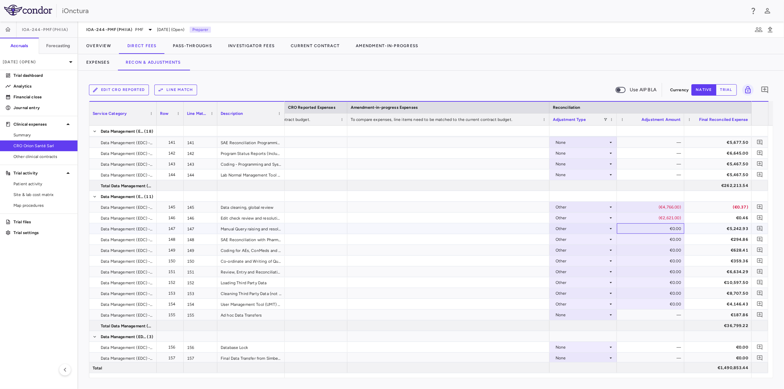
click at [655, 228] on div "€0.00" at bounding box center [652, 228] width 58 height 11
type input "*****"
click at [655, 237] on div "€0.00" at bounding box center [652, 239] width 58 height 11
click at [653, 240] on div "€0.00" at bounding box center [652, 239] width 58 height 11
click at [653, 240] on input "*" at bounding box center [656, 240] width 57 height 11
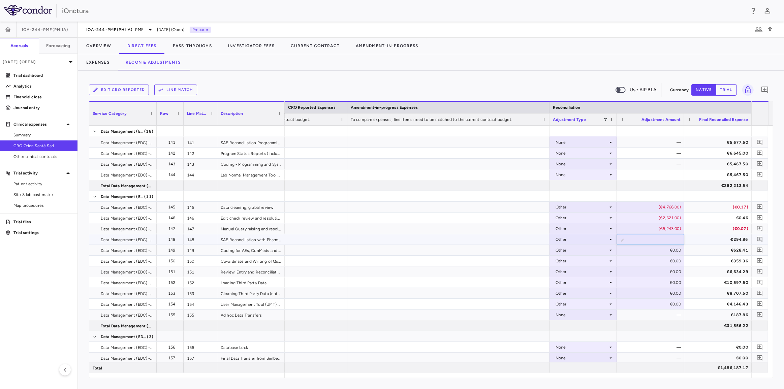
type input "****"
click at [656, 250] on div "€0.00" at bounding box center [652, 250] width 58 height 11
click at [657, 247] on div "€0.00" at bounding box center [652, 250] width 58 height 11
type input "****"
click at [657, 260] on div "€0.00" at bounding box center [652, 261] width 58 height 11
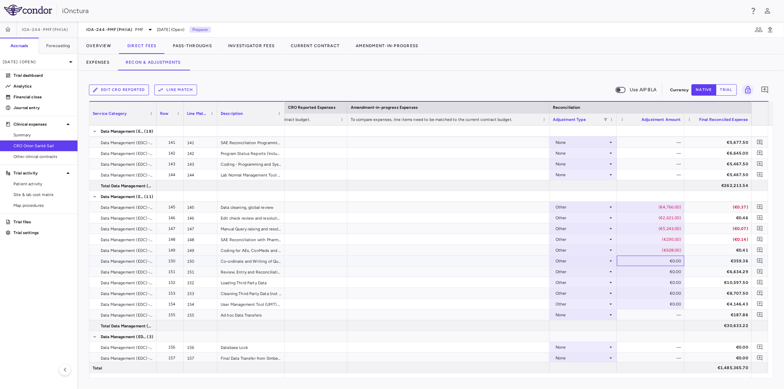
click at [668, 262] on div "€0.00" at bounding box center [652, 261] width 58 height 11
click at [660, 260] on input "*" at bounding box center [656, 261] width 57 height 11
type input "****"
click at [659, 271] on div "€0.00" at bounding box center [652, 272] width 58 height 11
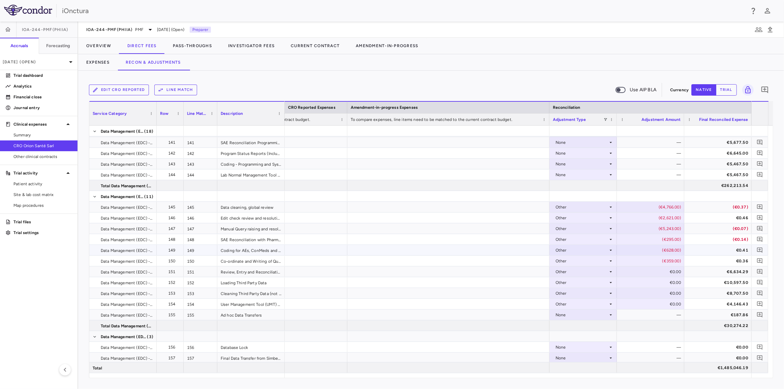
click at [649, 270] on div "€0.00" at bounding box center [652, 272] width 58 height 11
click at [649, 270] on input "*" at bounding box center [656, 272] width 57 height 11
type input "*****"
click at [649, 282] on div "€0.00" at bounding box center [652, 282] width 58 height 11
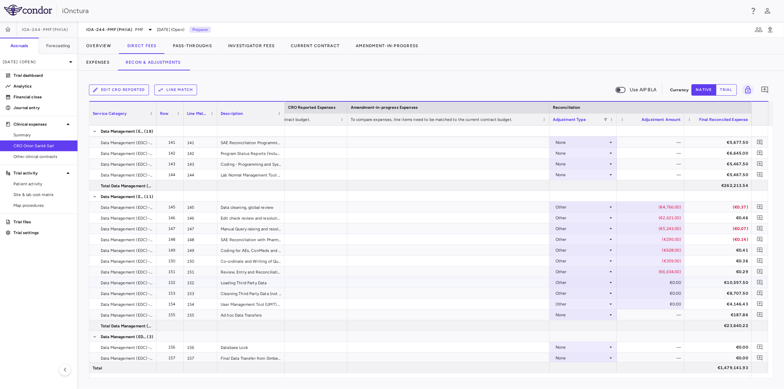
click at [609, 280] on icon at bounding box center [610, 282] width 5 height 5
click at [657, 279] on div at bounding box center [392, 194] width 784 height 389
click at [658, 282] on div "€0.00" at bounding box center [652, 282] width 58 height 11
click at [658, 282] on input "*" at bounding box center [656, 283] width 57 height 11
type input "******"
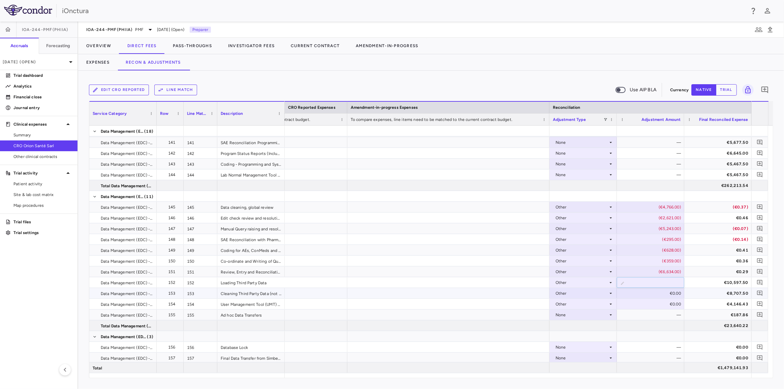
click at [657, 294] on div "€0.00" at bounding box center [652, 293] width 58 height 11
click at [657, 294] on input "*" at bounding box center [656, 294] width 57 height 11
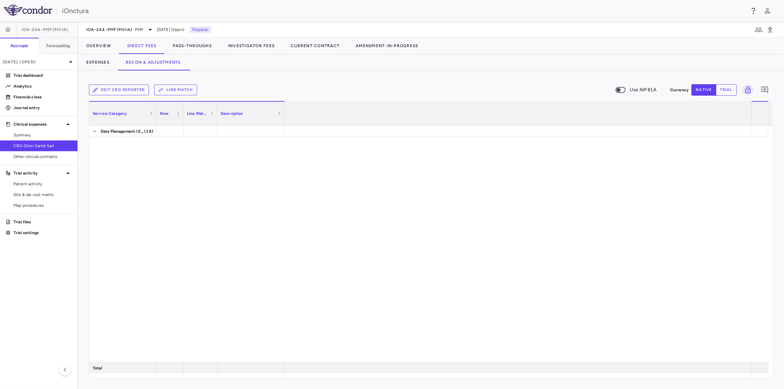
scroll to position [0, 1066]
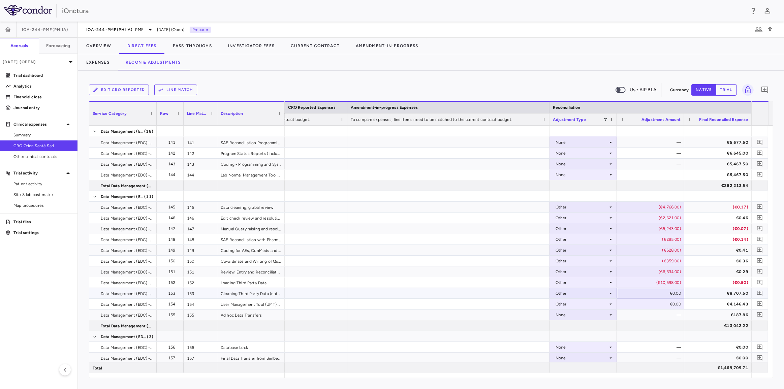
click at [644, 290] on div "€0.00" at bounding box center [652, 293] width 58 height 11
type input "*****"
click at [645, 304] on div "€0.00" at bounding box center [652, 304] width 58 height 11
click at [667, 301] on div "€0.00" at bounding box center [652, 304] width 58 height 11
click at [664, 303] on input "*" at bounding box center [656, 304] width 57 height 11
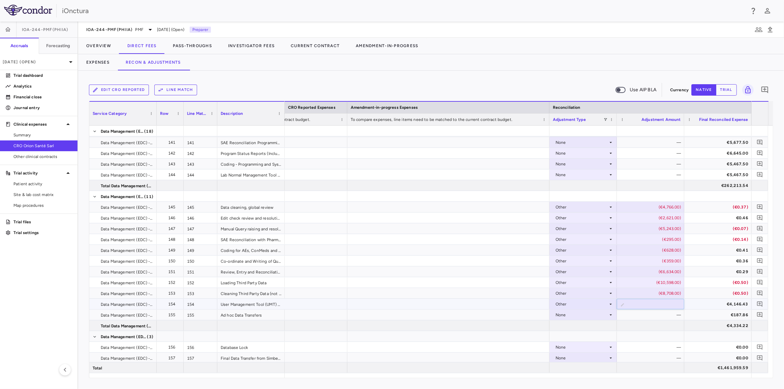
click at [664, 303] on input "*" at bounding box center [656, 304] width 57 height 11
type input "*****"
click at [660, 312] on div "—" at bounding box center [652, 315] width 58 height 11
click at [587, 315] on div "None" at bounding box center [582, 315] width 53 height 11
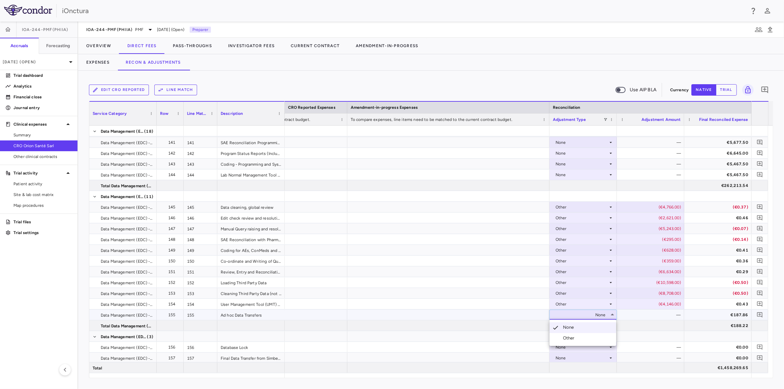
click at [584, 334] on li "Other" at bounding box center [583, 338] width 67 height 10
click at [668, 315] on div "€0.00" at bounding box center [652, 315] width 58 height 11
click at [667, 315] on input "*" at bounding box center [656, 315] width 57 height 11
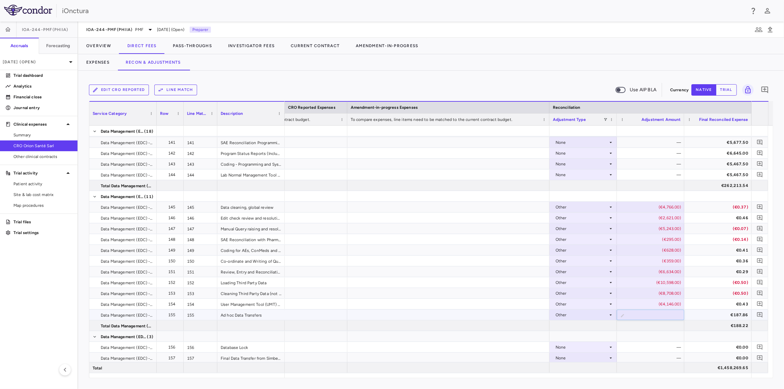
type input "****"
click at [661, 293] on div "(€8,708.00)" at bounding box center [652, 293] width 58 height 11
click at [759, 206] on icon "Add comment" at bounding box center [760, 207] width 6 height 6
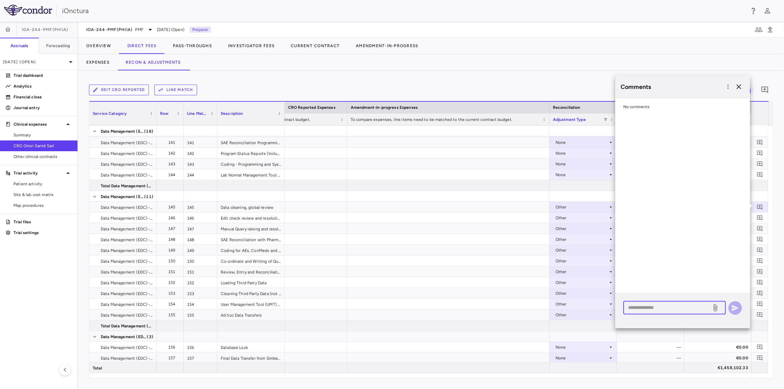
click at [646, 306] on textarea at bounding box center [667, 307] width 79 height 7
click at [643, 316] on textarea "**********" at bounding box center [667, 315] width 79 height 22
type textarea "**********"
click at [737, 307] on icon "button" at bounding box center [735, 308] width 8 height 8
click at [564, 195] on div at bounding box center [583, 196] width 67 height 10
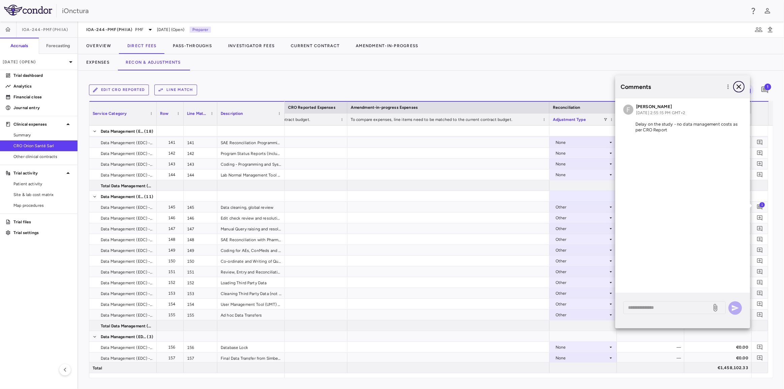
click at [741, 86] on icon "button" at bounding box center [739, 87] width 8 height 8
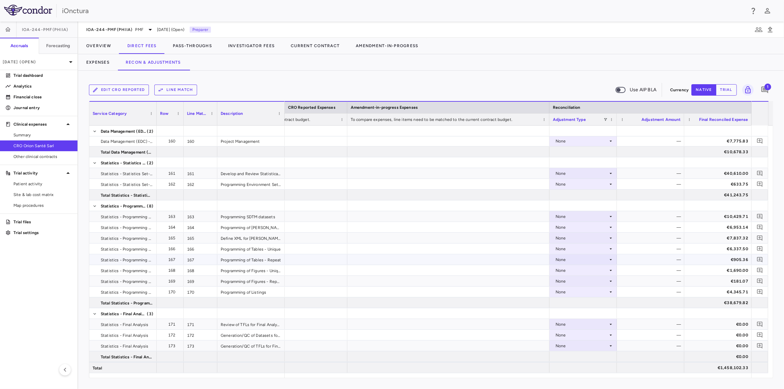
scroll to position [2583, 0]
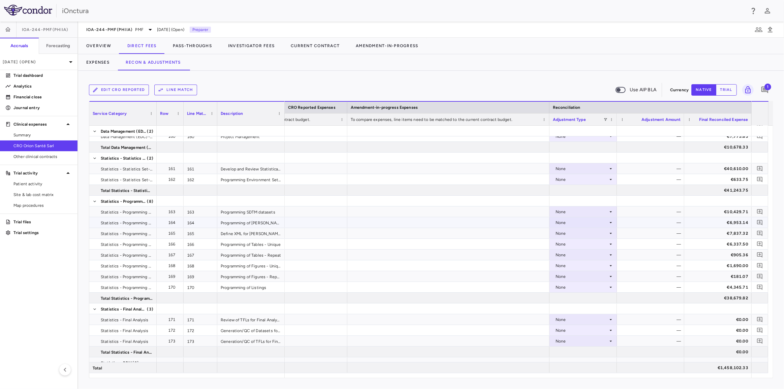
click at [594, 211] on div "None" at bounding box center [582, 212] width 53 height 11
drag, startPoint x: 587, startPoint y: 232, endPoint x: 589, endPoint y: 229, distance: 4.1
click at [587, 232] on li "Other" at bounding box center [583, 235] width 67 height 10
click at [591, 224] on div "None" at bounding box center [582, 222] width 53 height 11
click at [586, 247] on div "None" at bounding box center [582, 244] width 53 height 11
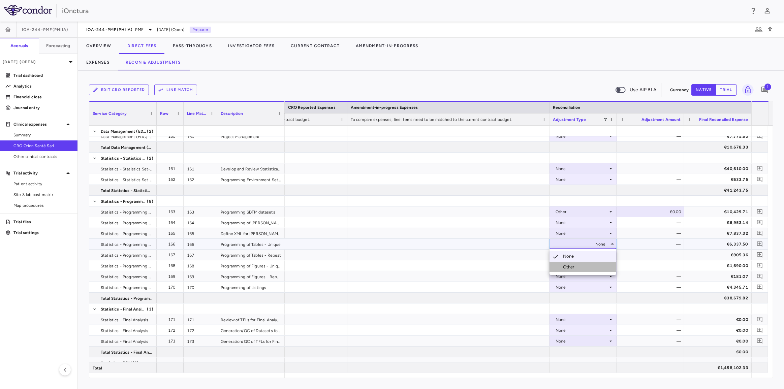
click at [573, 267] on div "Other" at bounding box center [570, 267] width 14 height 6
click at [588, 220] on div "None" at bounding box center [582, 222] width 53 height 11
click at [576, 219] on div "None" at bounding box center [582, 222] width 53 height 11
click at [566, 244] on div "Other" at bounding box center [570, 246] width 14 height 6
click at [572, 232] on div "None" at bounding box center [582, 233] width 53 height 11
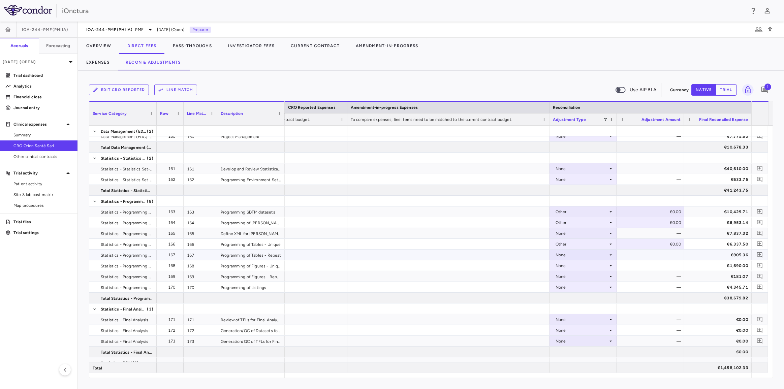
click at [565, 258] on div "None" at bounding box center [582, 255] width 53 height 11
click at [574, 232] on div at bounding box center [392, 194] width 784 height 389
click at [574, 234] on div "None" at bounding box center [582, 233] width 53 height 11
click at [568, 255] on div "Other" at bounding box center [570, 256] width 14 height 6
click at [568, 255] on div "None" at bounding box center [582, 255] width 53 height 11
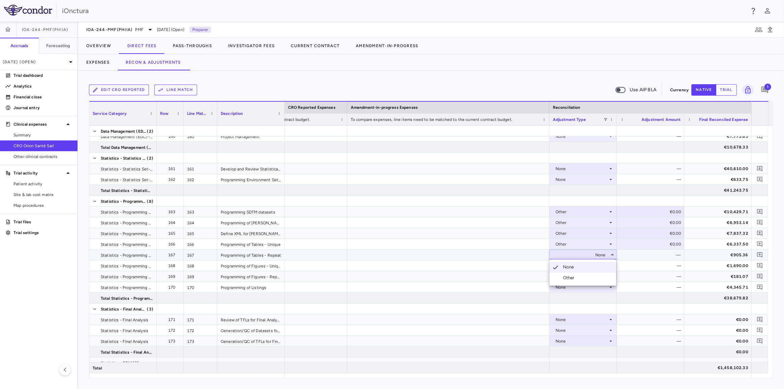
click at [564, 276] on div "Other" at bounding box center [570, 278] width 14 height 6
click at [567, 266] on div "None" at bounding box center [582, 266] width 53 height 11
click at [565, 266] on div "None" at bounding box center [582, 266] width 53 height 11
click at [564, 287] on div "Other" at bounding box center [570, 289] width 14 height 6
click at [567, 276] on div "None" at bounding box center [582, 276] width 53 height 11
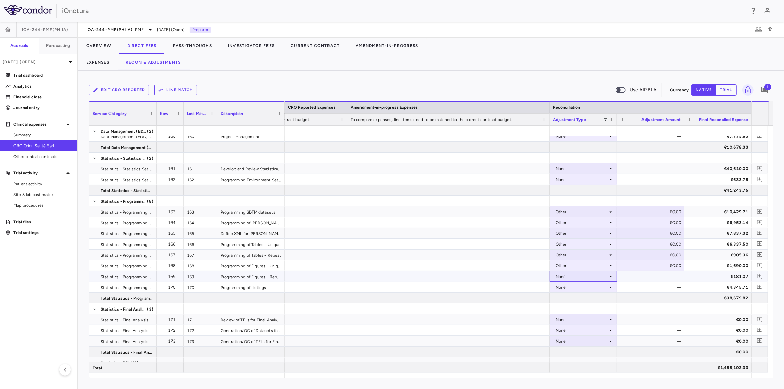
click at [567, 279] on div "None" at bounding box center [582, 276] width 53 height 11
click at [568, 297] on div "Other" at bounding box center [570, 300] width 14 height 6
click at [570, 286] on div "None" at bounding box center [582, 287] width 53 height 11
click at [570, 287] on div "None" at bounding box center [582, 287] width 53 height 11
click at [567, 310] on div "Other" at bounding box center [570, 310] width 14 height 6
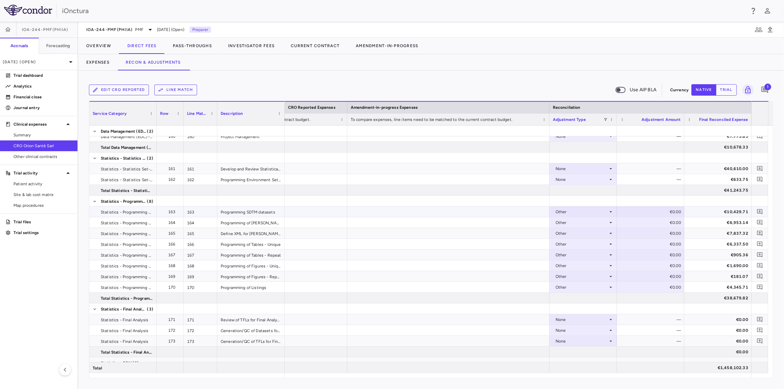
click at [666, 213] on div "€0.00" at bounding box center [652, 212] width 58 height 11
click at [667, 212] on input "*" at bounding box center [656, 212] width 57 height 11
type input "******"
click at [671, 201] on div at bounding box center [650, 201] width 67 height 10
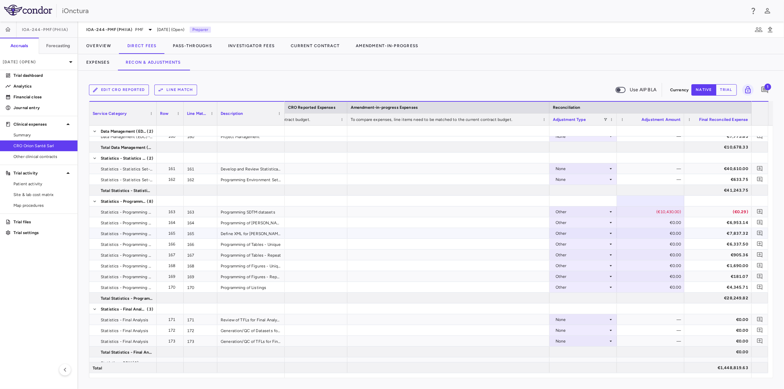
click at [656, 223] on div "€0.00" at bounding box center [652, 222] width 58 height 11
click at [656, 222] on input "*" at bounding box center [656, 223] width 57 height 11
type input "*****"
click at [656, 231] on div "€0.00" at bounding box center [652, 233] width 58 height 11
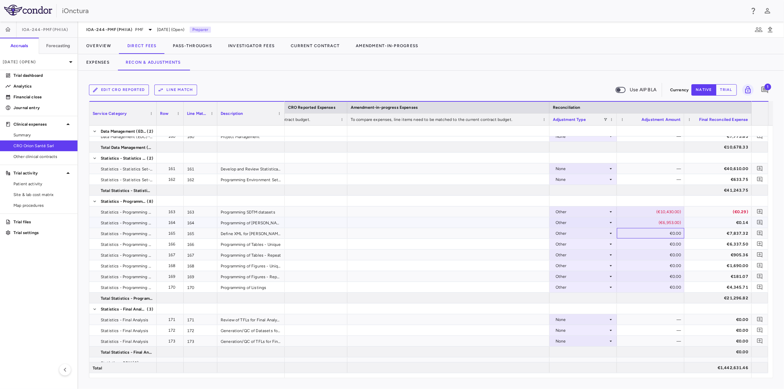
click at [633, 233] on div "€0.00" at bounding box center [652, 233] width 58 height 11
click at [633, 233] on input "*" at bounding box center [656, 234] width 57 height 11
type input "*****"
click at [638, 244] on div "€0.00" at bounding box center [652, 244] width 58 height 11
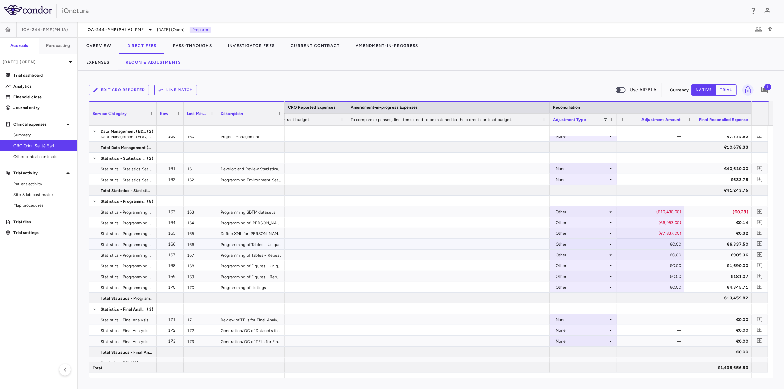
click at [650, 240] on div "€0.00" at bounding box center [652, 244] width 58 height 11
click at [650, 245] on input "*" at bounding box center [656, 244] width 57 height 11
drag, startPoint x: 650, startPoint y: 240, endPoint x: 650, endPoint y: 245, distance: 4.7
click at [650, 245] on input "*" at bounding box center [656, 244] width 57 height 11
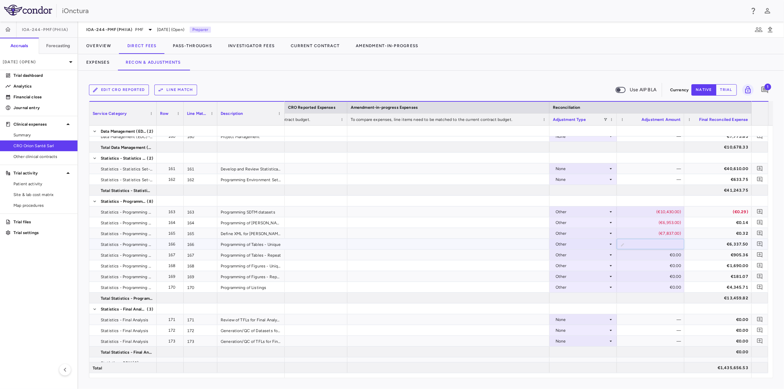
type input "*****"
click at [653, 254] on div "€0.00" at bounding box center [652, 255] width 58 height 11
click at [655, 263] on div "€0.00" at bounding box center [652, 266] width 58 height 11
click at [651, 250] on div "€0.00" at bounding box center [652, 255] width 58 height 11
type input "****"
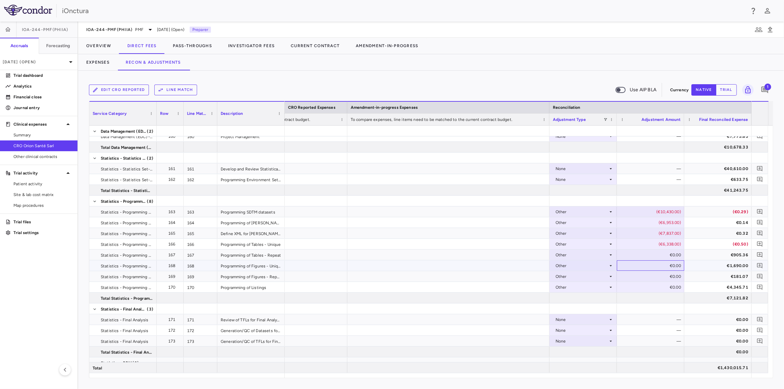
click at [649, 264] on div "€0.00" at bounding box center [652, 266] width 58 height 11
drag, startPoint x: 632, startPoint y: 275, endPoint x: 637, endPoint y: 268, distance: 8.5
click at [632, 274] on div "€0.00" at bounding box center [652, 276] width 58 height 11
click at [643, 261] on div "€0.00" at bounding box center [652, 266] width 58 height 11
click at [643, 261] on input "*" at bounding box center [656, 266] width 57 height 11
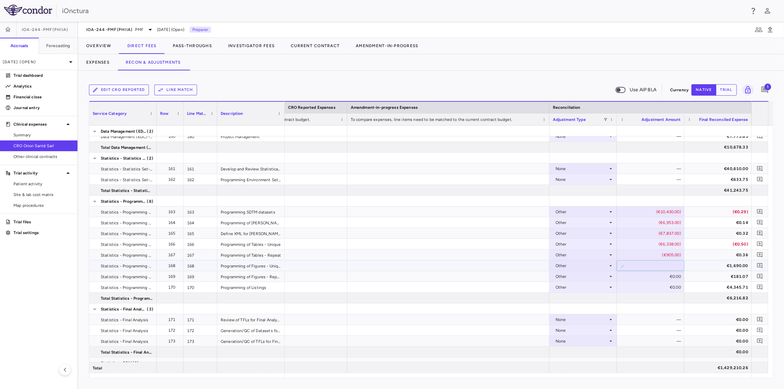
type input "*****"
click at [641, 280] on div "€0.00" at bounding box center [652, 276] width 58 height 11
click at [655, 275] on div "€0.00" at bounding box center [652, 276] width 58 height 11
click at [655, 275] on input "*" at bounding box center [656, 277] width 57 height 11
type input "****"
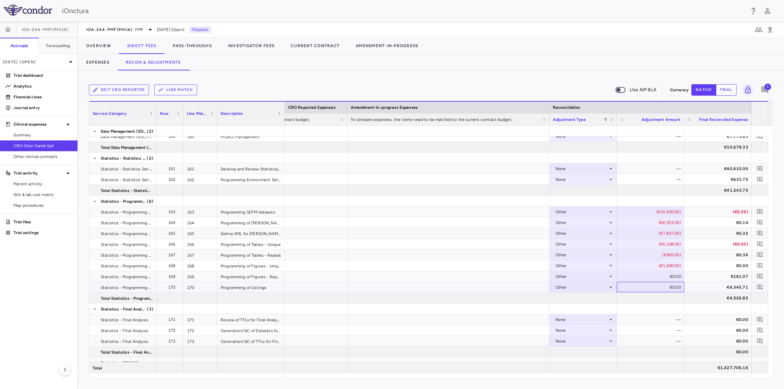
click at [655, 289] on div "€0.00" at bounding box center [652, 287] width 58 height 11
click at [664, 283] on div "€0.00" at bounding box center [652, 287] width 58 height 11
click at [660, 288] on input "*" at bounding box center [656, 287] width 57 height 11
type input "*****"
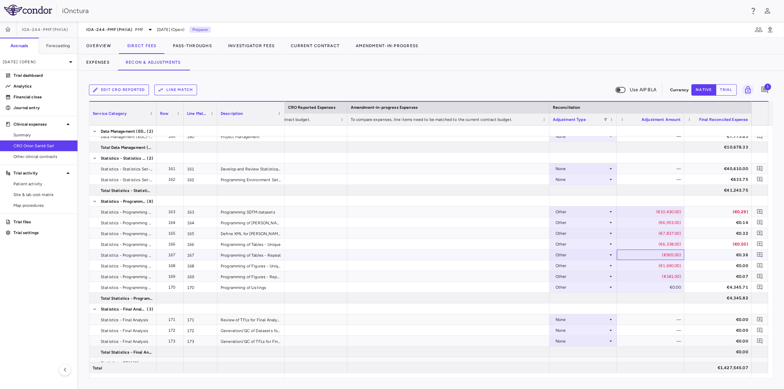
click at [662, 250] on div "(€905.00)" at bounding box center [652, 255] width 58 height 11
click at [760, 212] on icon "Add comment" at bounding box center [759, 211] width 5 height 5
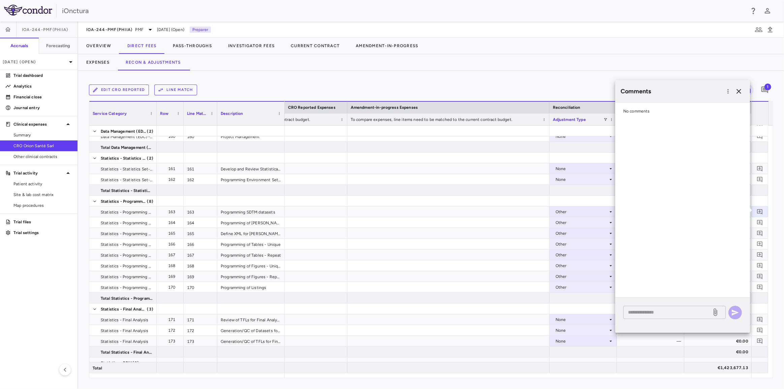
click at [648, 306] on div "* ​" at bounding box center [675, 312] width 102 height 13
type textarea "**********"
click at [735, 313] on icon "button" at bounding box center [735, 313] width 7 height 6
click at [502, 273] on div at bounding box center [449, 276] width 202 height 10
click at [741, 88] on icon "button" at bounding box center [739, 91] width 8 height 8
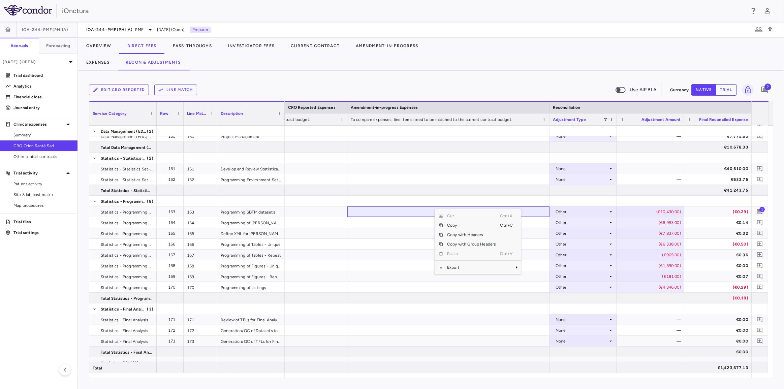
click at [454, 266] on span "Export" at bounding box center [471, 267] width 57 height 9
click at [542, 280] on span "Excel Export" at bounding box center [544, 279] width 32 height 9
click at [206, 44] on button "Pass-Throughs" at bounding box center [192, 46] width 55 height 16
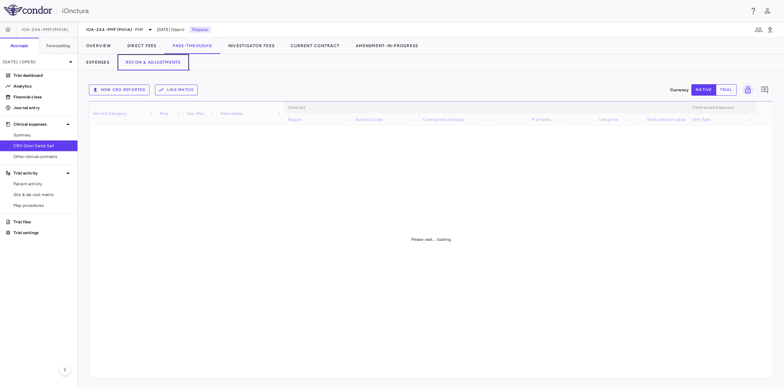
click at [149, 61] on button "Recon & Adjustments" at bounding box center [153, 62] width 71 height 16
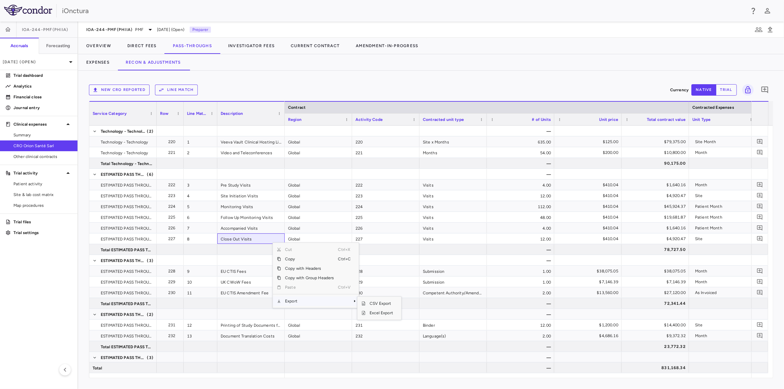
click at [302, 302] on span "Export" at bounding box center [309, 301] width 57 height 9
click at [494, 332] on div "2.00" at bounding box center [520, 336] width 67 height 10
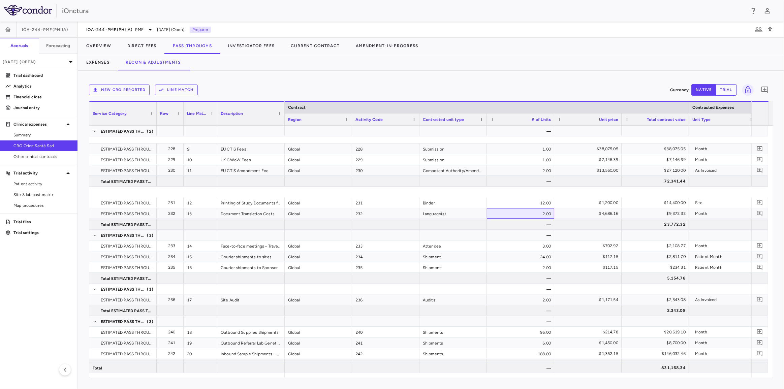
scroll to position [248, 0]
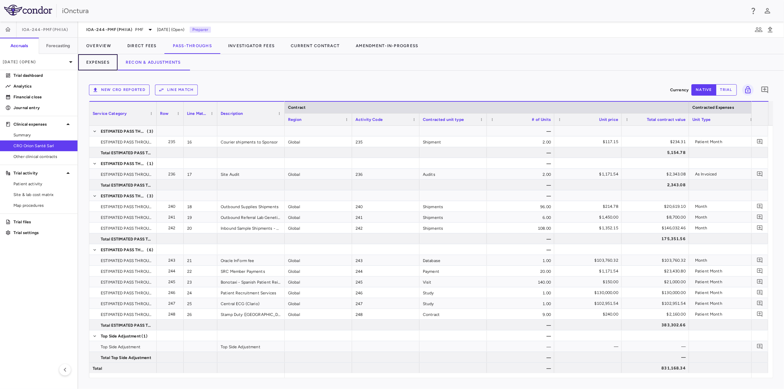
drag, startPoint x: 99, startPoint y: 62, endPoint x: 122, endPoint y: 68, distance: 23.7
click at [99, 61] on button "Expenses" at bounding box center [97, 62] width 39 height 16
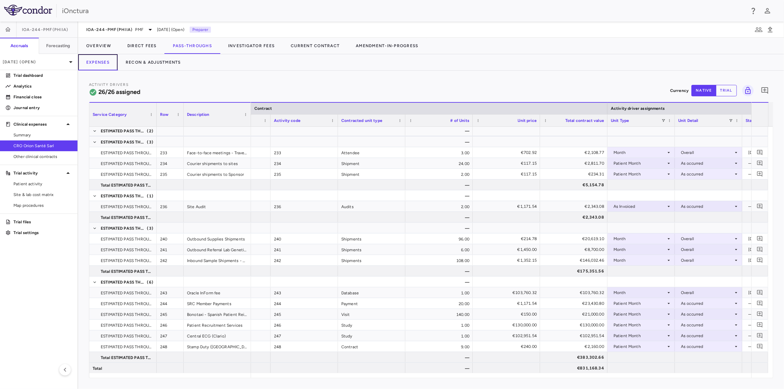
scroll to position [0, 202]
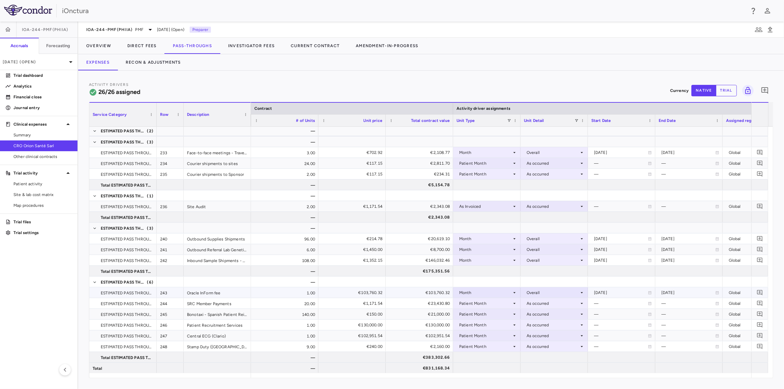
click at [475, 291] on div "Month" at bounding box center [485, 293] width 53 height 11
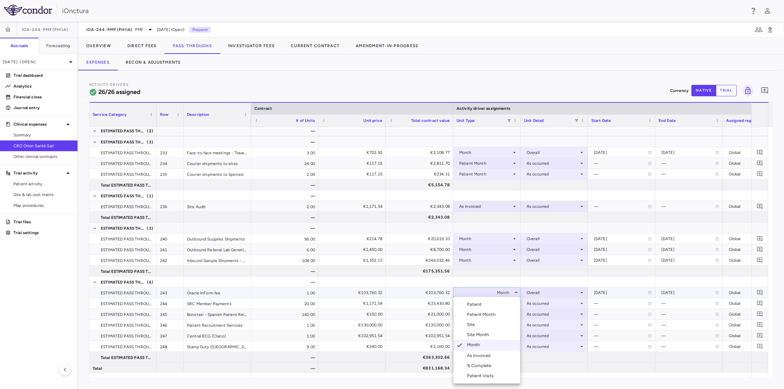
click at [481, 356] on div "As Invoiced" at bounding box center [480, 356] width 27 height 6
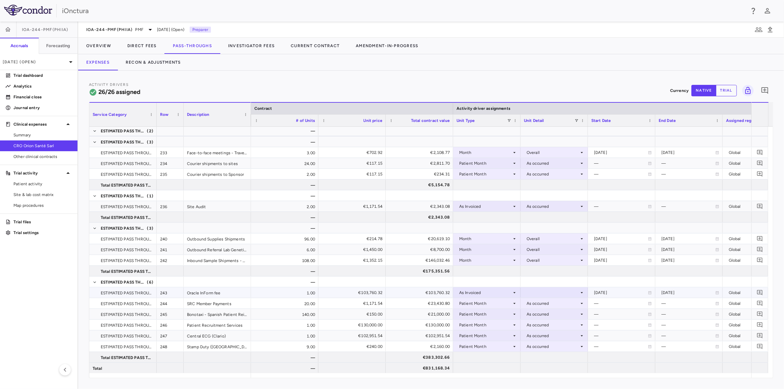
click at [553, 292] on div at bounding box center [554, 293] width 61 height 10
click at [554, 306] on div "As occurred" at bounding box center [548, 305] width 27 height 6
click at [493, 302] on div "Patient Month" at bounding box center [485, 303] width 53 height 11
click at [492, 302] on div "Patient Month" at bounding box center [485, 303] width 53 height 11
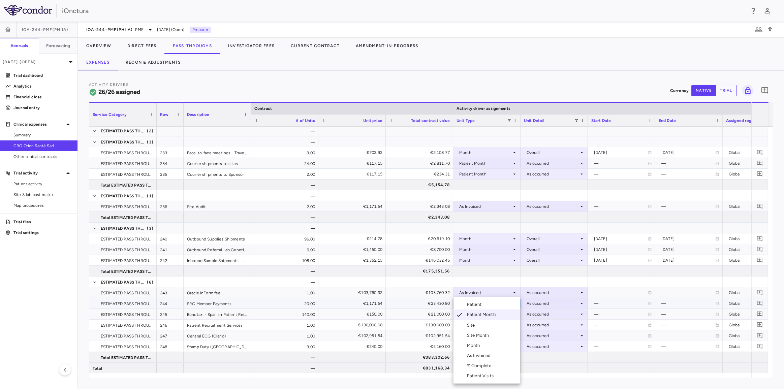
drag, startPoint x: 486, startPoint y: 354, endPoint x: 492, endPoint y: 343, distance: 12.4
click at [486, 354] on div "As Invoiced" at bounding box center [480, 356] width 27 height 6
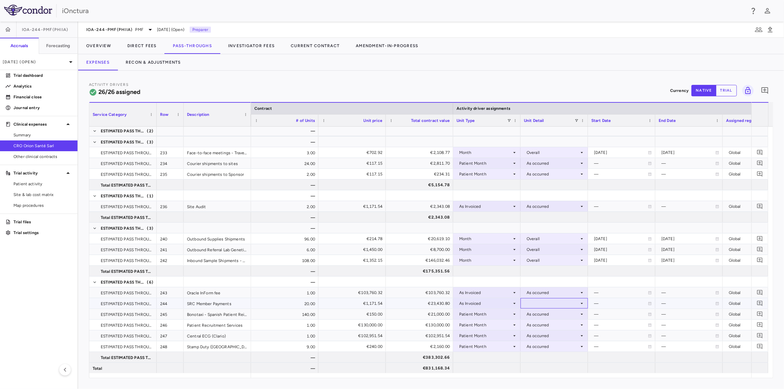
click at [537, 299] on div at bounding box center [554, 304] width 61 height 10
click at [540, 314] on div "As occurred" at bounding box center [548, 316] width 27 height 6
click at [492, 313] on div "Patient Month" at bounding box center [485, 314] width 53 height 11
click at [486, 311] on div "Patient Month" at bounding box center [485, 314] width 53 height 11
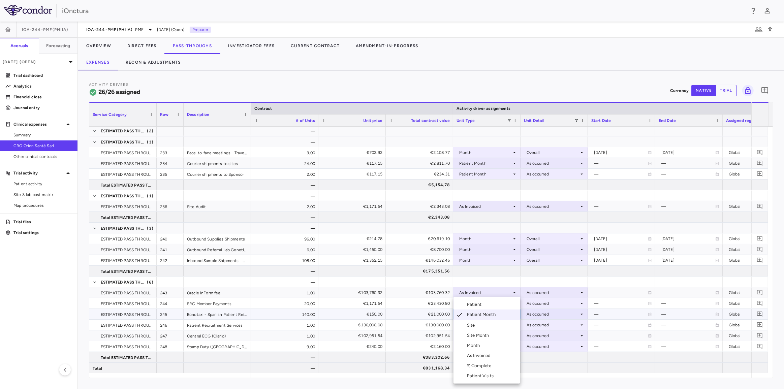
click at [481, 354] on div "As Invoiced" at bounding box center [480, 356] width 27 height 6
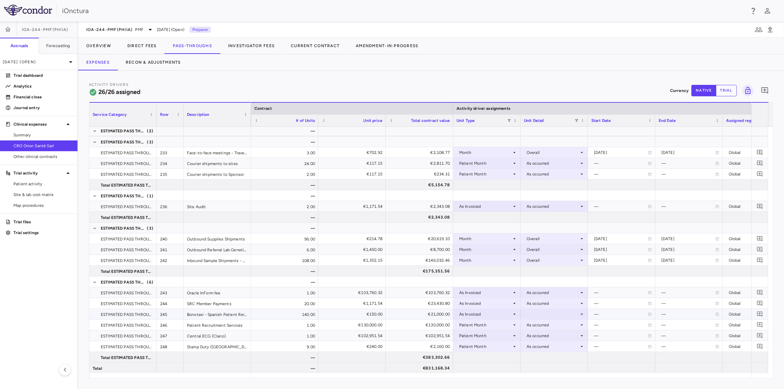
click at [541, 311] on div at bounding box center [554, 314] width 61 height 10
click at [539, 326] on div "As occurred" at bounding box center [548, 327] width 27 height 6
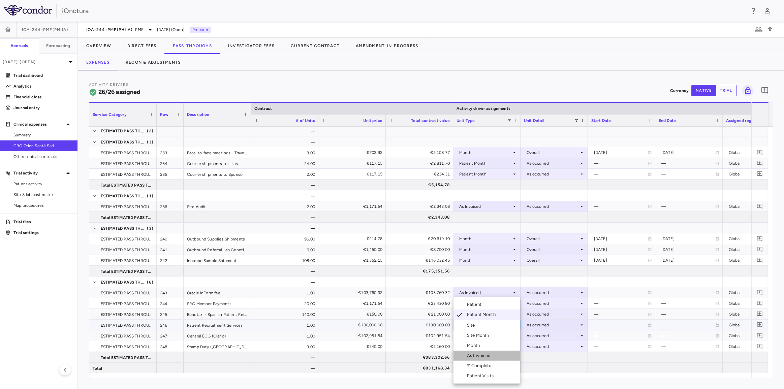
drag, startPoint x: 486, startPoint y: 357, endPoint x: 499, endPoint y: 349, distance: 15.1
click at [487, 357] on div "As Invoiced" at bounding box center [480, 356] width 27 height 6
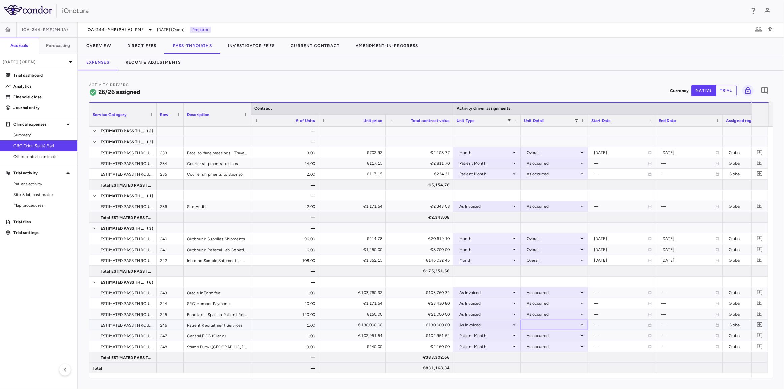
click at [535, 323] on div at bounding box center [554, 325] width 61 height 10
click at [537, 337] on div "As occurred" at bounding box center [548, 337] width 27 height 6
click at [492, 336] on div "Patient Month" at bounding box center [485, 336] width 53 height 11
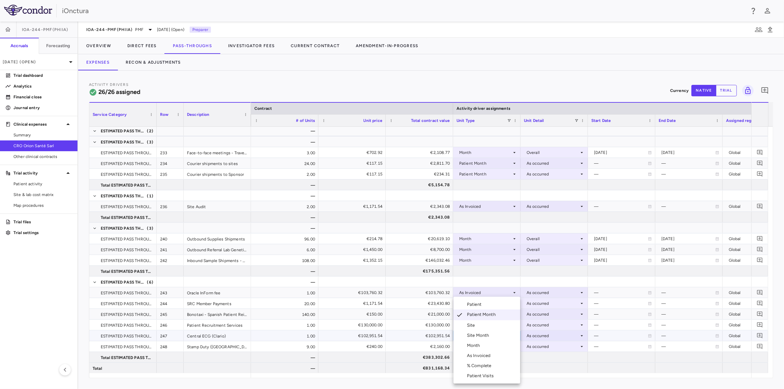
click at [487, 357] on div "As Invoiced" at bounding box center [480, 356] width 27 height 6
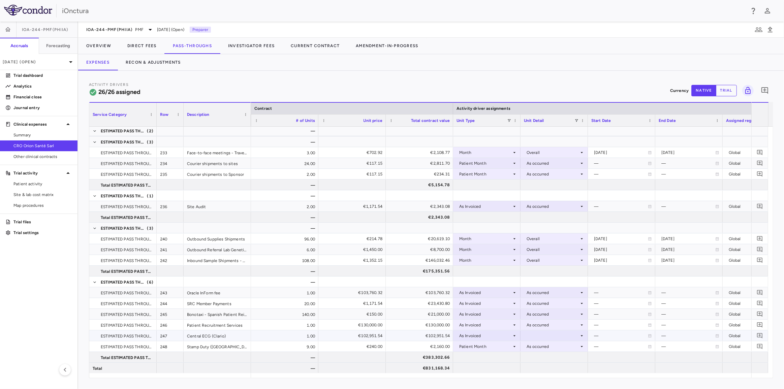
click at [540, 333] on div at bounding box center [554, 336] width 61 height 10
click at [536, 348] on div "As occurred" at bounding box center [548, 348] width 27 height 6
click at [487, 346] on div "Patient Month" at bounding box center [485, 346] width 53 height 11
click at [482, 345] on div "Patient Month" at bounding box center [485, 346] width 53 height 11
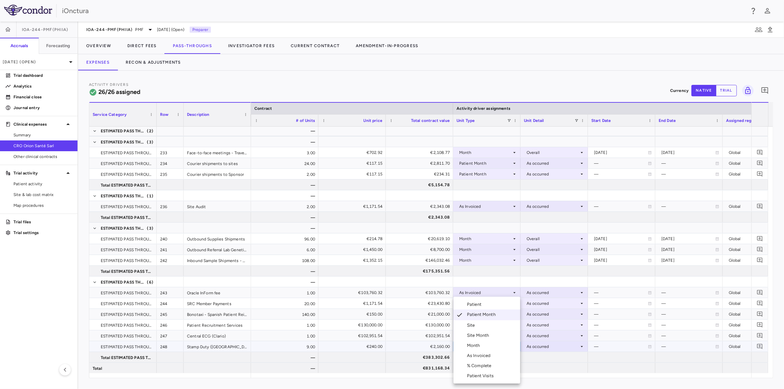
click at [487, 357] on div "As Invoiced" at bounding box center [480, 356] width 27 height 6
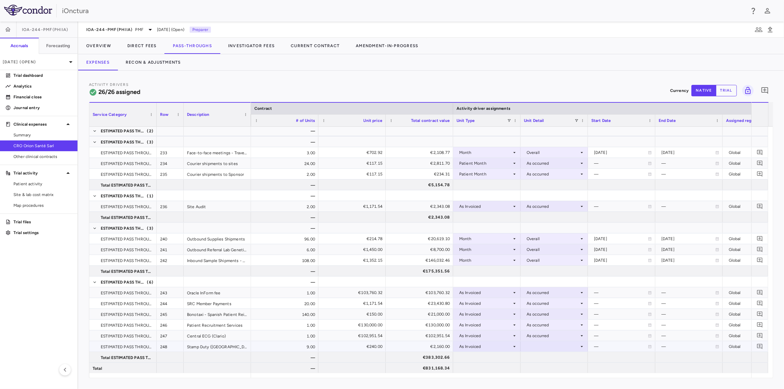
click at [534, 344] on div at bounding box center [554, 347] width 61 height 10
click at [531, 358] on div at bounding box center [528, 359] width 8 height 6
click at [159, 63] on button "Recon & Adjustments" at bounding box center [153, 62] width 71 height 16
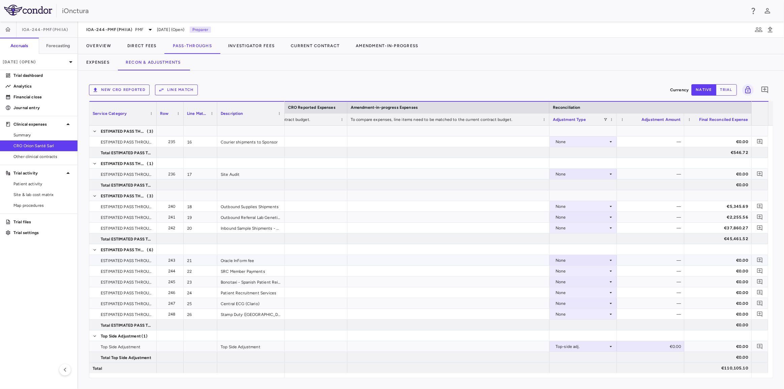
click at [604, 261] on div "None" at bounding box center [582, 260] width 53 height 11
click at [584, 281] on li "Other" at bounding box center [583, 284] width 67 height 10
click at [657, 261] on div "€0.00" at bounding box center [652, 260] width 58 height 11
click at [658, 260] on input "*" at bounding box center [656, 260] width 57 height 11
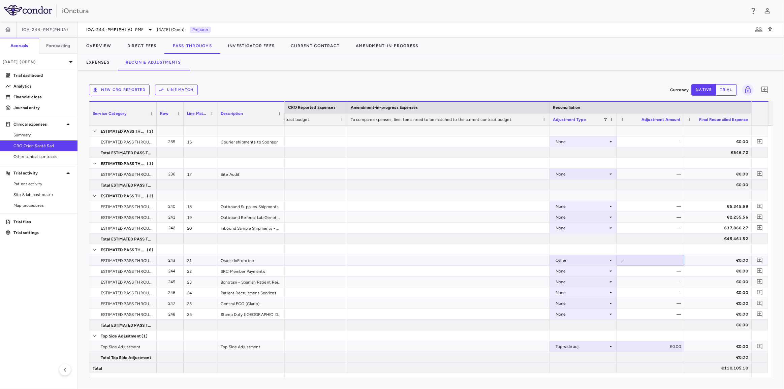
type input "*****"
click at [657, 271] on div "—" at bounding box center [652, 271] width 58 height 11
click at [589, 300] on div "None" at bounding box center [582, 303] width 53 height 11
click at [575, 325] on div "Other" at bounding box center [570, 327] width 14 height 6
click at [650, 305] on div "€0.00" at bounding box center [652, 303] width 58 height 11
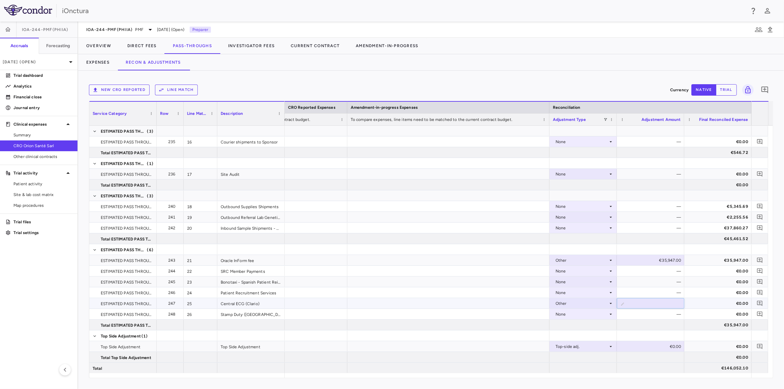
click at [650, 304] on input "*" at bounding box center [656, 304] width 57 height 11
type input "*****"
click at [651, 288] on div "—" at bounding box center [652, 293] width 58 height 11
click at [656, 316] on div "—" at bounding box center [652, 314] width 58 height 11
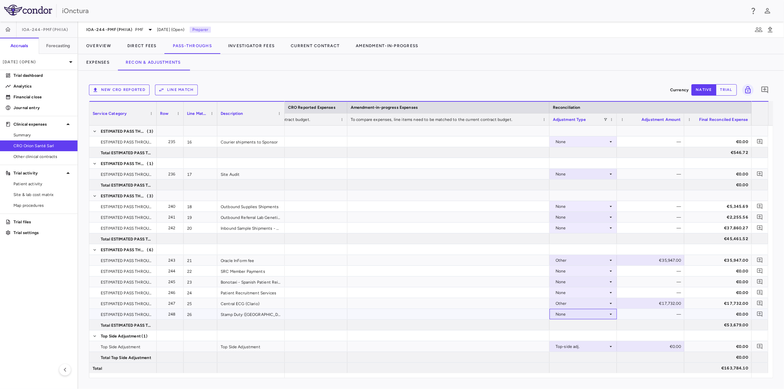
click at [601, 317] on div "None" at bounding box center [582, 314] width 53 height 11
click at [588, 333] on li "Other" at bounding box center [583, 338] width 67 height 10
click at [640, 315] on div "€0.00" at bounding box center [652, 314] width 58 height 11
click at [649, 314] on input "*" at bounding box center [656, 314] width 57 height 11
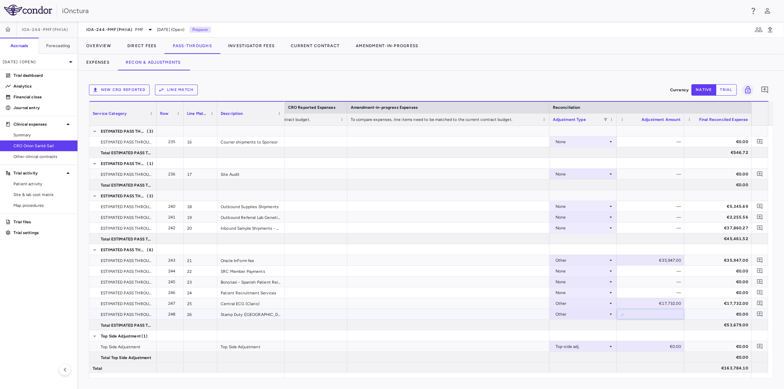
type input "***"
click at [638, 288] on div "—" at bounding box center [652, 293] width 58 height 11
click at [429, 294] on span "Export" at bounding box center [415, 295] width 57 height 9
click at [479, 307] on span "Excel Export" at bounding box center [488, 306] width 32 height 9
